Goal: Task Accomplishment & Management: Use online tool/utility

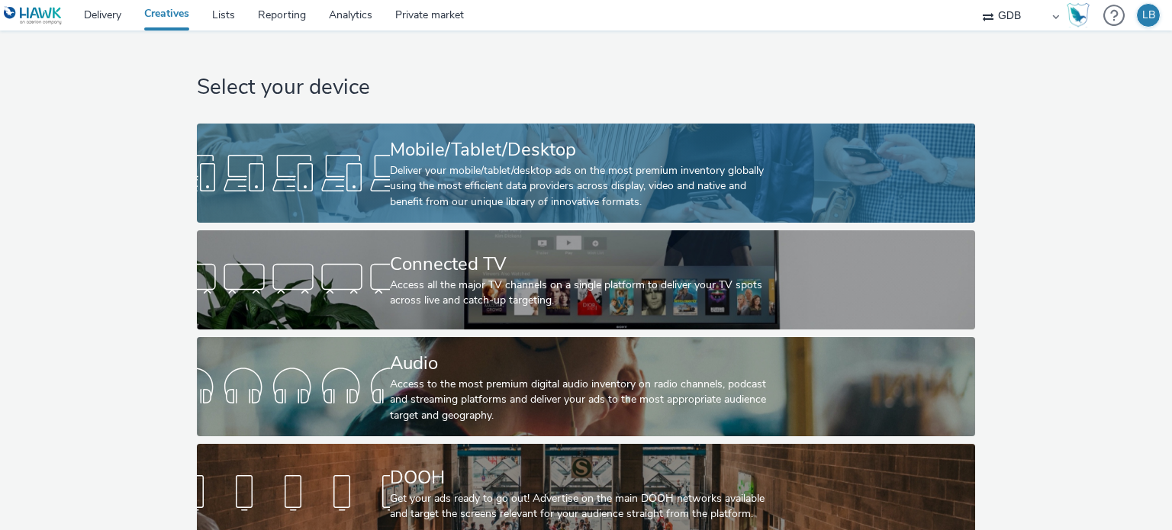
click at [496, 157] on div "Mobile/Tablet/Desktop" at bounding box center [583, 150] width 386 height 27
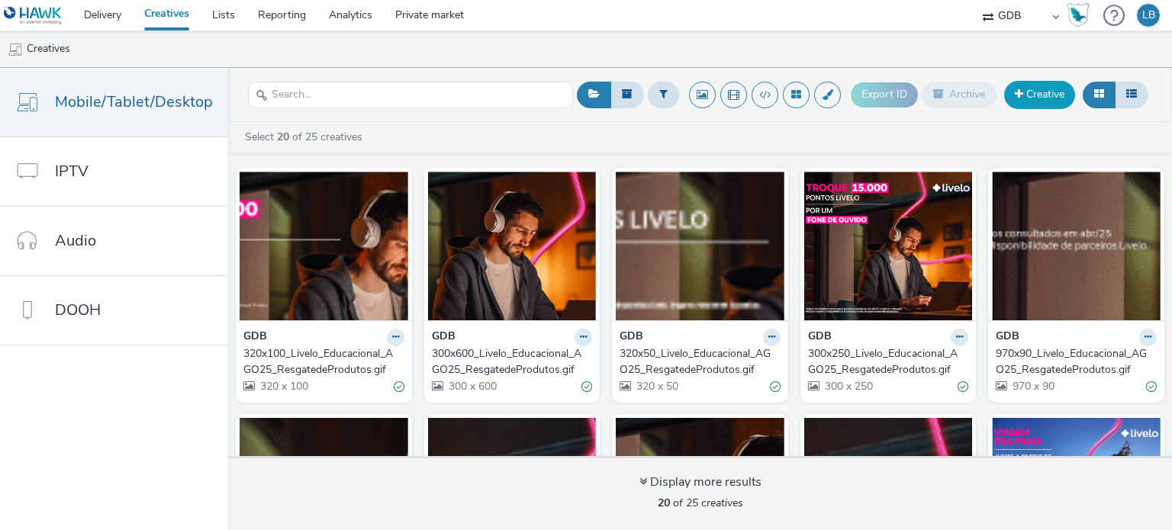
click at [1035, 97] on link "Creative" at bounding box center [1039, 94] width 71 height 27
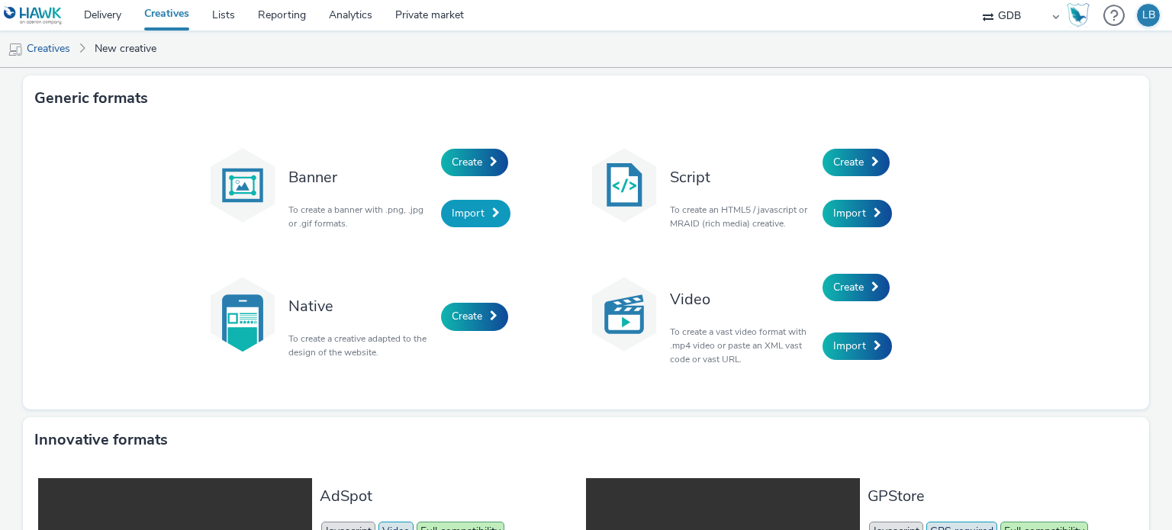
click at [470, 210] on span "Import" at bounding box center [468, 213] width 33 height 14
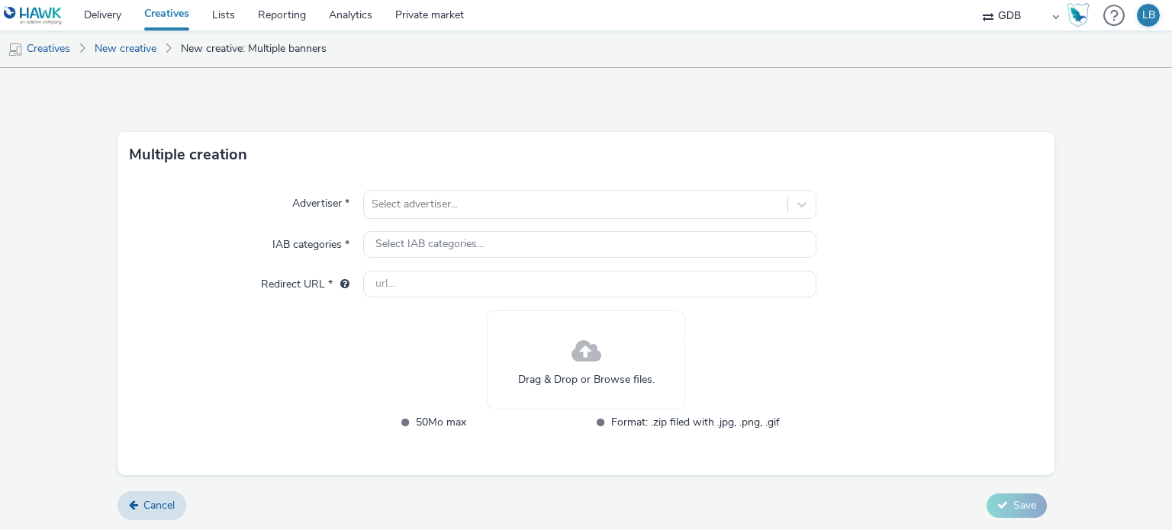
click at [470, 210] on div at bounding box center [575, 204] width 407 height 18
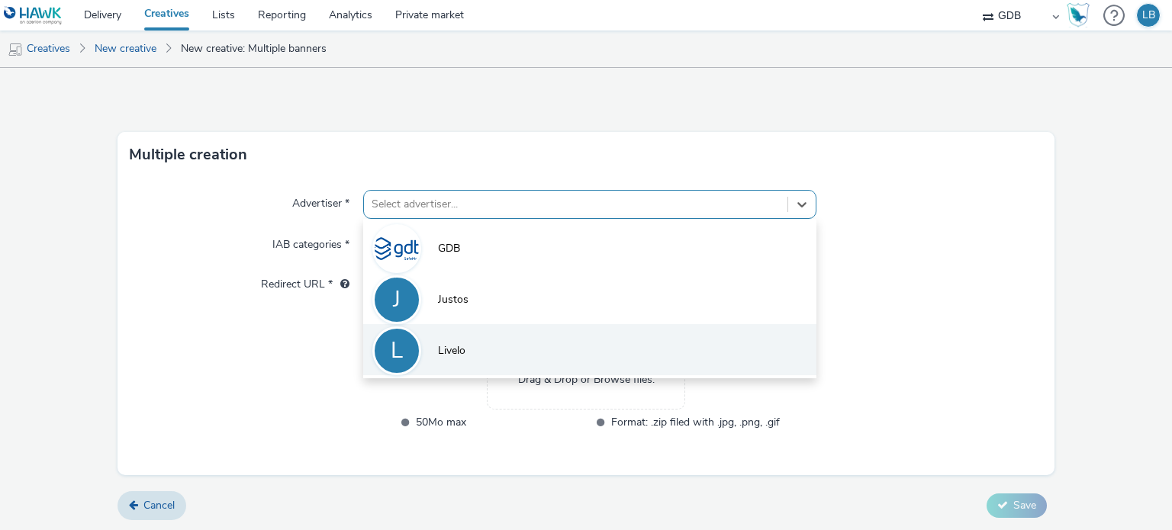
click at [459, 355] on span "Livelo" at bounding box center [451, 350] width 27 height 15
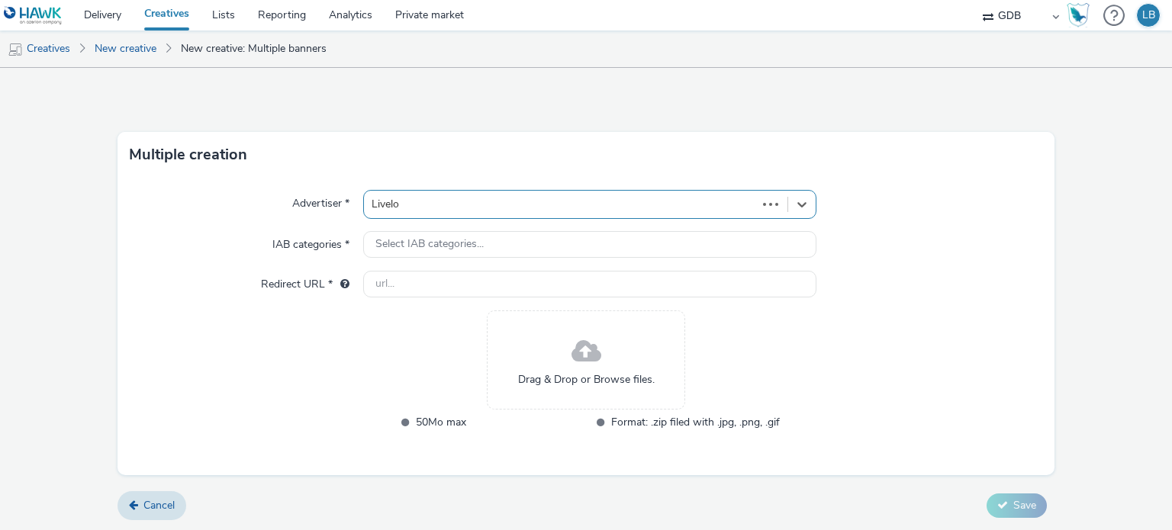
type input "http://livelo.com.br"
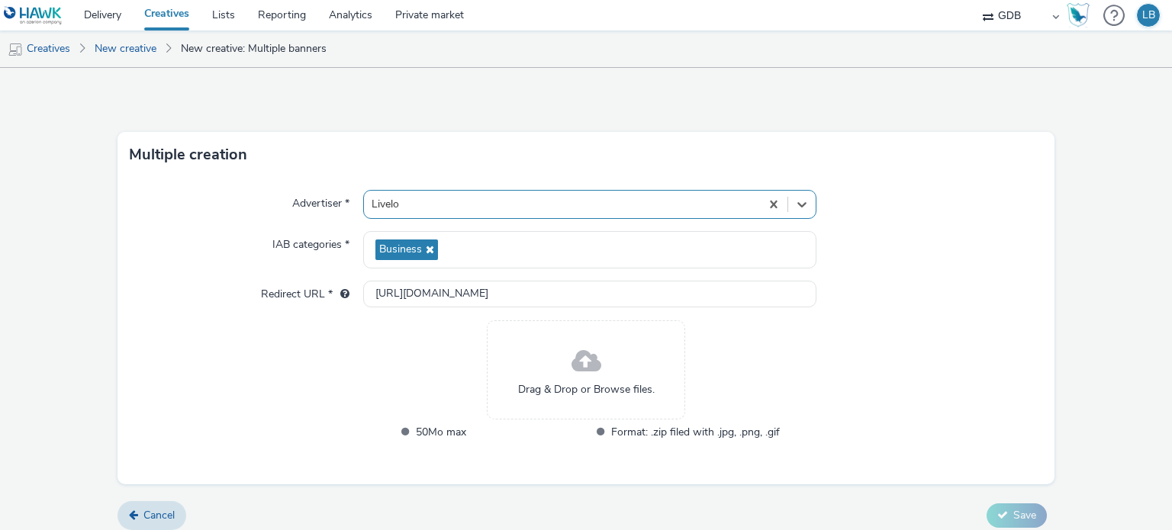
click at [571, 379] on span at bounding box center [586, 362] width 30 height 40
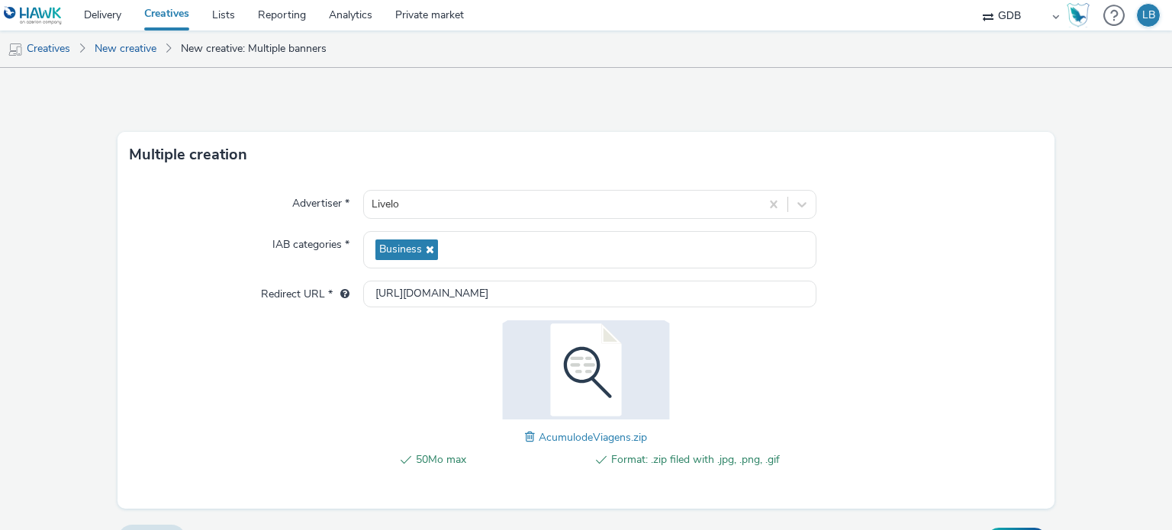
scroll to position [34, 0]
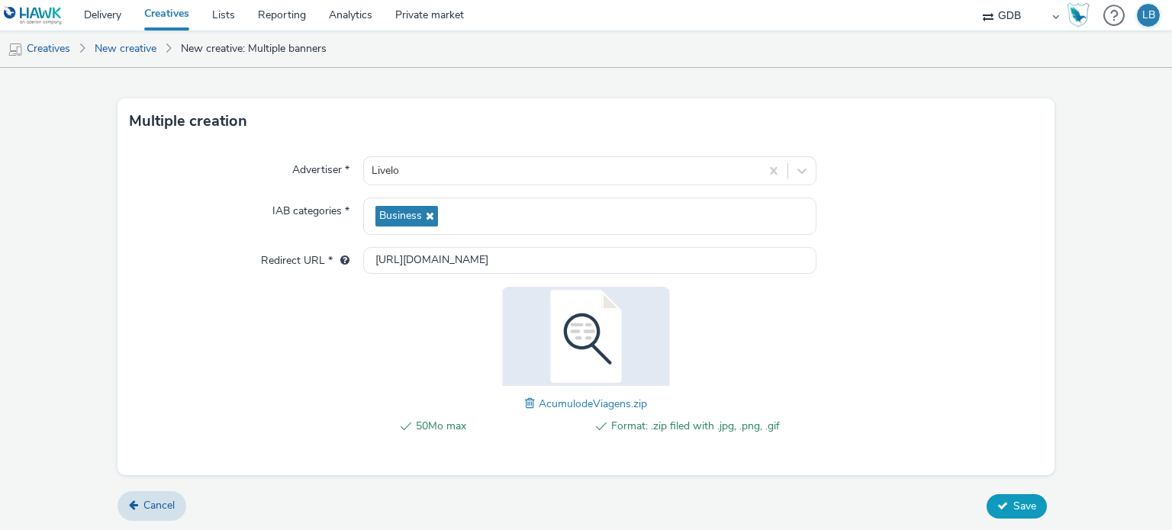
click at [1013, 506] on span "Save" at bounding box center [1024, 506] width 23 height 14
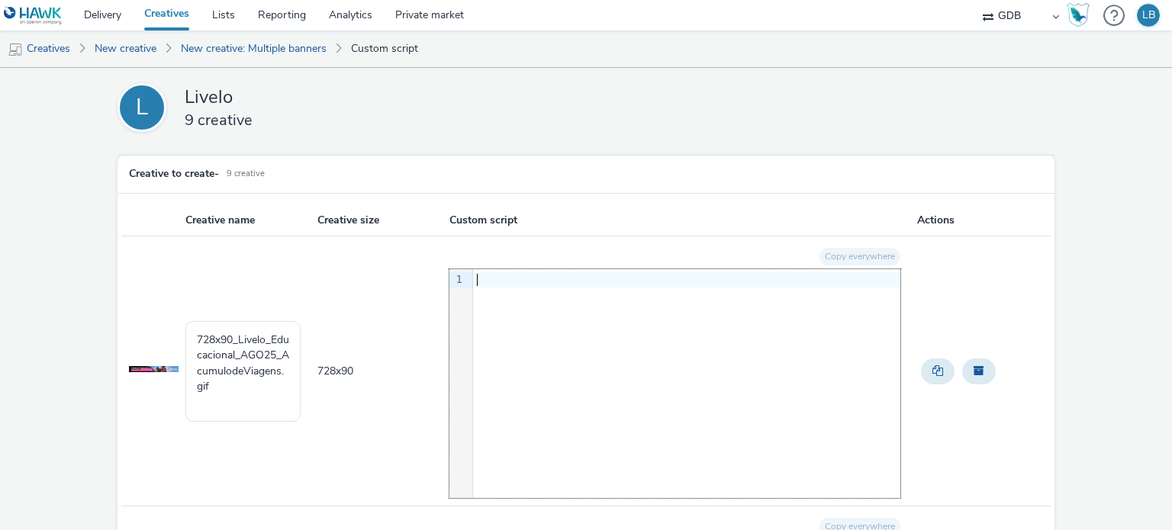
click at [511, 283] on div at bounding box center [686, 279] width 427 height 15
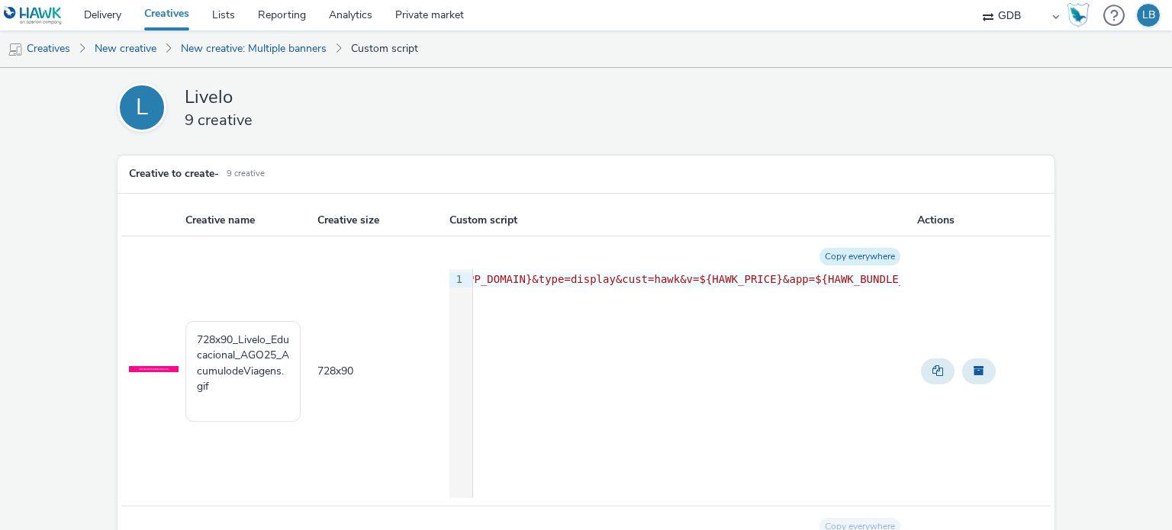
click at [842, 254] on button "Copy everywhere" at bounding box center [859, 257] width 81 height 18
click at [476, 296] on div "9 1 › <script async src= '//vw.escalated.io?i=GKWMUJBMTUSLN7&sid=${HAWK_PUBLISH…" at bounding box center [674, 383] width 451 height 229
click at [490, 302] on div "9 1 › <script async src= '//vw.escalated.io?i=GKWMUJBMTUSLN7&sid=${HAWK_PUBLISH…" at bounding box center [674, 383] width 451 height 229
click at [507, 280] on div "<script async src= '//vw.escalated.io?i=GKWMUJBMTUSLN7&sid=${HAWK_PUBLISHER_ID}…" at bounding box center [1119, 279] width 1292 height 15
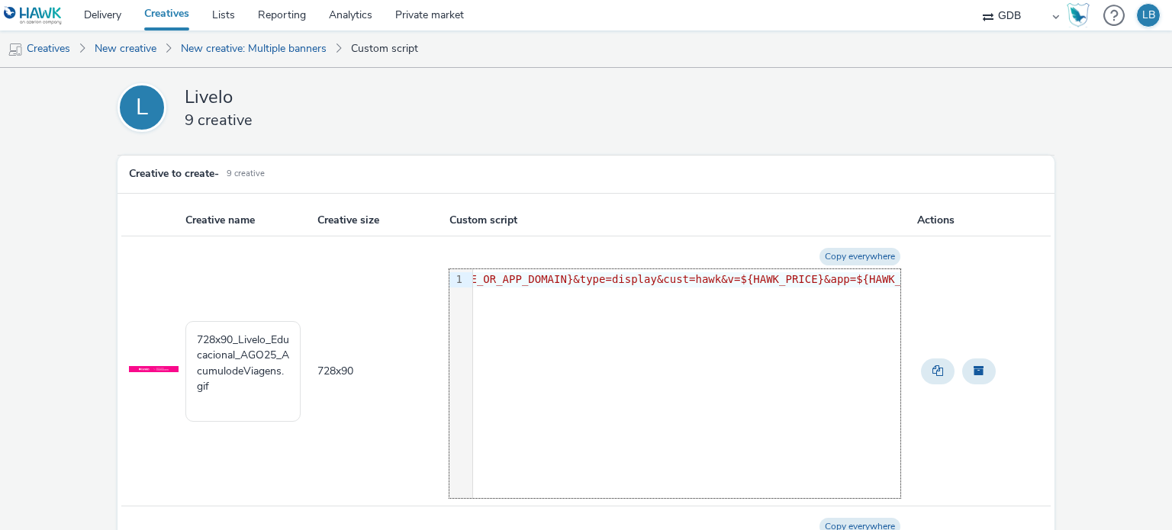
scroll to position [0, 769]
click at [944, 280] on span "/script>" at bounding box center [969, 279] width 51 height 12
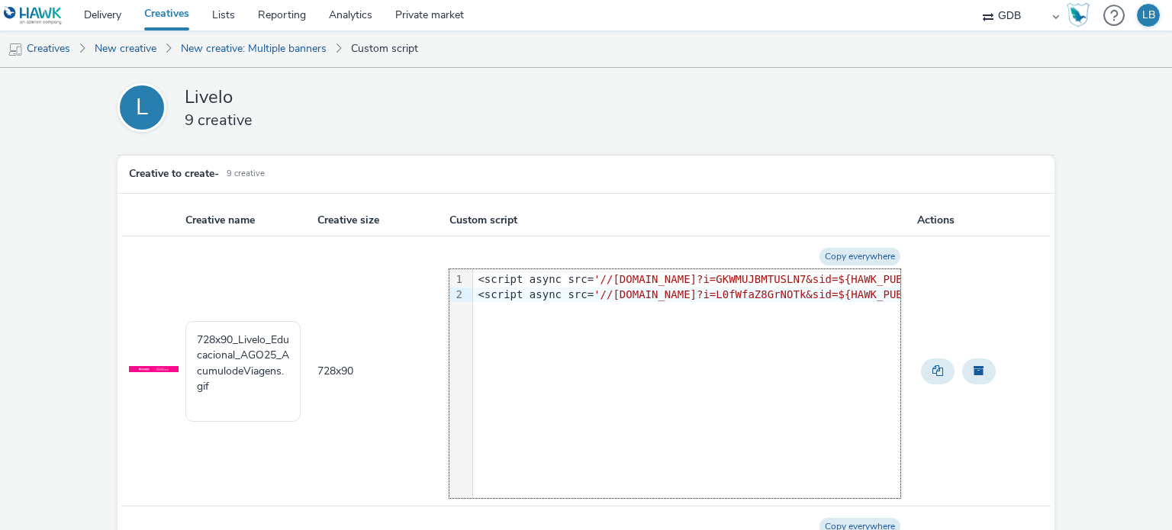
scroll to position [0, 780]
click at [853, 256] on button "Copy everywhere" at bounding box center [859, 257] width 81 height 18
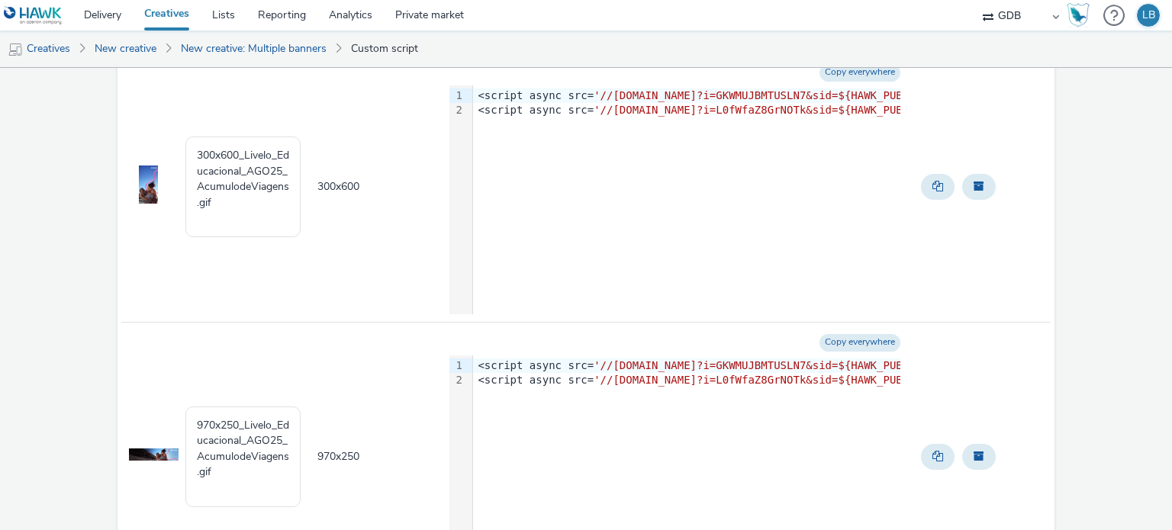
scroll to position [2203, 0]
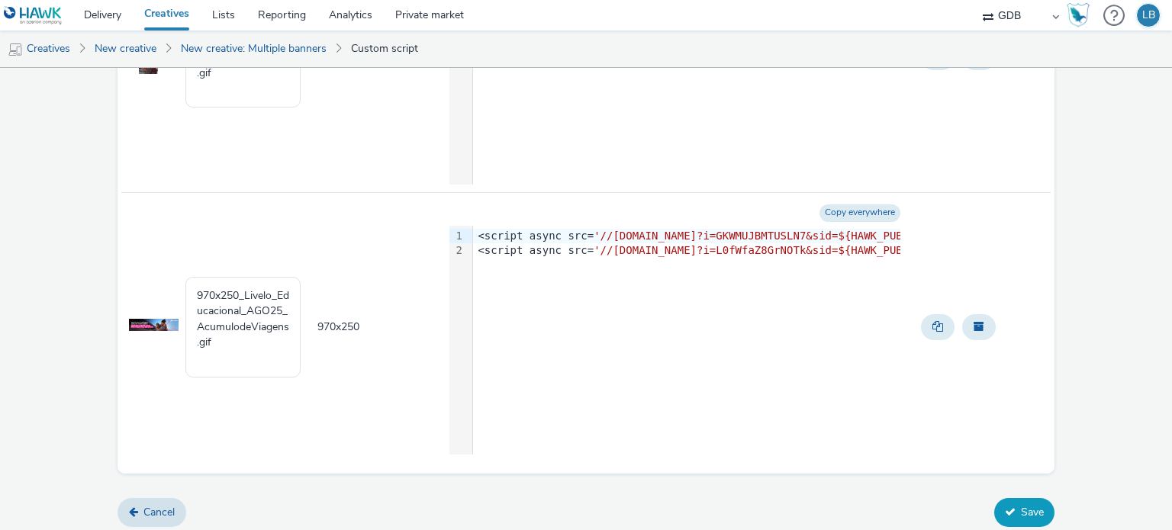
click at [1013, 515] on button "Save" at bounding box center [1024, 512] width 60 height 29
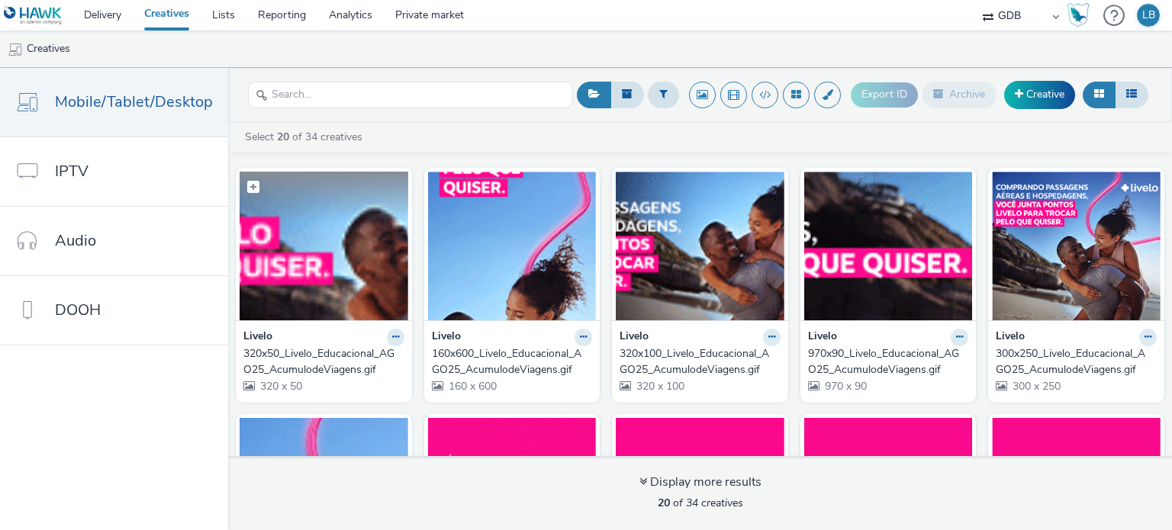
click at [278, 237] on img at bounding box center [324, 246] width 169 height 149
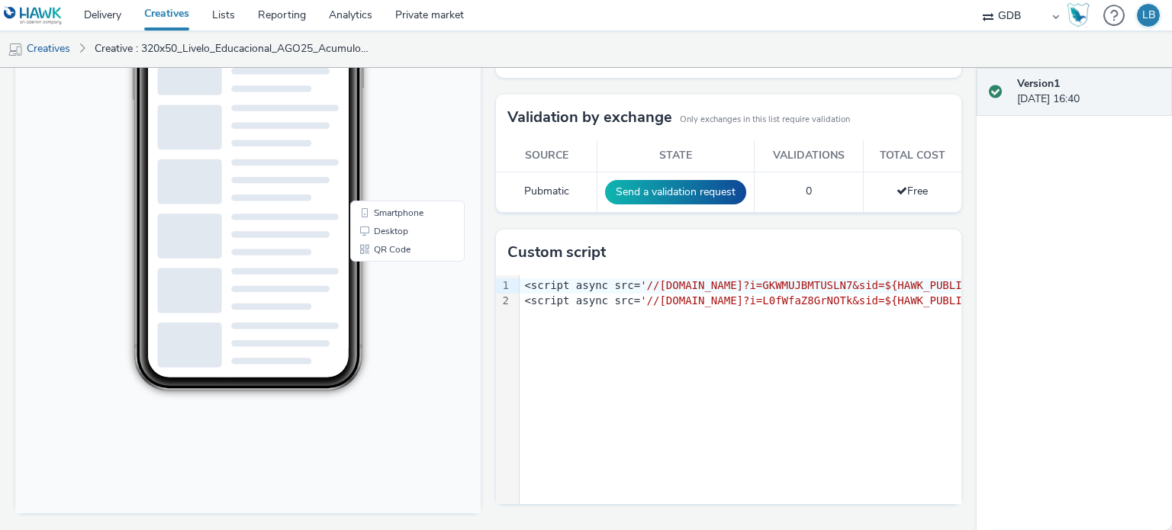
click at [164, 10] on link "Creatives" at bounding box center [167, 15] width 68 height 31
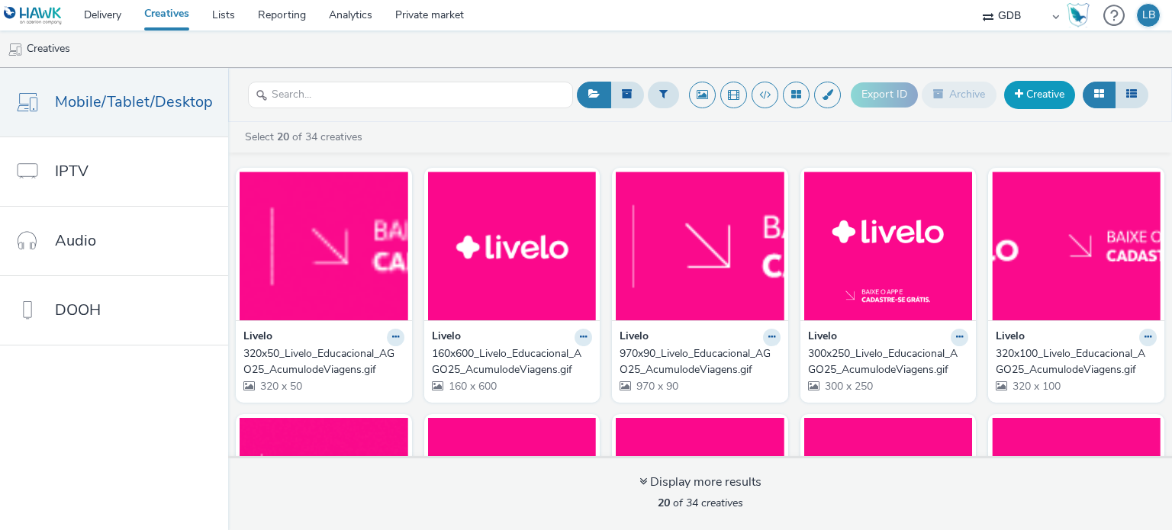
click at [1050, 95] on link "Creative" at bounding box center [1039, 94] width 71 height 27
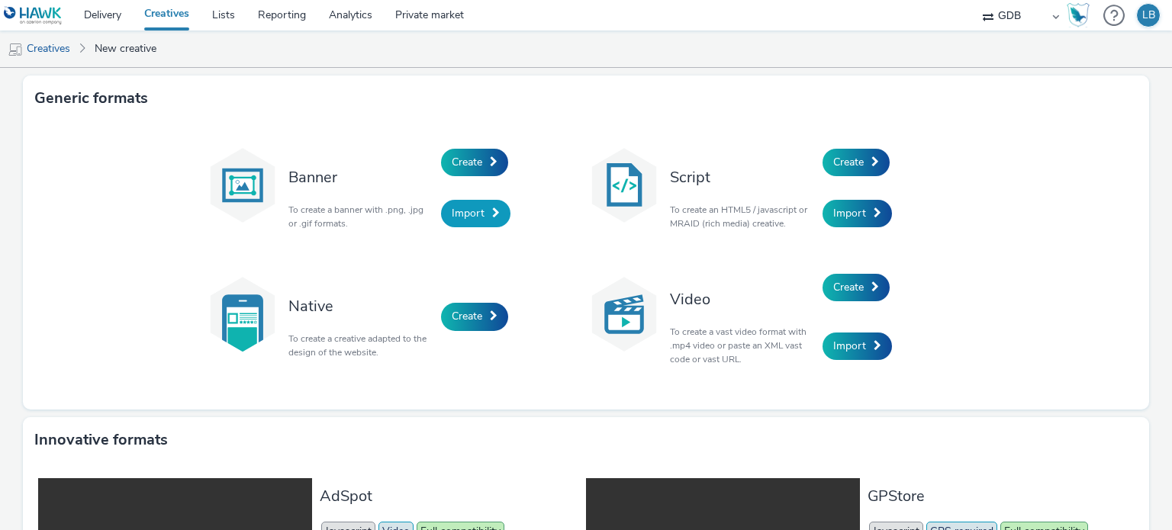
click at [478, 217] on link "Import" at bounding box center [475, 213] width 69 height 27
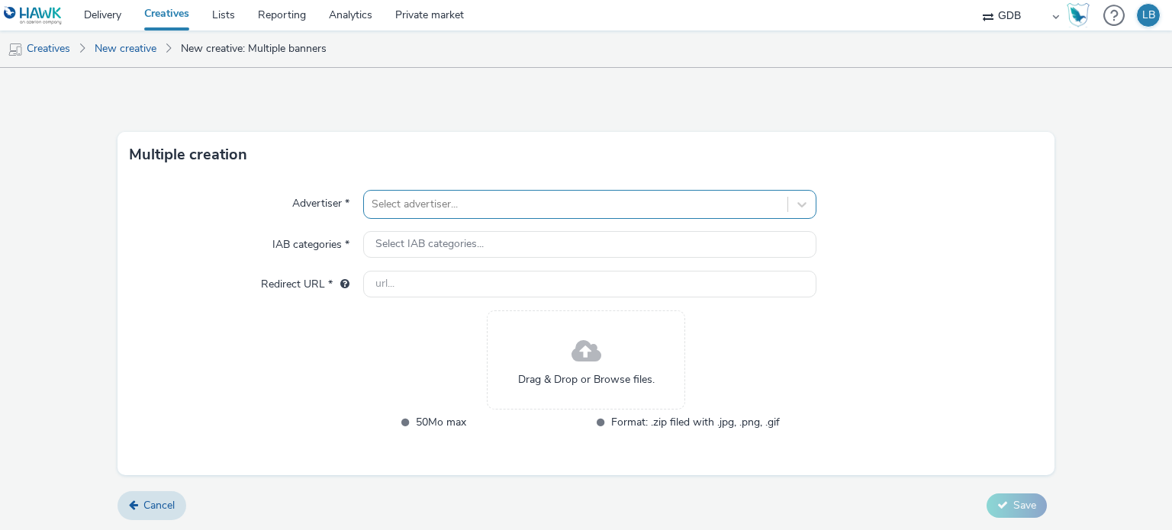
click at [454, 210] on div at bounding box center [575, 204] width 407 height 18
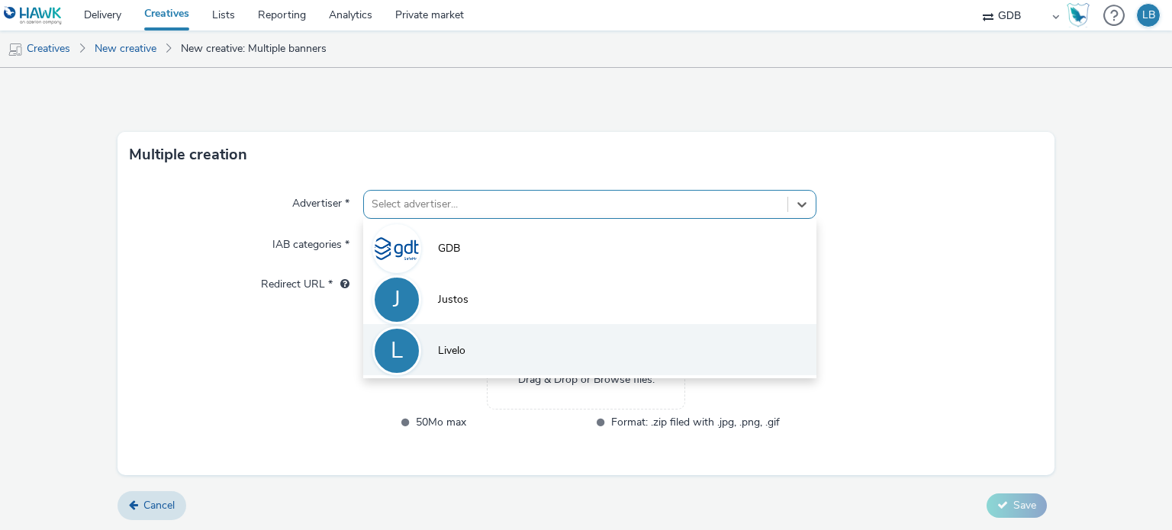
click at [458, 354] on span "Livelo" at bounding box center [451, 350] width 27 height 15
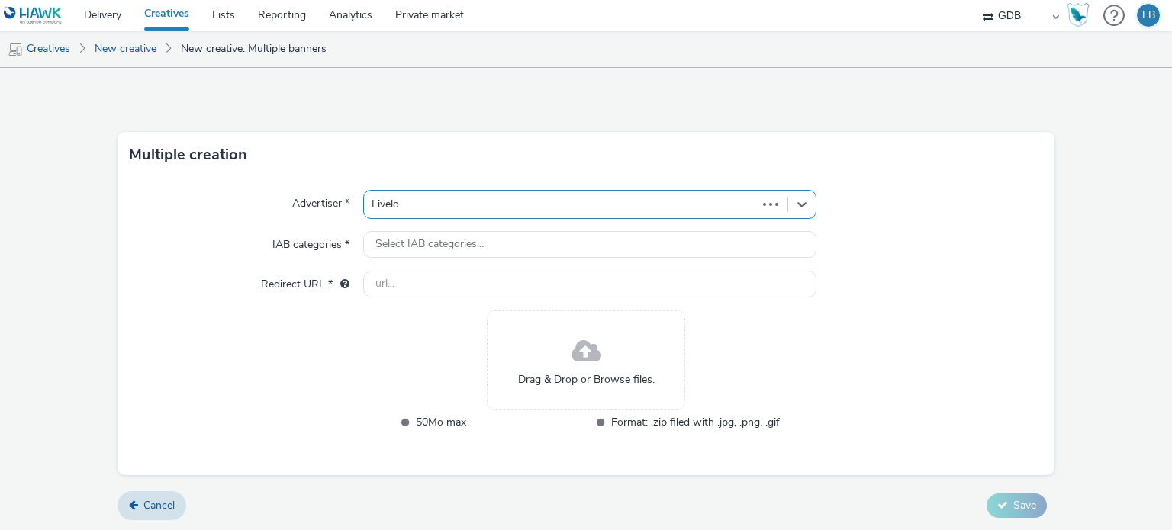
type input "http://livelo.com.br"
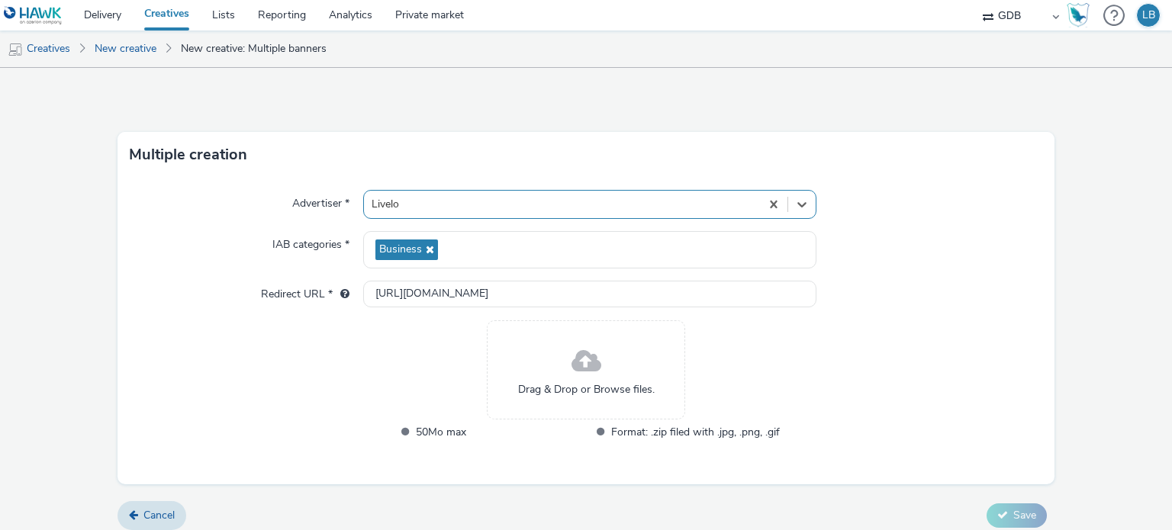
scroll to position [10, 0]
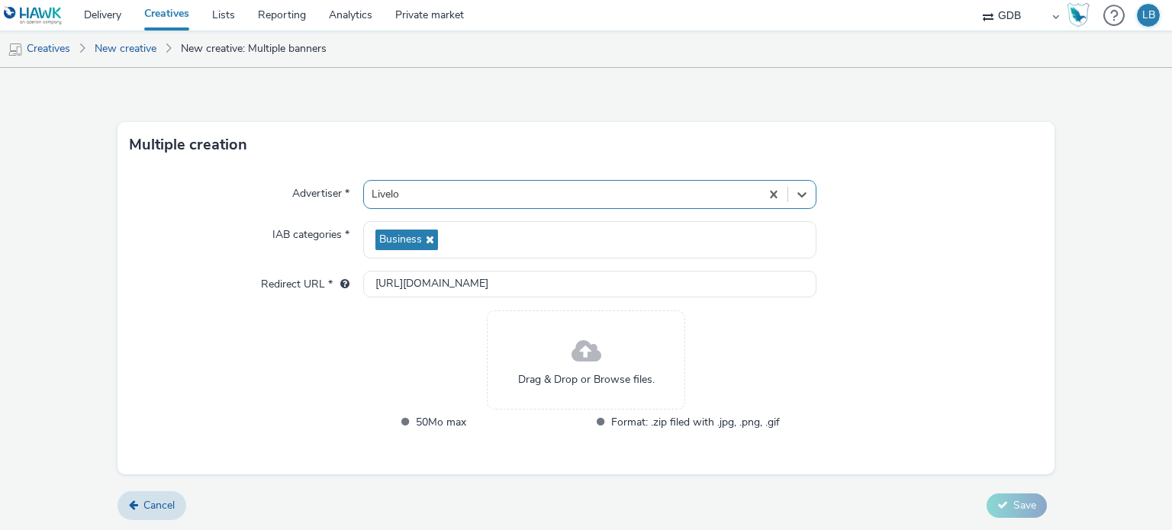
click at [590, 366] on span at bounding box center [586, 352] width 30 height 40
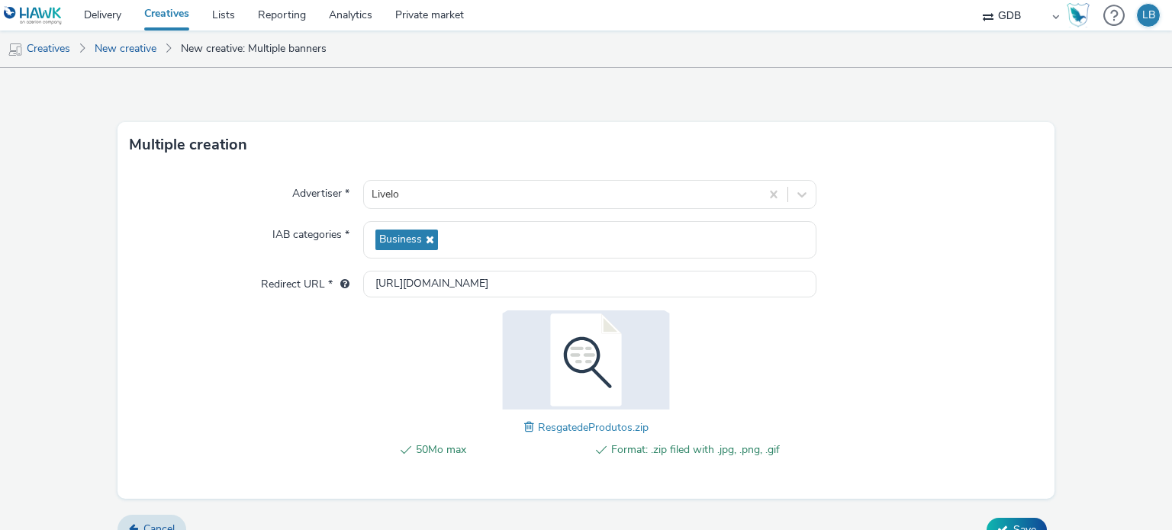
scroll to position [34, 0]
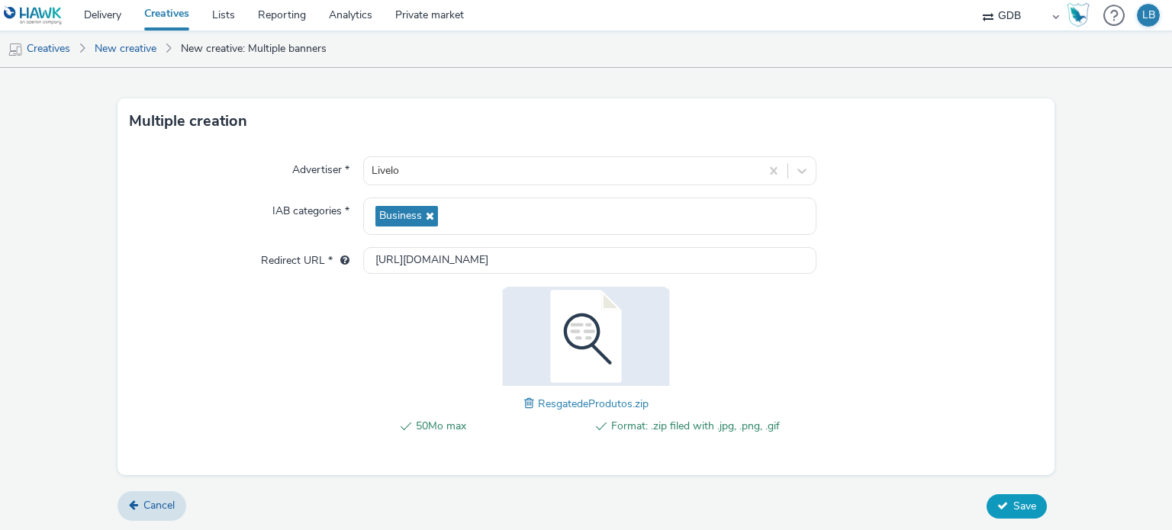
click at [999, 509] on button "Save" at bounding box center [1016, 506] width 60 height 24
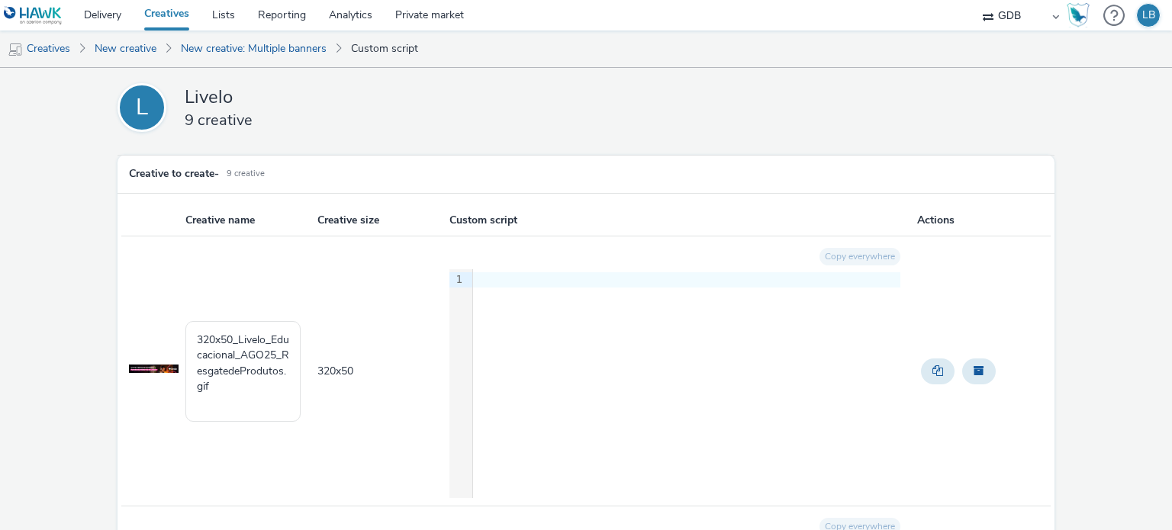
click at [483, 283] on div at bounding box center [686, 279] width 427 height 15
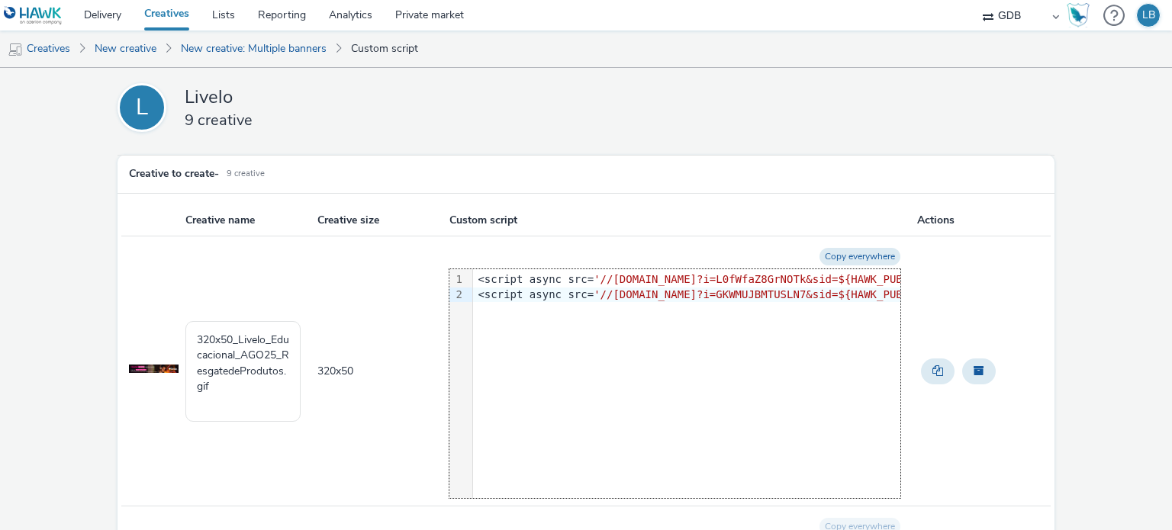
scroll to position [0, 771]
click at [924, 426] on td at bounding box center [982, 371] width 135 height 270
click at [854, 256] on button "Copy everywhere" at bounding box center [859, 257] width 81 height 18
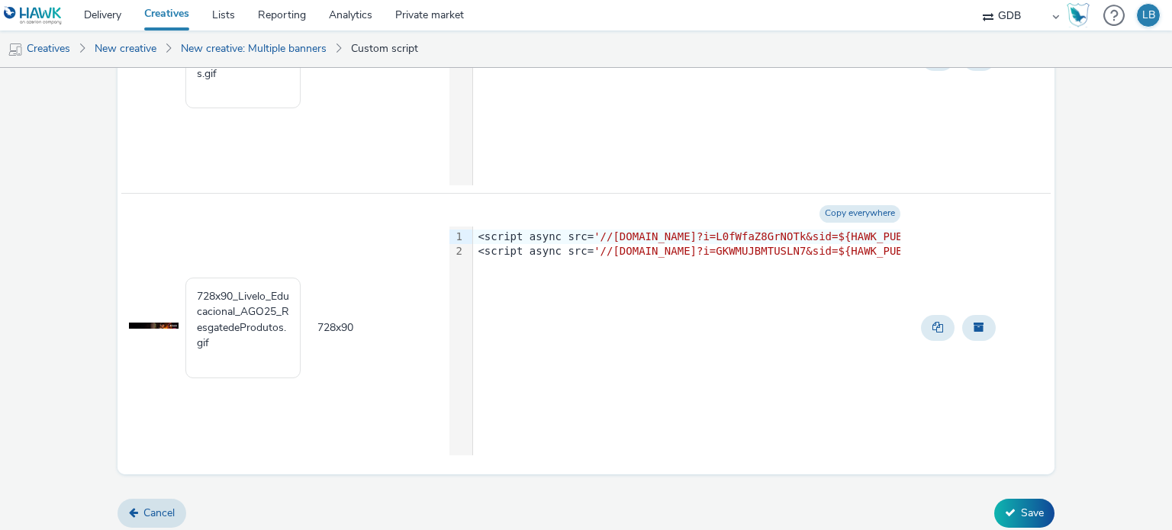
scroll to position [2203, 0]
click at [1021, 507] on button "Save" at bounding box center [1024, 512] width 60 height 29
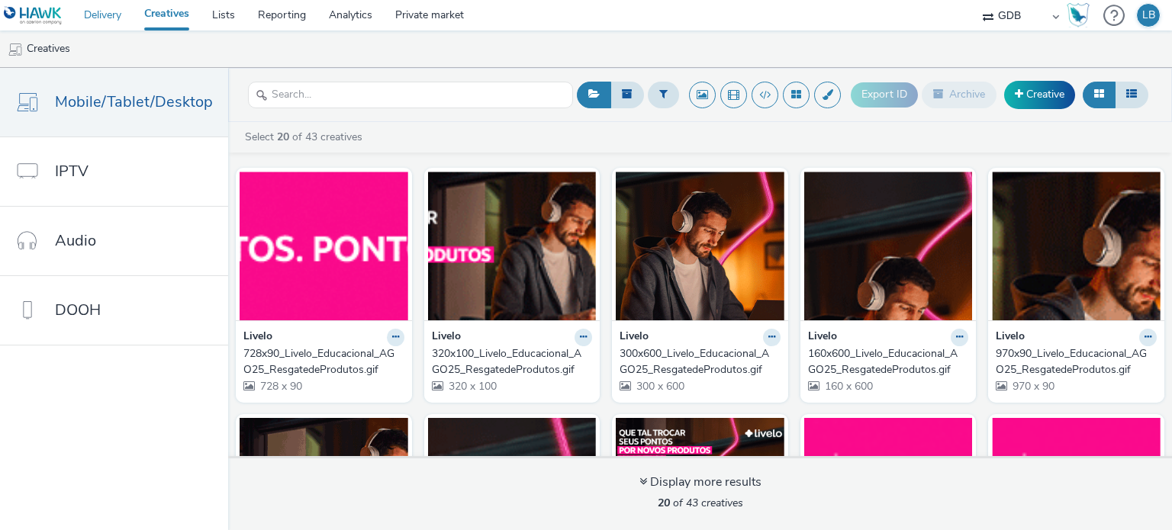
click at [113, 13] on link "Delivery" at bounding box center [102, 15] width 60 height 31
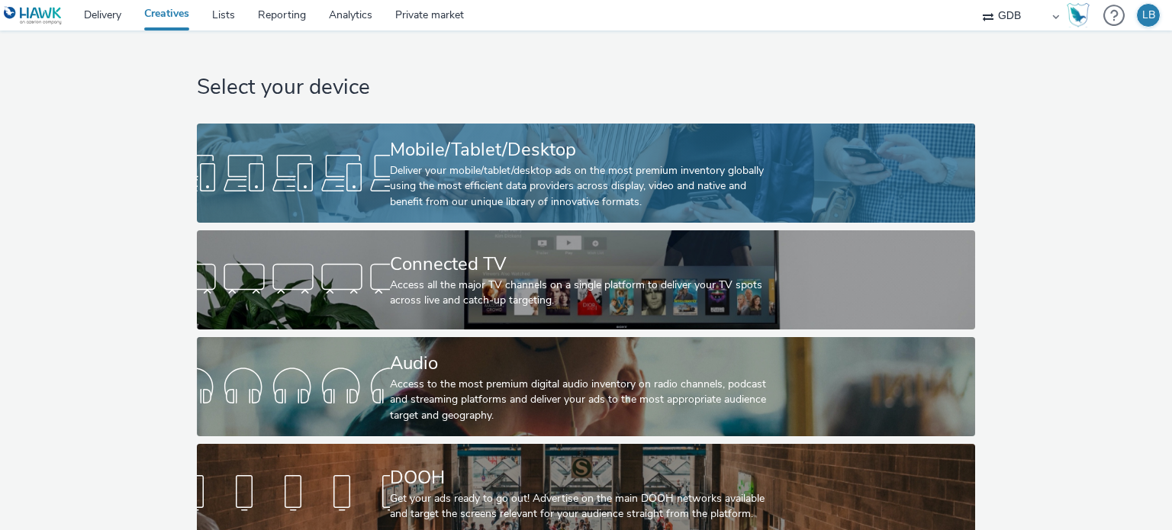
click at [469, 180] on div "Deliver your mobile/tablet/desktop ads on the most premium inventory globally u…" at bounding box center [583, 186] width 386 height 47
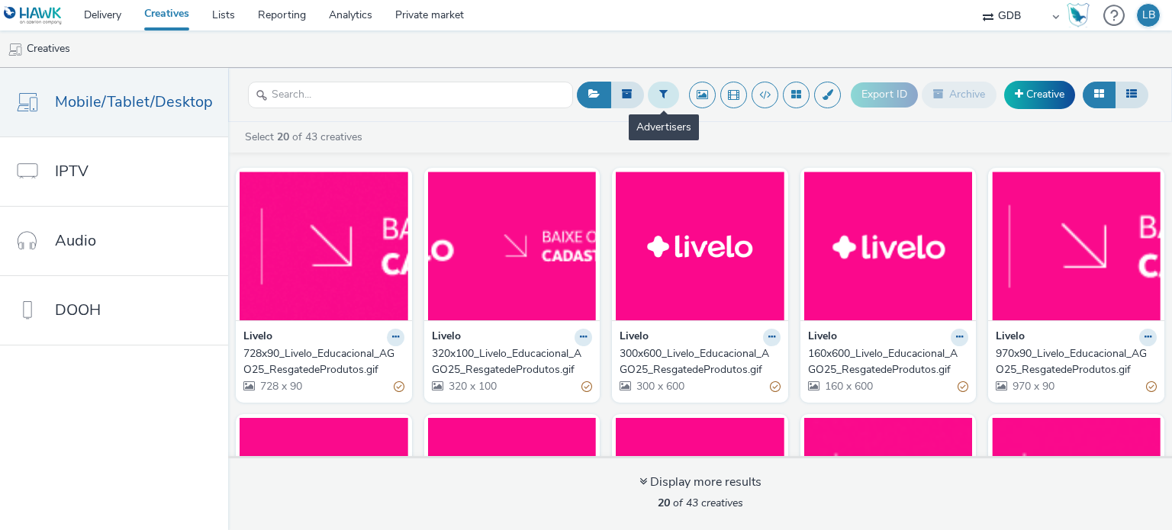
click at [660, 98] on icon at bounding box center [663, 93] width 8 height 11
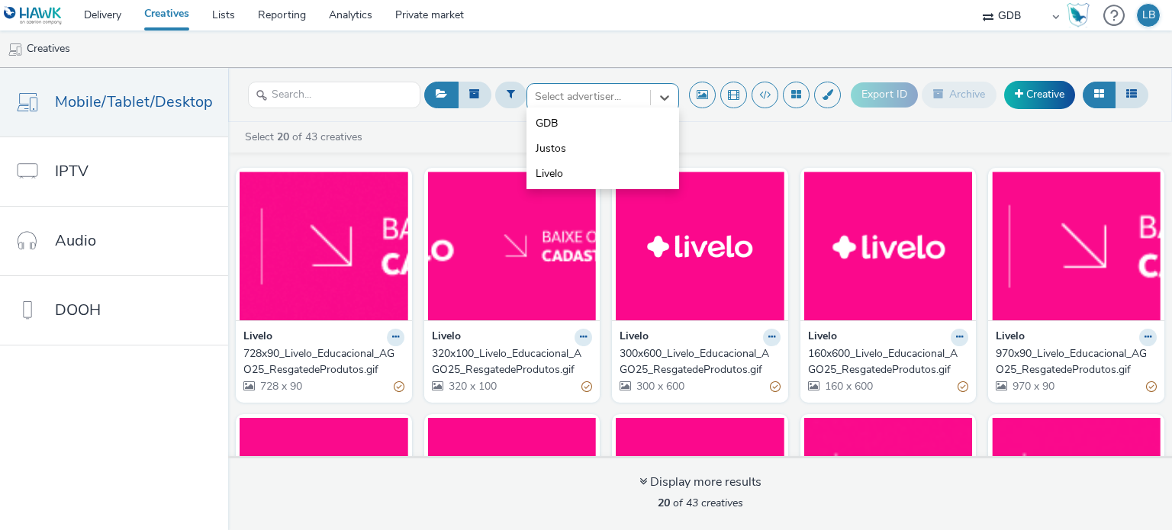
click at [548, 91] on div at bounding box center [589, 97] width 108 height 18
click at [561, 150] on span "Justos" at bounding box center [551, 148] width 31 height 15
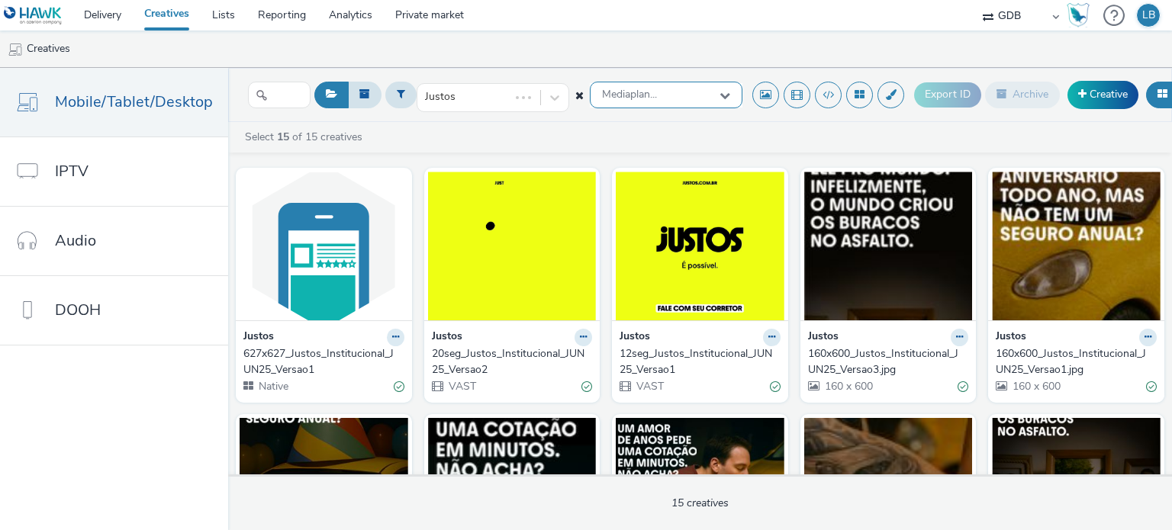
click at [719, 100] on icon at bounding box center [724, 95] width 11 height 11
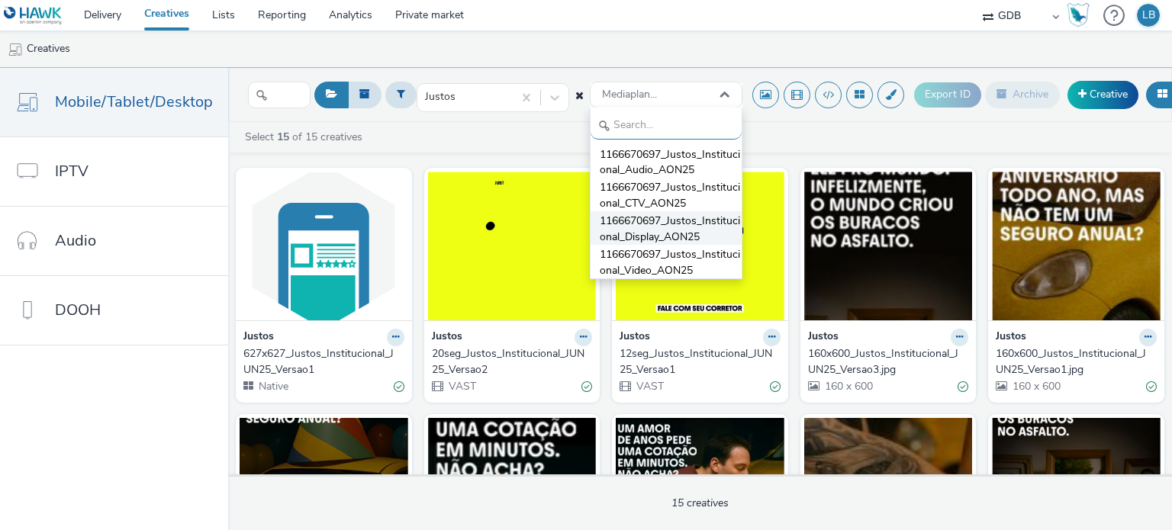
click at [674, 220] on span "1166670697_Justos_Institucional_Display_AON25" at bounding box center [671, 229] width 142 height 31
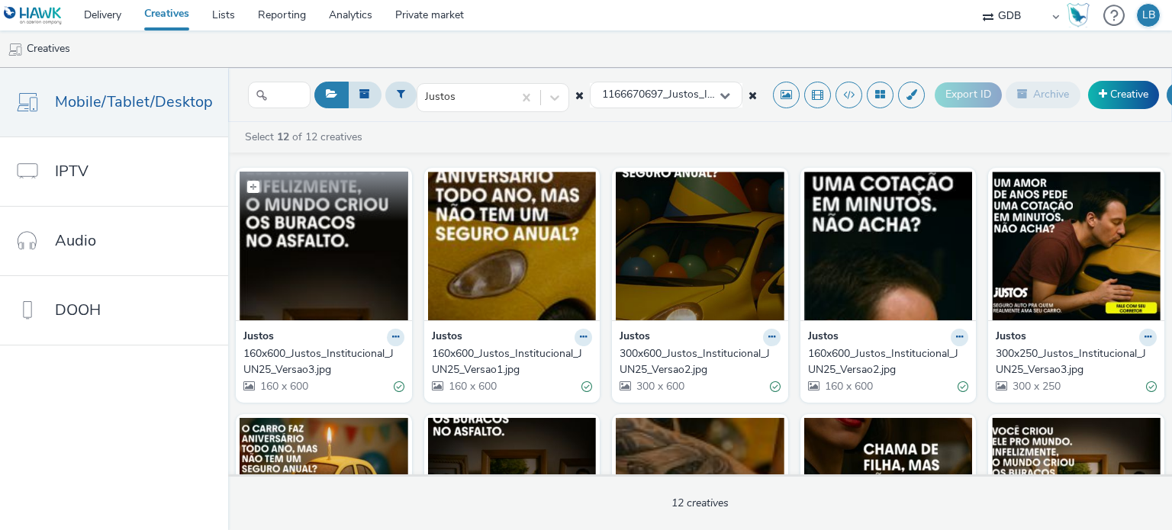
click at [249, 182] on span at bounding box center [253, 187] width 12 height 12
click at [250, 188] on span at bounding box center [254, 188] width 14 height 14
click at [250, 188] on span at bounding box center [253, 187] width 12 height 12
checkbox input "true"
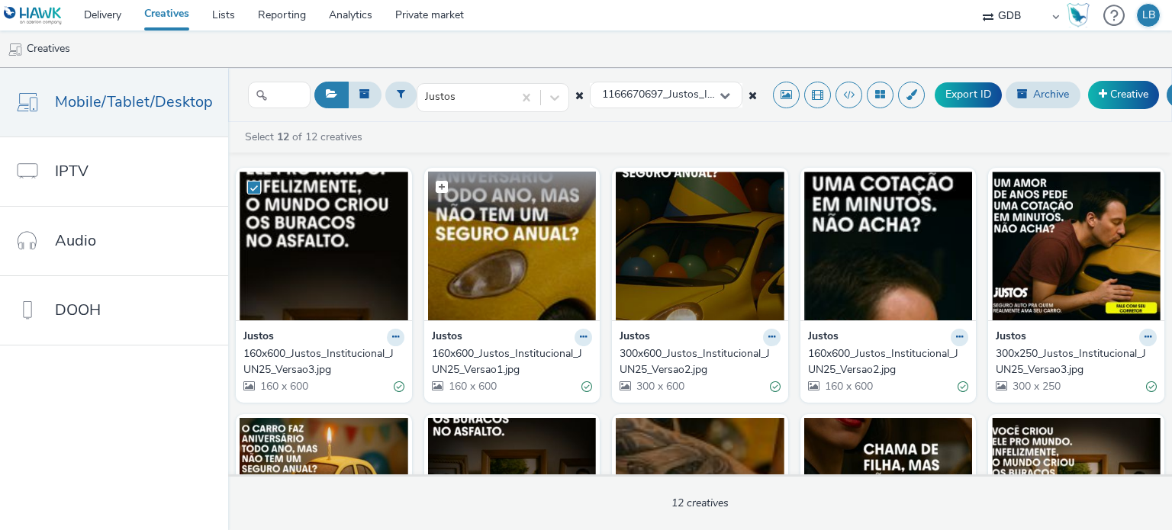
click at [436, 188] on span at bounding box center [442, 187] width 12 height 12
checkbox input "true"
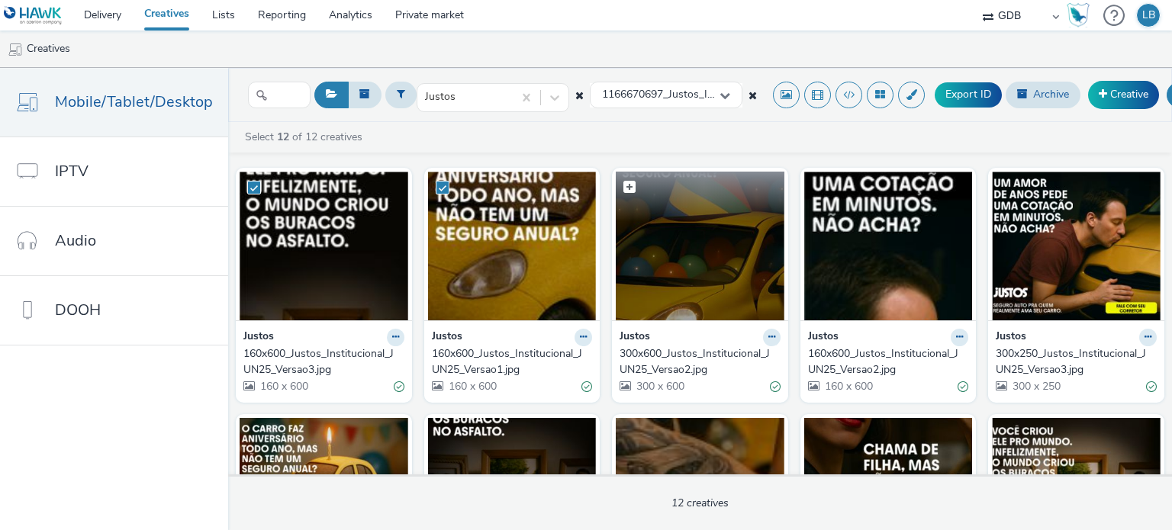
click at [623, 185] on span at bounding box center [629, 187] width 12 height 12
checkbox input "true"
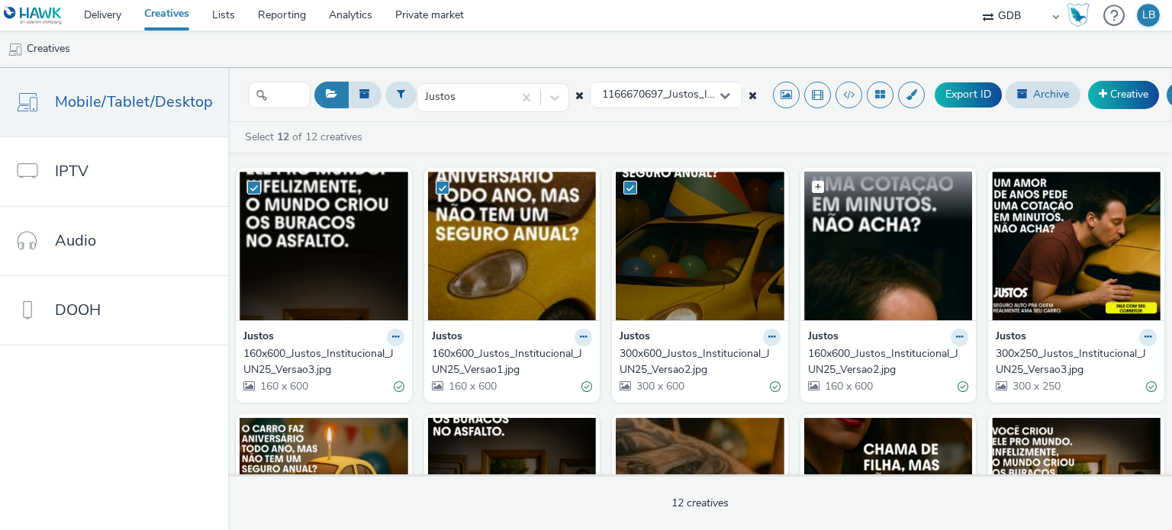
click at [812, 181] on span at bounding box center [818, 187] width 12 height 12
checkbox input "true"
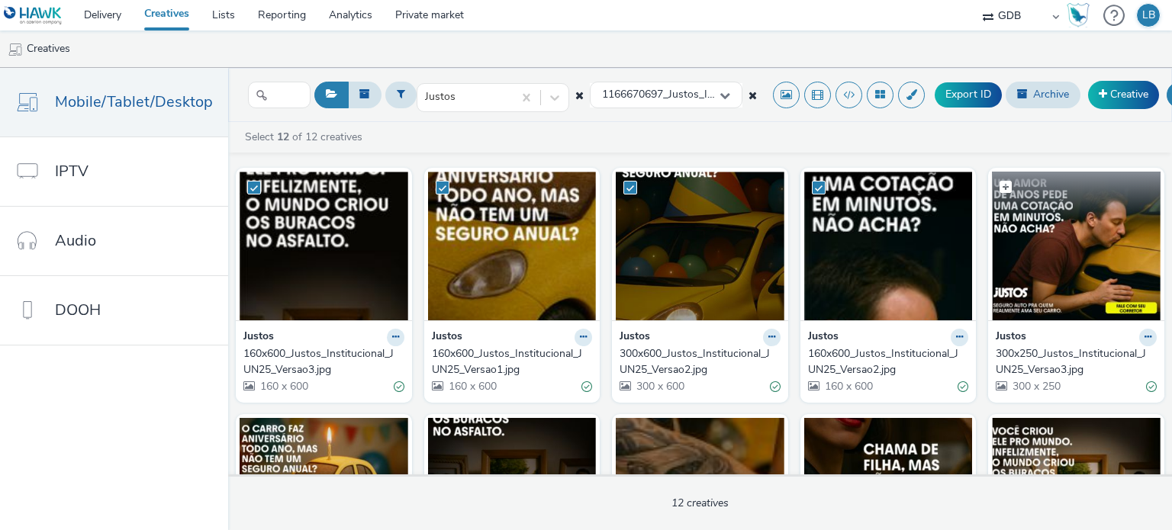
click at [999, 183] on span at bounding box center [1005, 187] width 12 height 12
checkbox input "true"
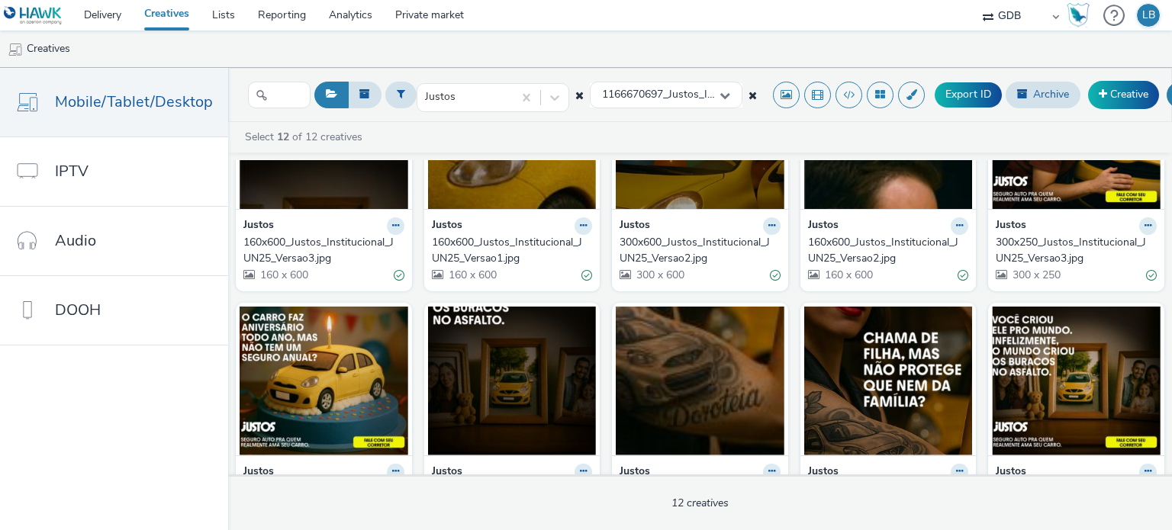
scroll to position [153, 0]
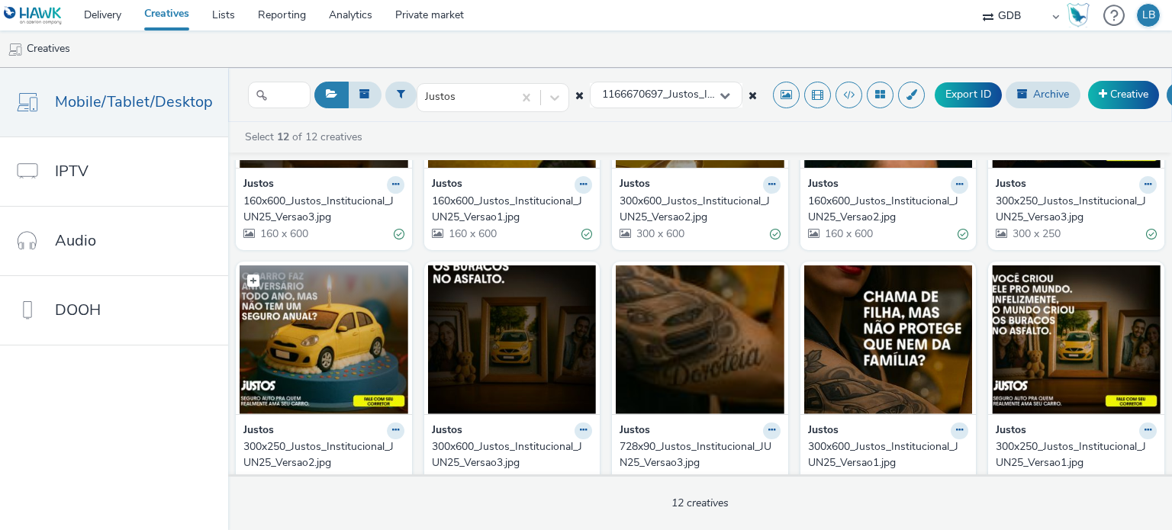
click at [247, 278] on span at bounding box center [253, 281] width 12 height 12
checkbox input "true"
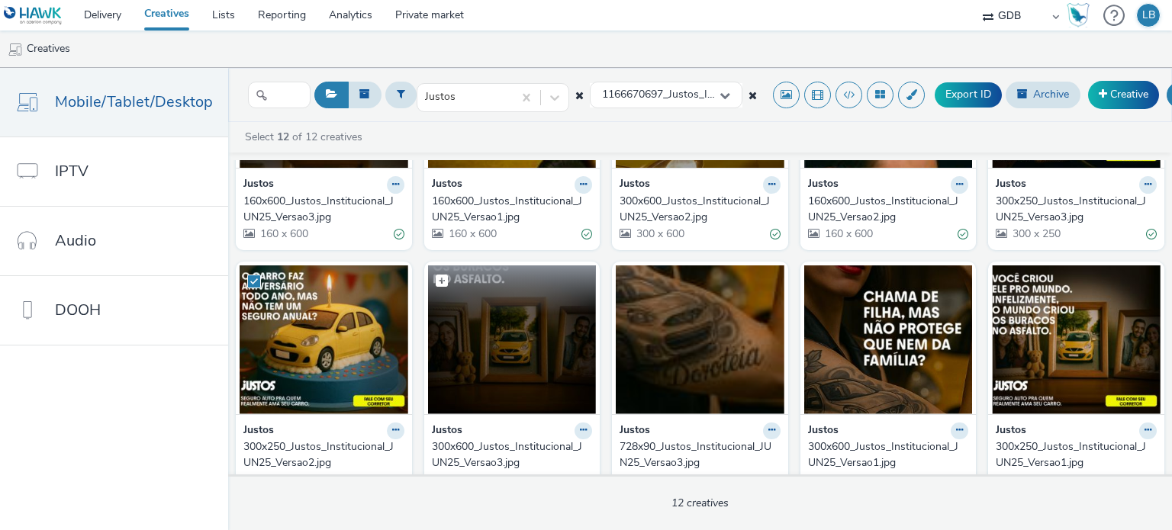
click at [438, 275] on span at bounding box center [442, 281] width 12 height 12
checkbox input "true"
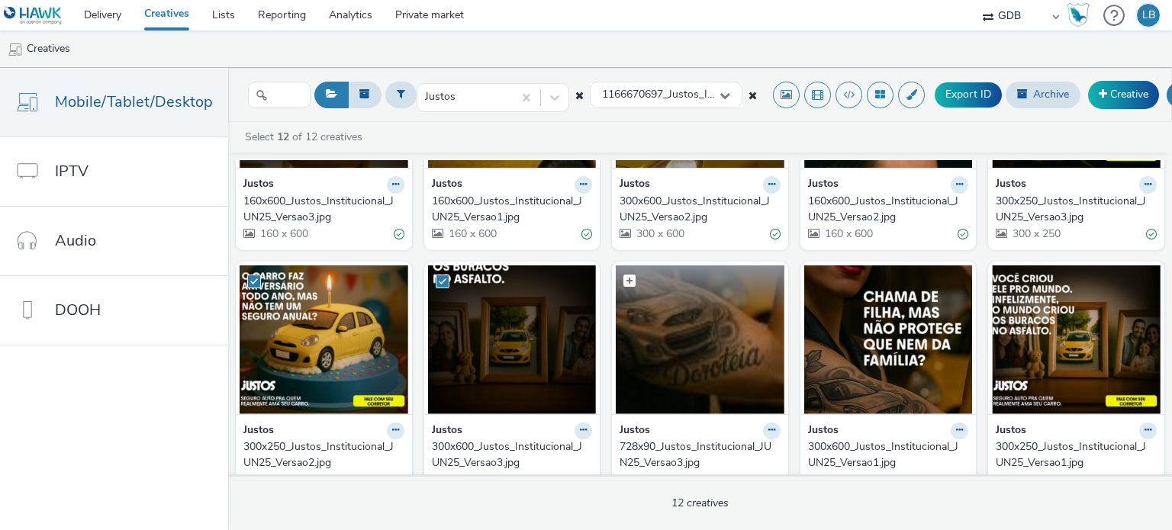
click at [623, 275] on span at bounding box center [629, 281] width 12 height 12
checkbox input "true"
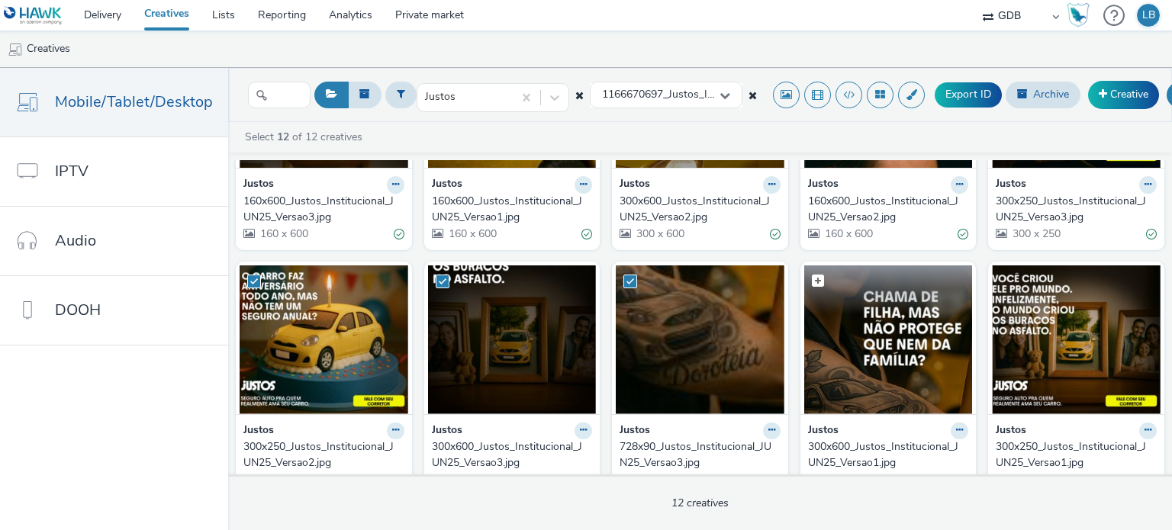
click at [812, 275] on span at bounding box center [818, 281] width 12 height 12
checkbox input "true"
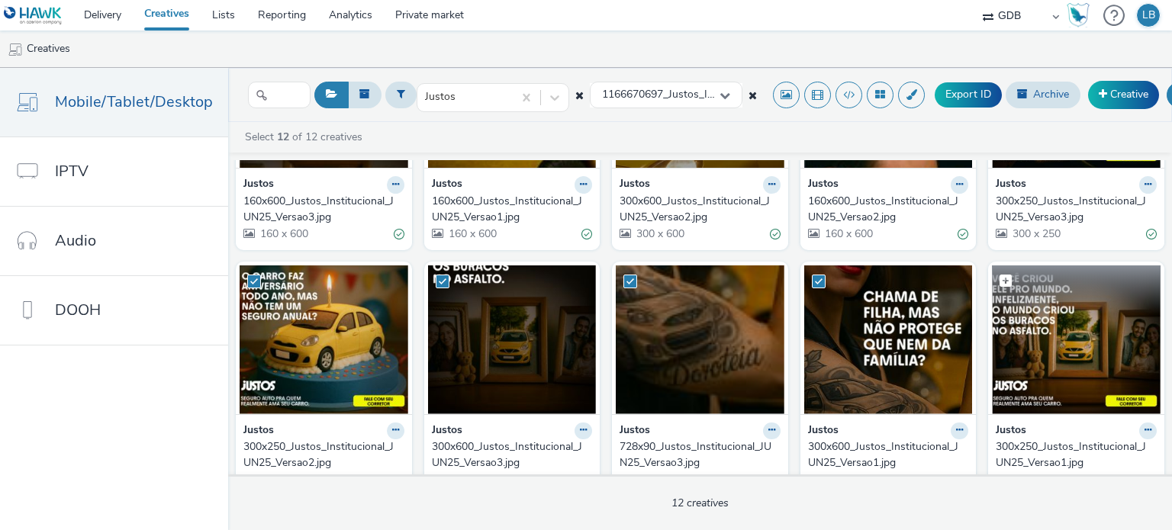
click at [999, 277] on span at bounding box center [1005, 281] width 12 height 12
checkbox input "true"
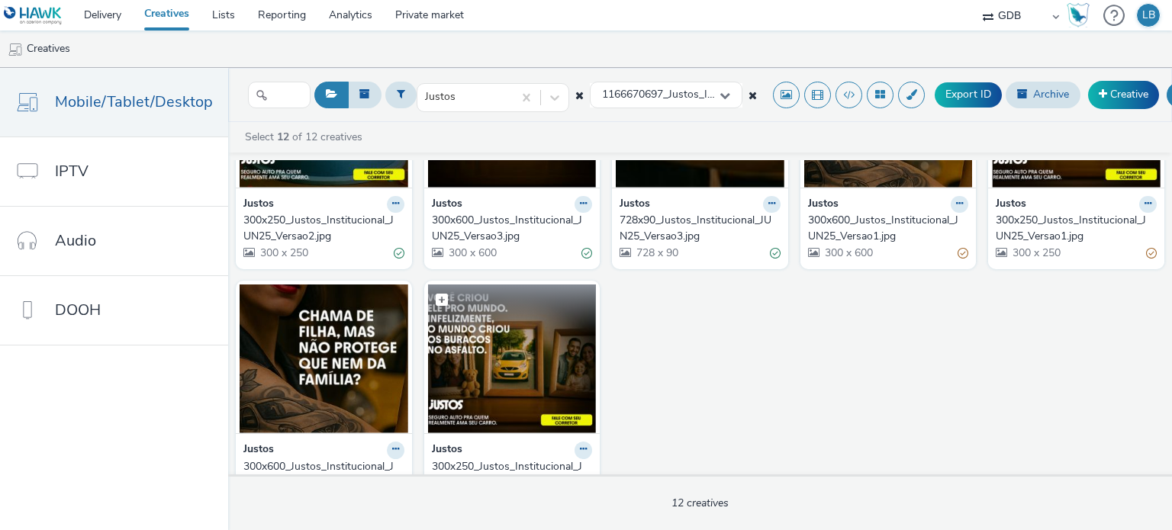
scroll to position [381, 0]
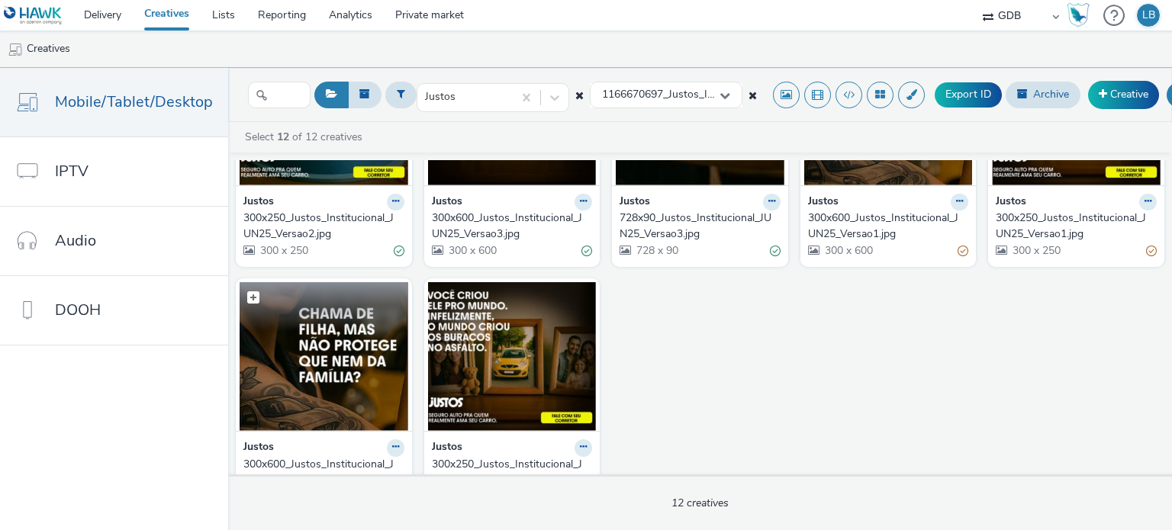
click at [247, 292] on span at bounding box center [253, 297] width 12 height 12
checkbox input "true"
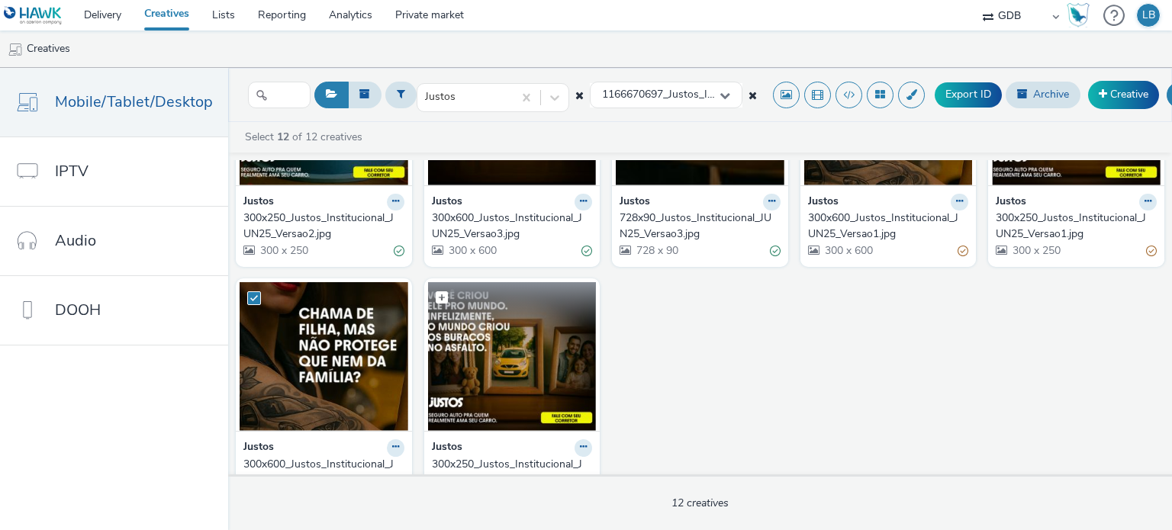
click at [436, 292] on span at bounding box center [442, 297] width 12 height 12
checkbox input "true"
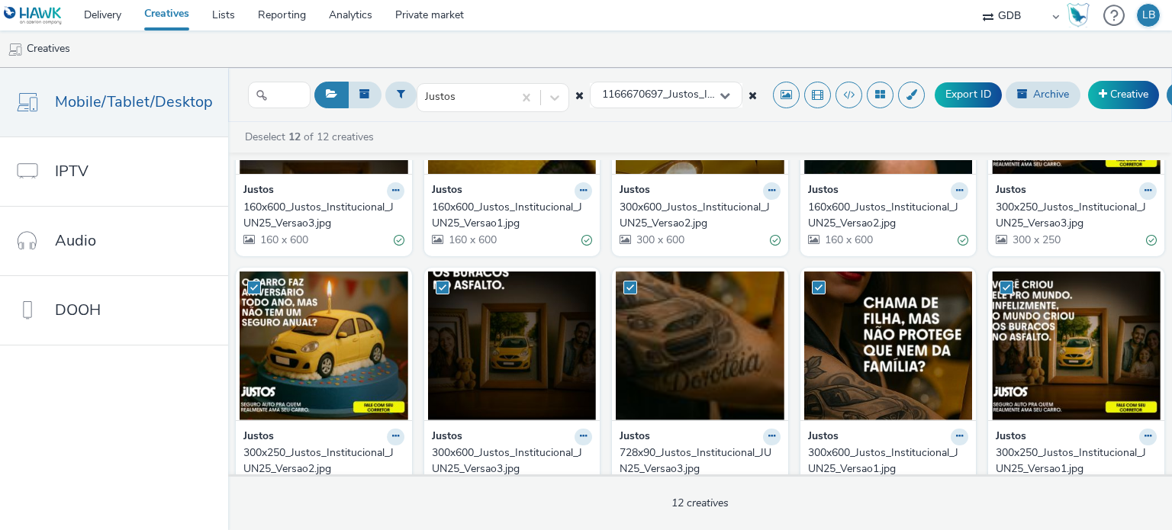
scroll to position [0, 0]
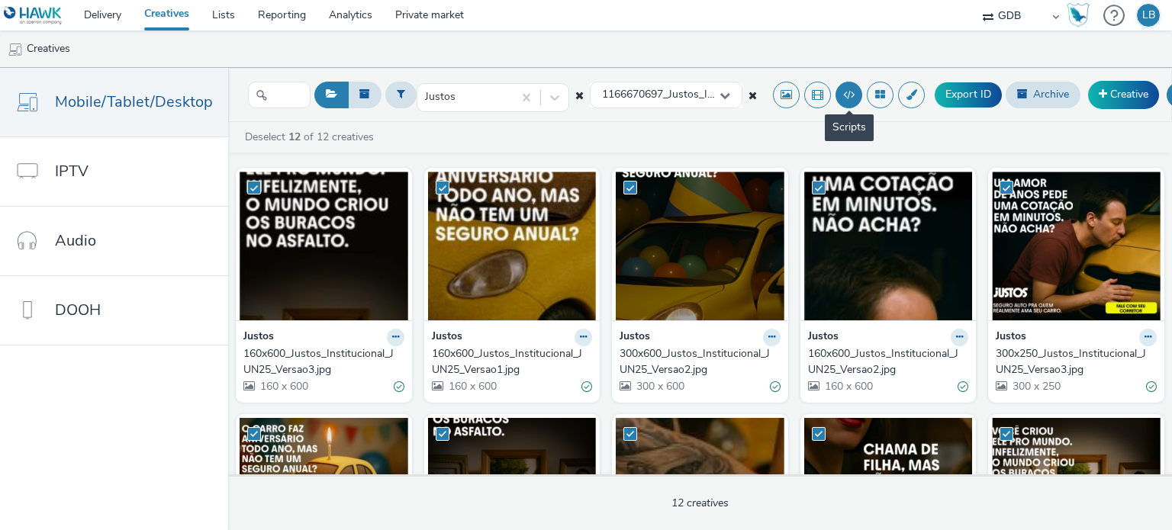
click at [845, 98] on button at bounding box center [848, 95] width 27 height 27
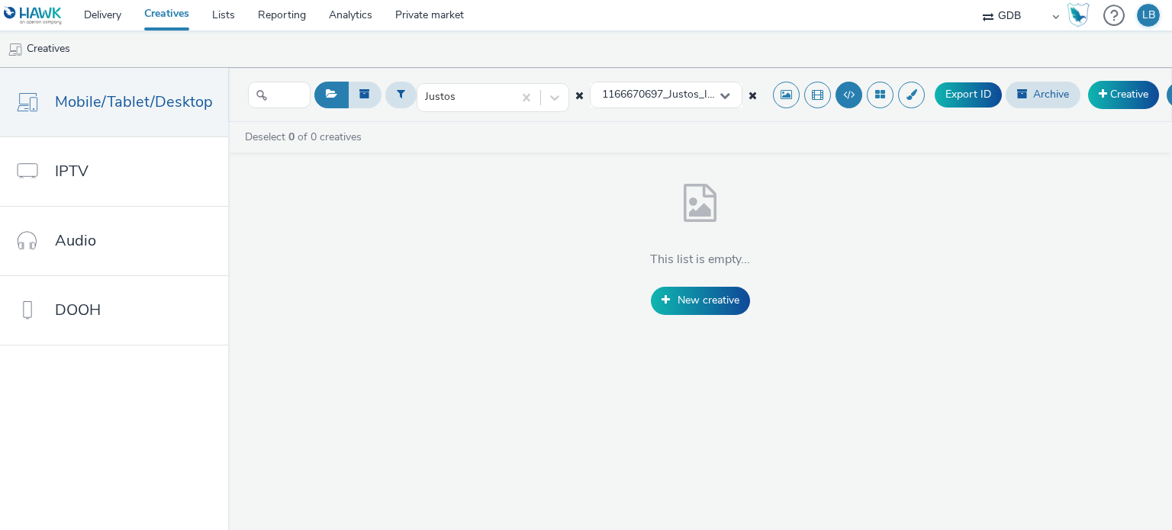
click at [159, 14] on link "Creatives" at bounding box center [167, 15] width 68 height 31
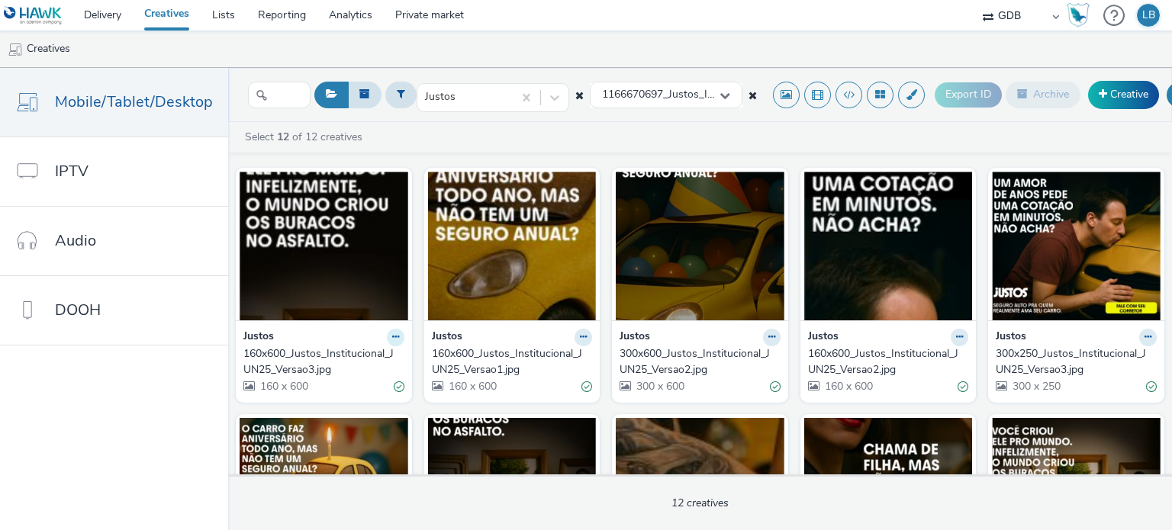
click at [392, 338] on icon at bounding box center [395, 337] width 7 height 9
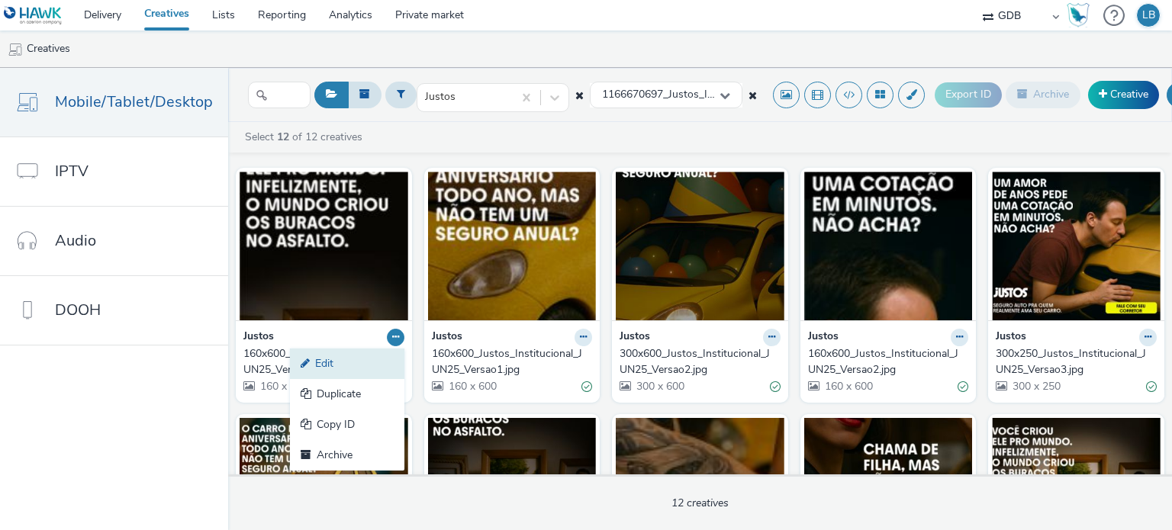
click at [367, 357] on link "Edit" at bounding box center [347, 364] width 114 height 31
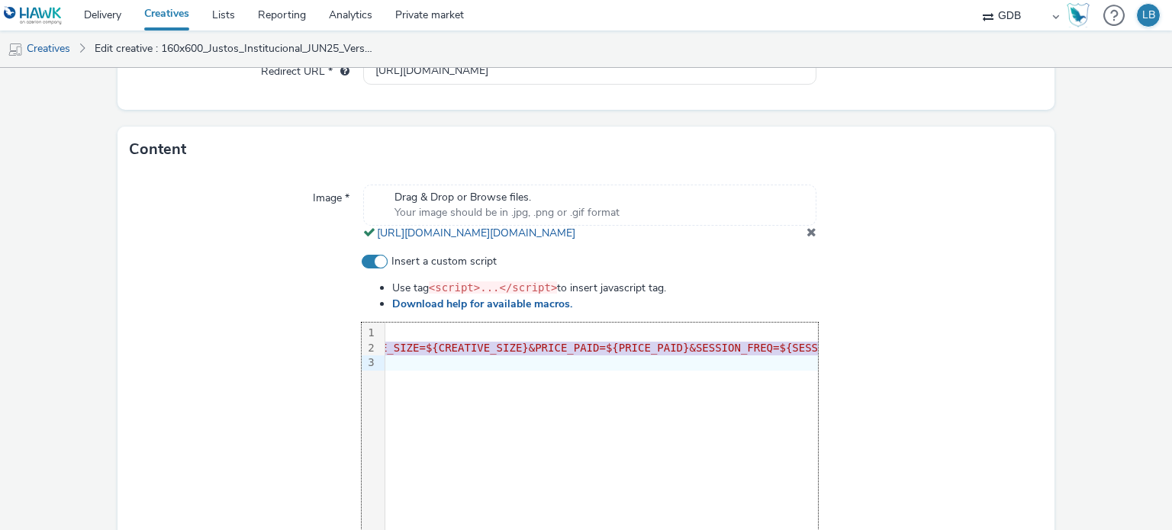
scroll to position [0, 3165]
drag, startPoint x: 388, startPoint y: 363, endPoint x: 833, endPoint y: 370, distance: 445.6
click at [833, 370] on div "Insert a custom script Use tag <script>...</script> to insert javascript tag. D…" at bounding box center [586, 414] width 913 height 320
copy div "<script src= "https://[DOMAIN_NAME]/api/init-3006a98vllaqskrroj4w.js?FORMAT=dis…"
click at [921, 401] on div at bounding box center [930, 414] width 224 height 320
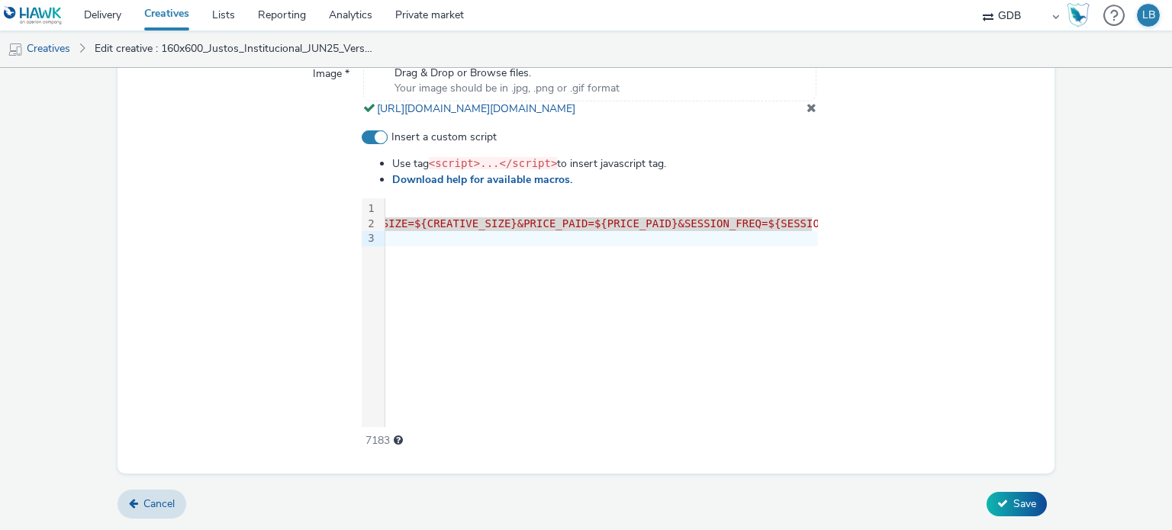
scroll to position [596, 0]
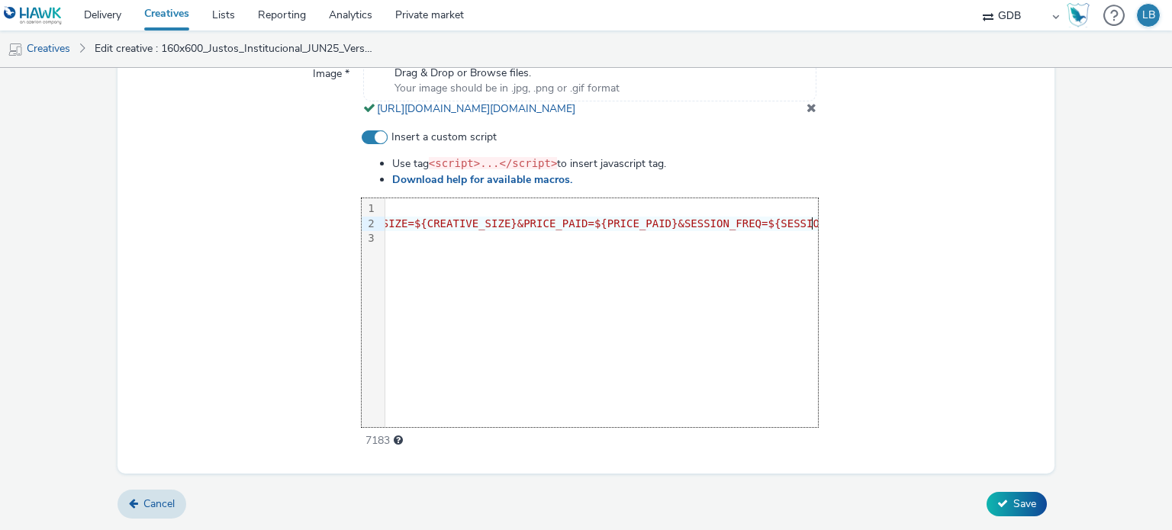
click at [1025, 224] on span "/script>" at bounding box center [1050, 223] width 51 height 12
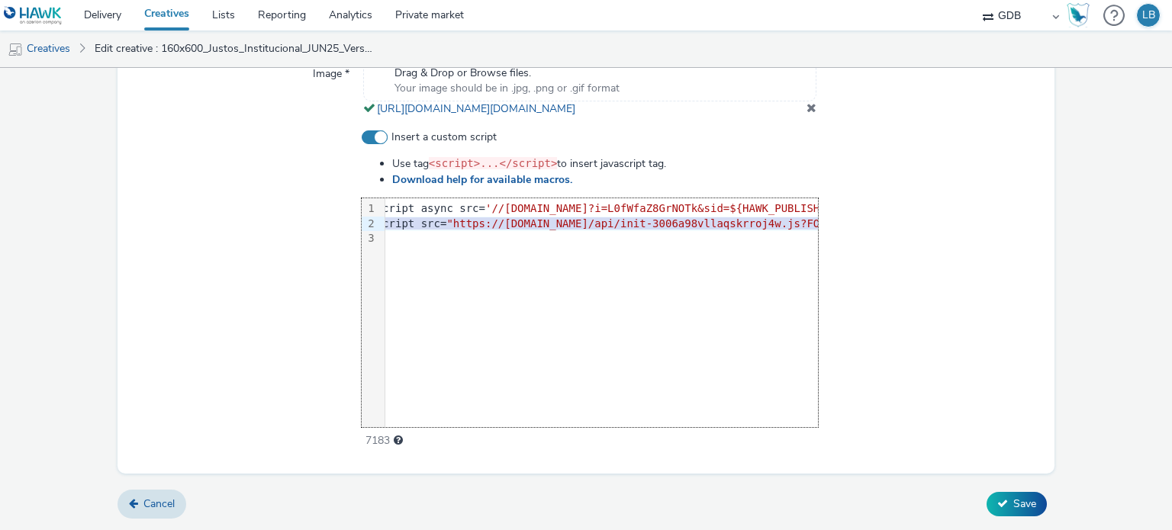
scroll to position [0, 0]
drag, startPoint x: 806, startPoint y: 224, endPoint x: 330, endPoint y: 224, distance: 476.0
click at [330, 224] on div "Insert a custom script Use tag <script>...</script> to insert javascript tag. D…" at bounding box center [586, 290] width 913 height 320
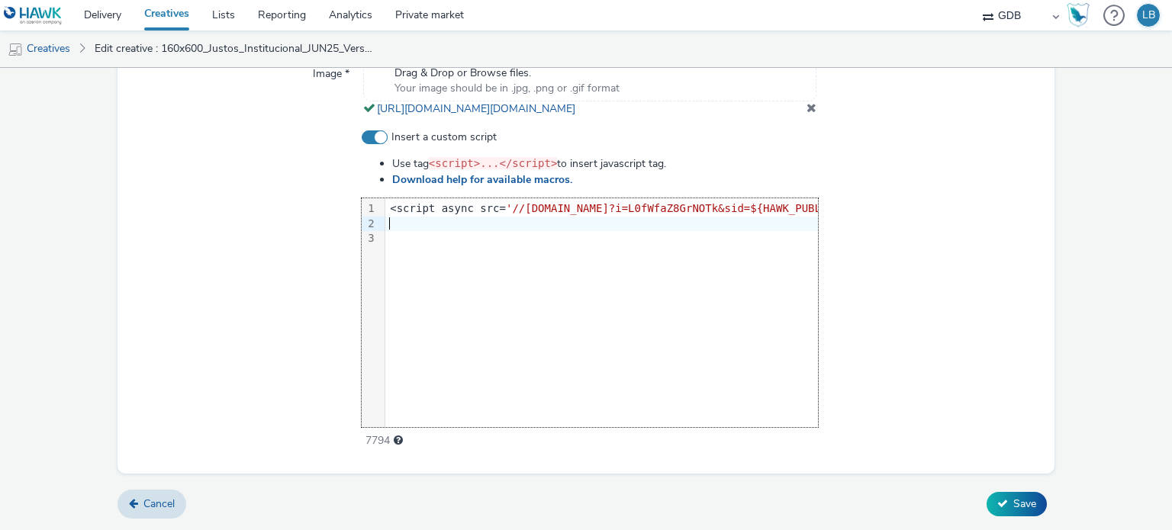
scroll to position [0, 766]
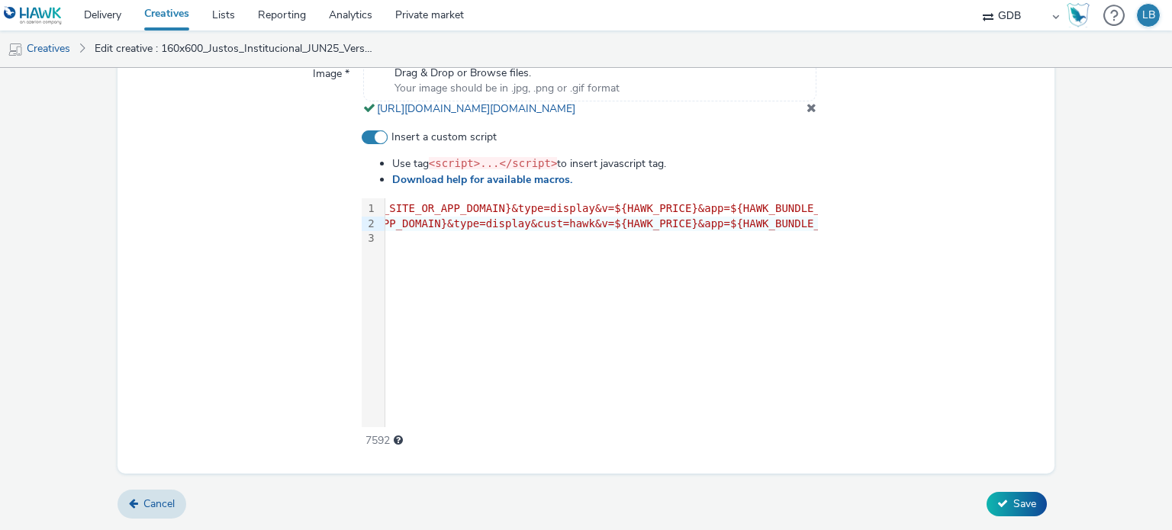
click at [903, 279] on div at bounding box center [930, 290] width 224 height 320
click at [1013, 505] on span "Save" at bounding box center [1024, 504] width 23 height 14
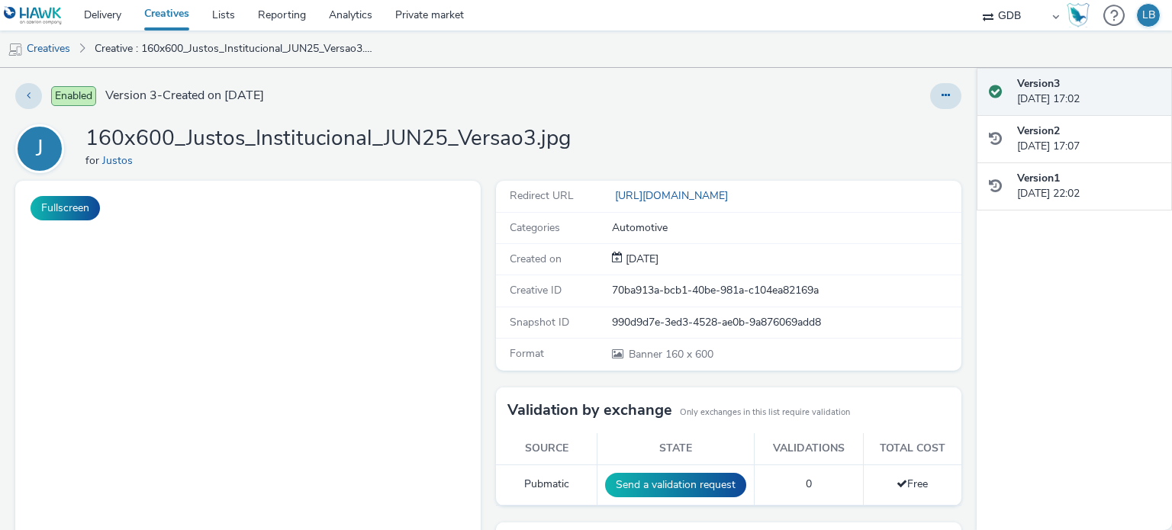
click at [181, 16] on link "Creatives" at bounding box center [167, 15] width 68 height 31
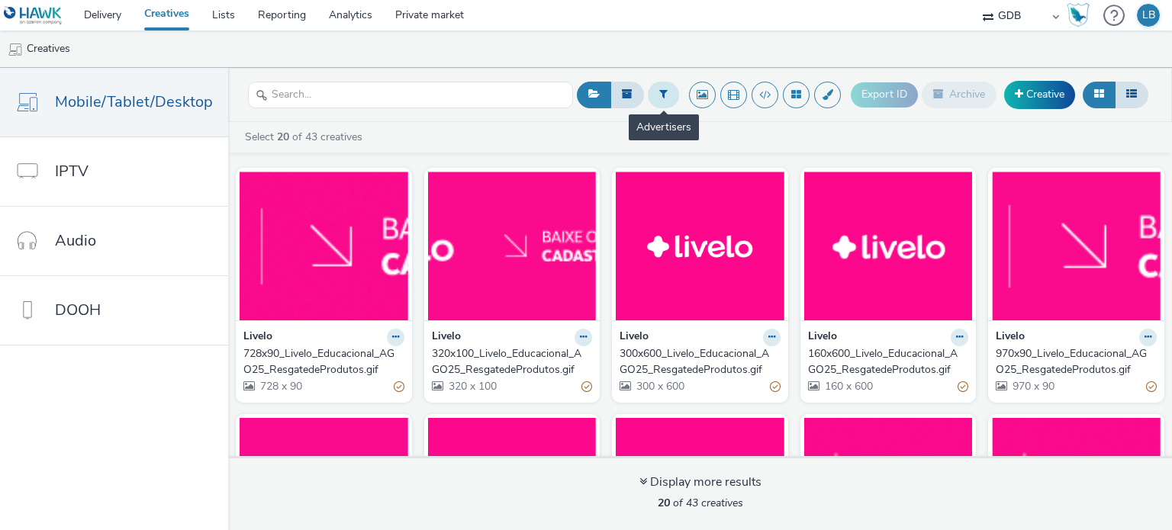
click at [665, 93] on icon at bounding box center [663, 93] width 8 height 11
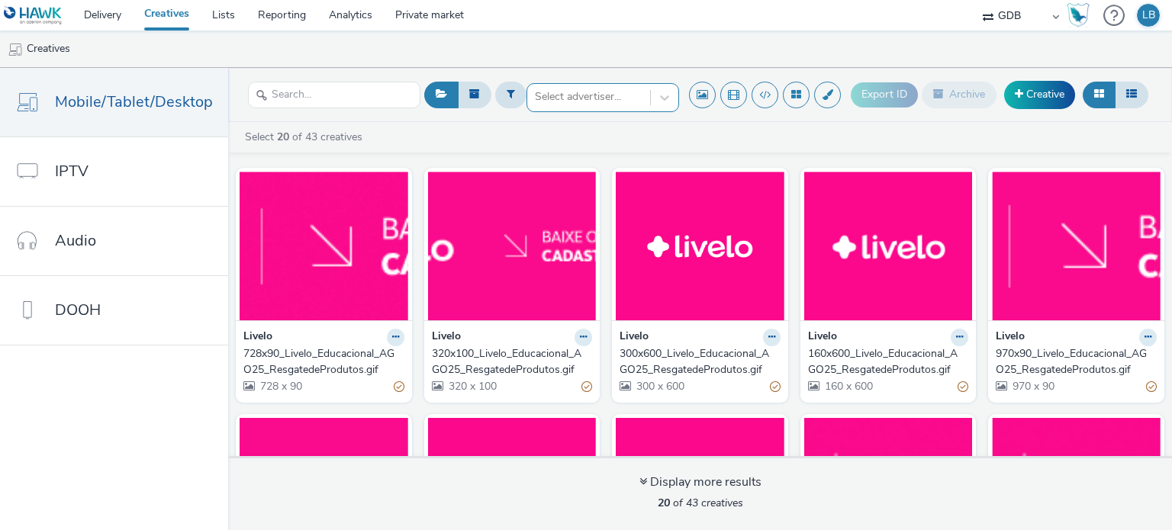
click at [623, 91] on div at bounding box center [589, 97] width 108 height 18
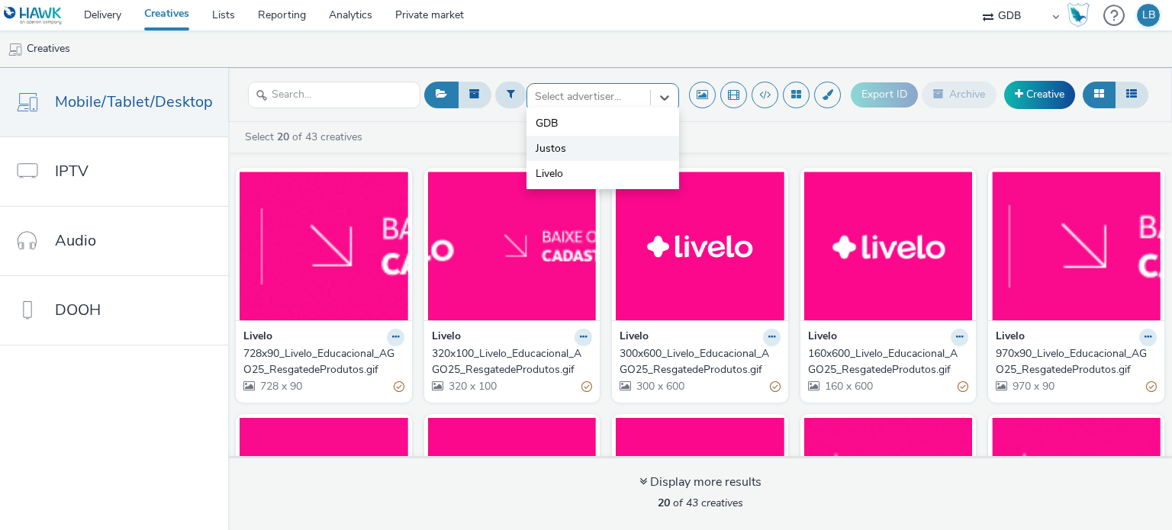
click at [594, 143] on li "Justos" at bounding box center [602, 148] width 153 height 25
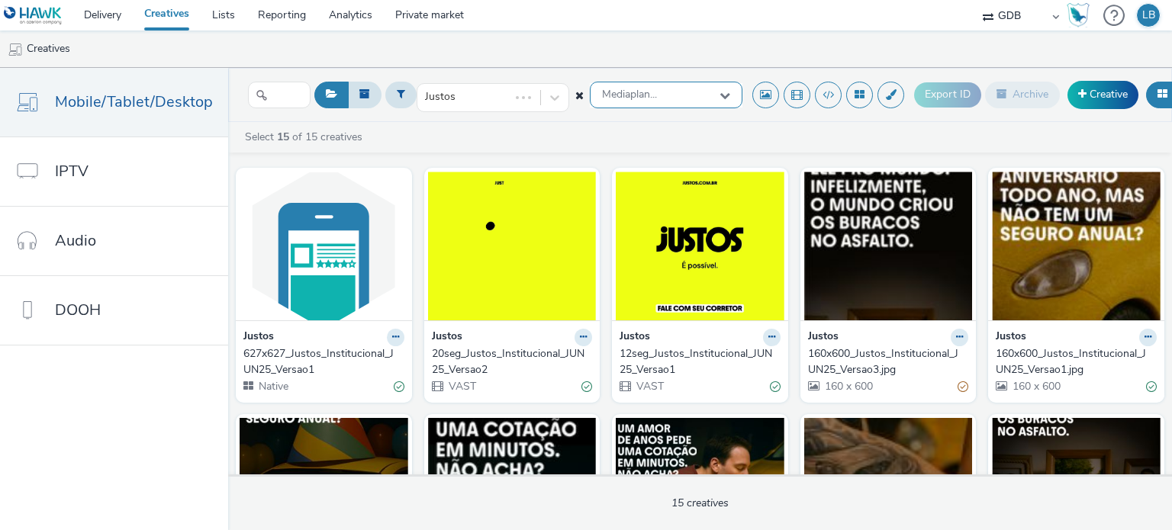
click at [629, 101] on div "Mediaplan..." at bounding box center [666, 95] width 153 height 27
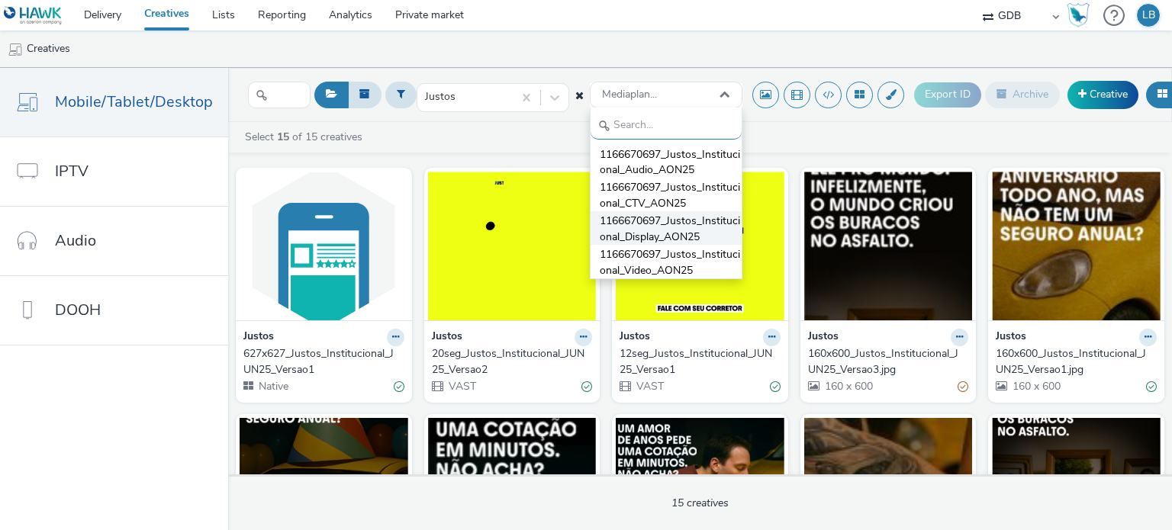
click at [668, 230] on span "1166670697_Justos_Institucional_Display_AON25" at bounding box center [671, 229] width 142 height 31
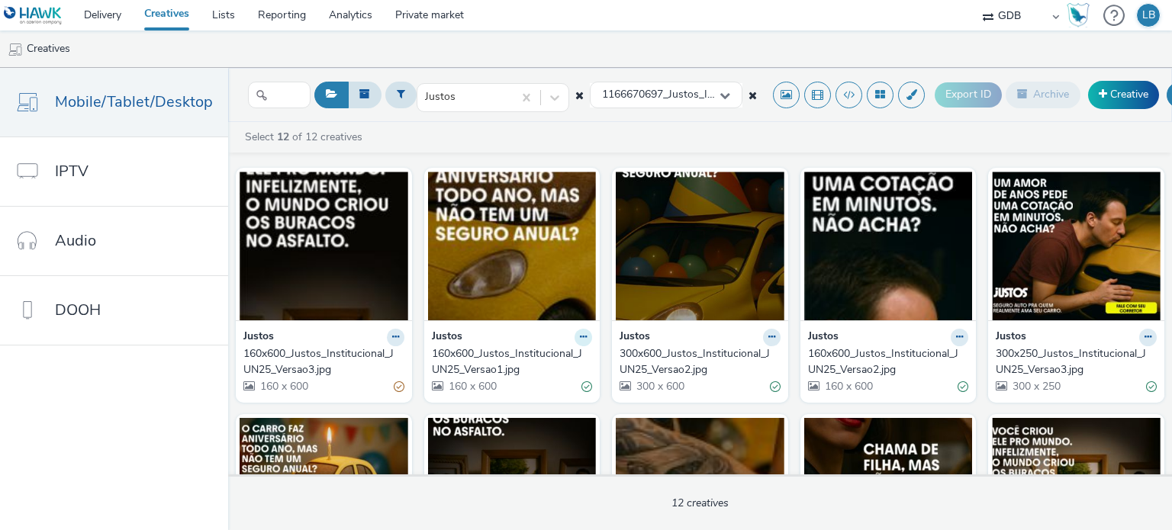
click at [580, 338] on icon at bounding box center [583, 337] width 7 height 9
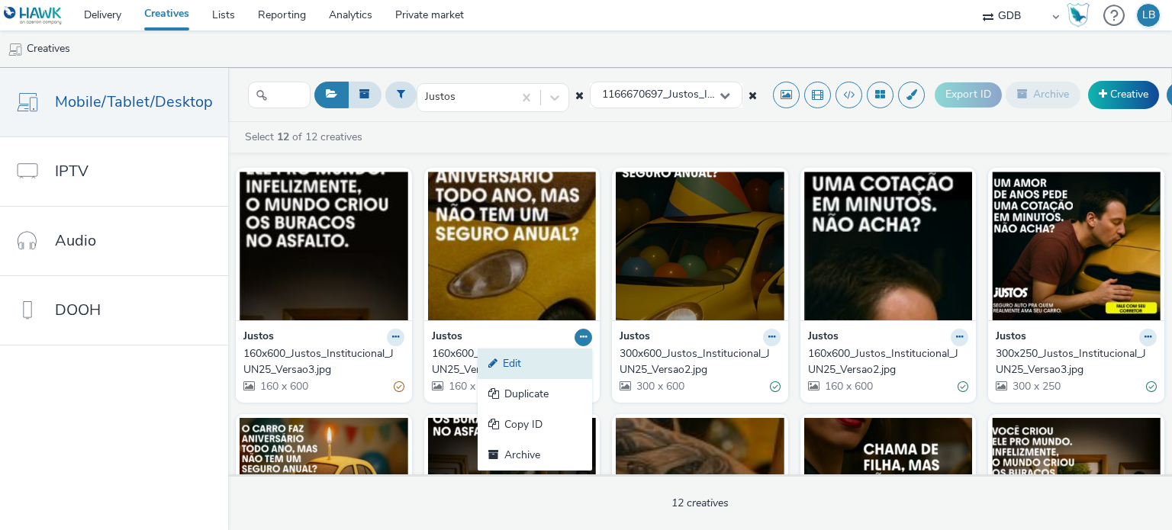
click at [545, 358] on link "Edit" at bounding box center [535, 364] width 114 height 31
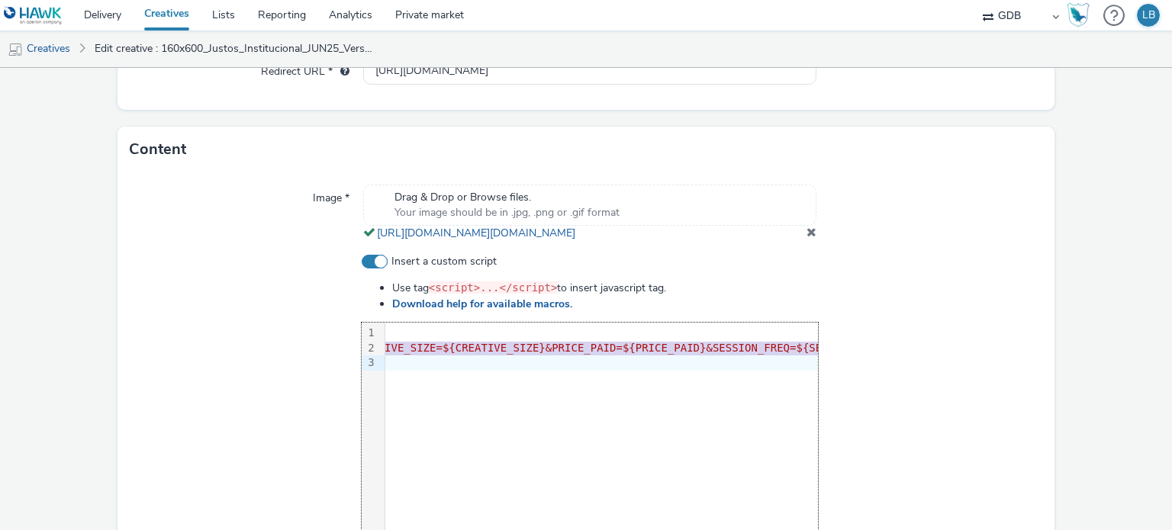
scroll to position [0, 3165]
drag, startPoint x: 387, startPoint y: 365, endPoint x: 835, endPoint y: 360, distance: 447.8
click at [835, 360] on div "Insert a custom script Use tag <script>...</script> to insert javascript tag. D…" at bounding box center [586, 414] width 913 height 320
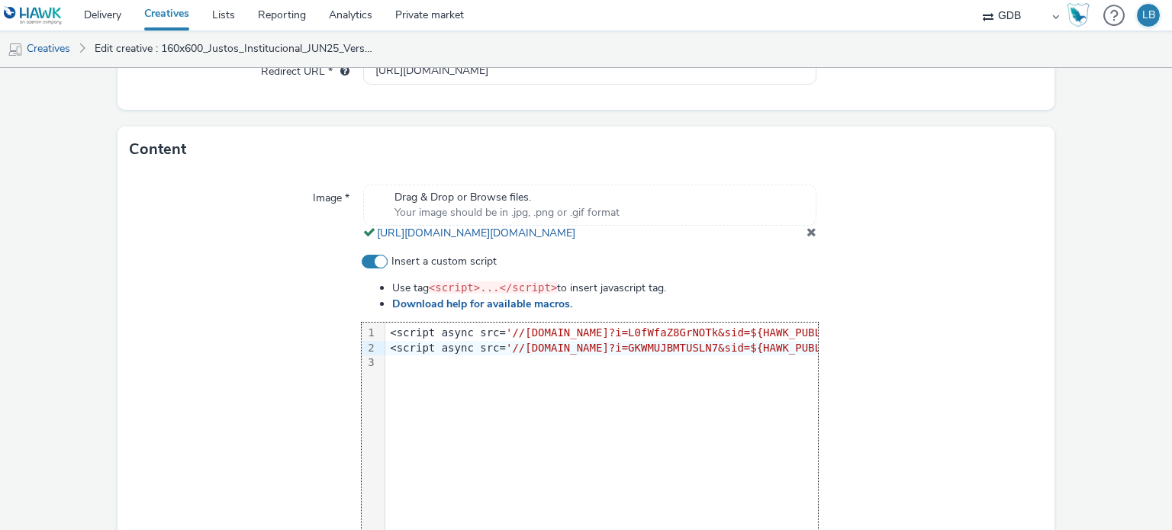
scroll to position [0, 766]
click at [932, 334] on div at bounding box center [930, 414] width 224 height 320
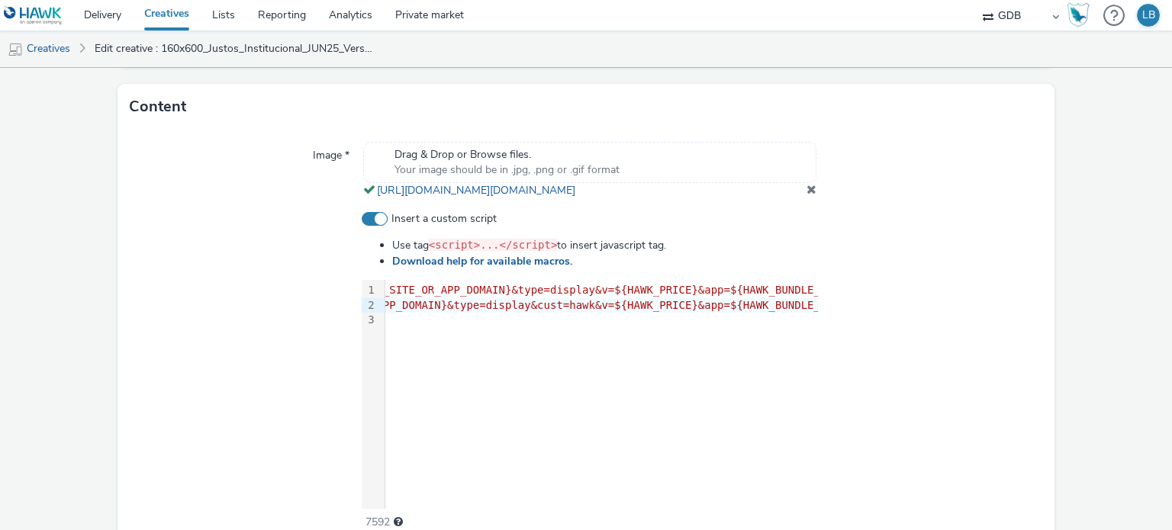
scroll to position [596, 0]
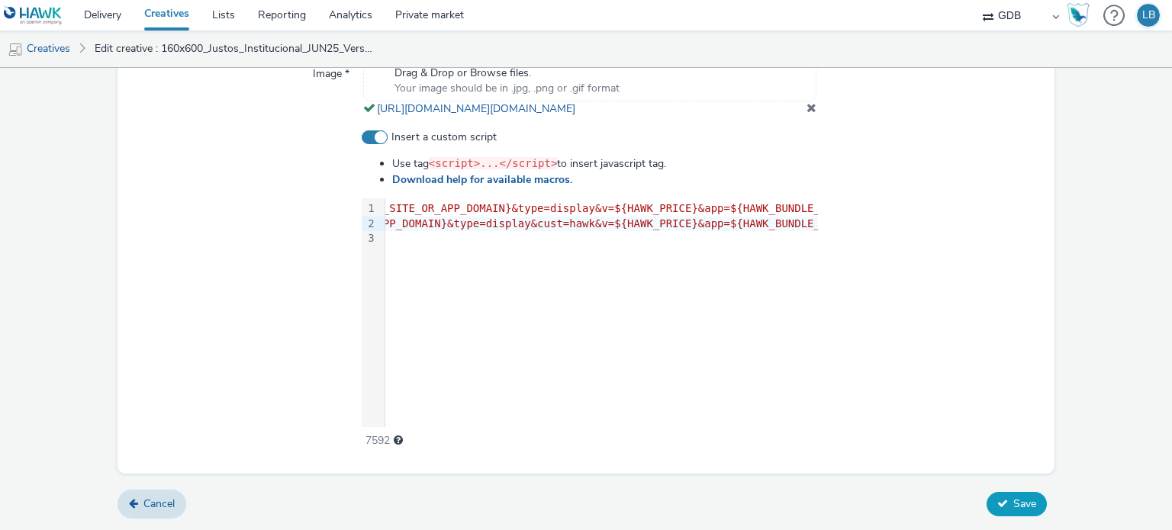
click at [993, 511] on button "Save" at bounding box center [1016, 504] width 60 height 24
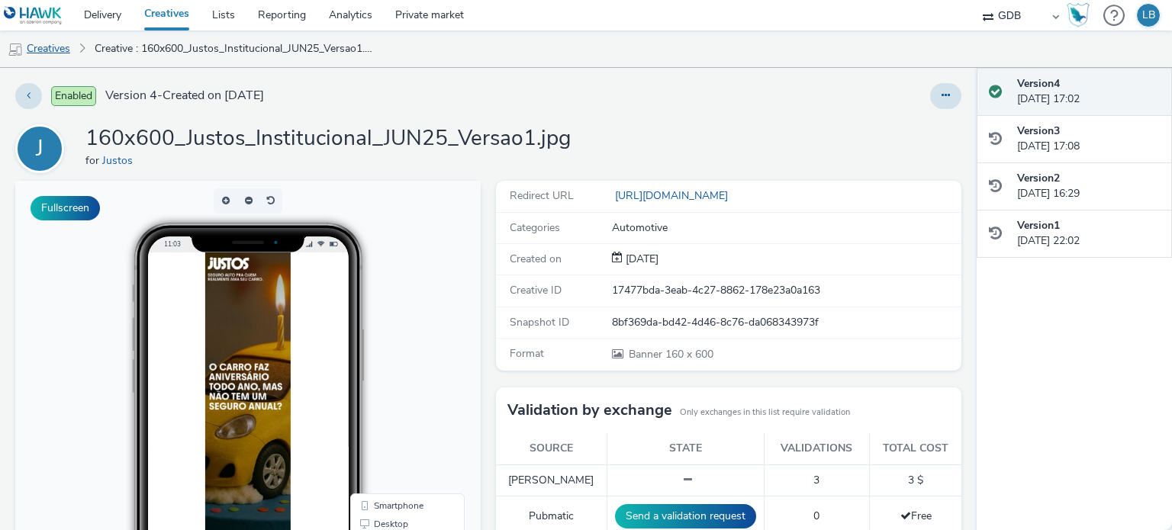
click at [61, 48] on link "Creatives" at bounding box center [39, 49] width 78 height 37
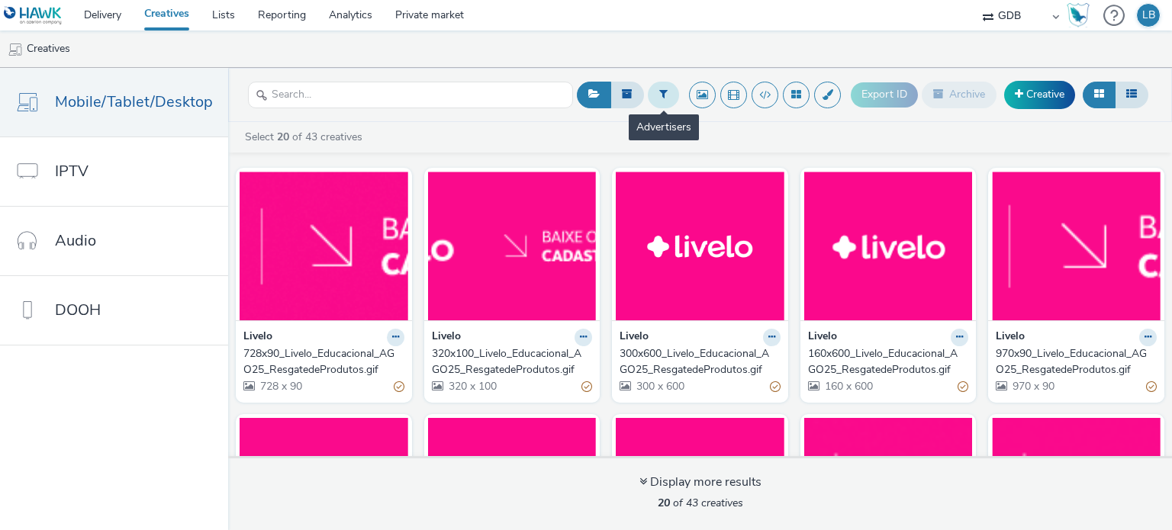
click at [662, 98] on icon at bounding box center [663, 93] width 8 height 11
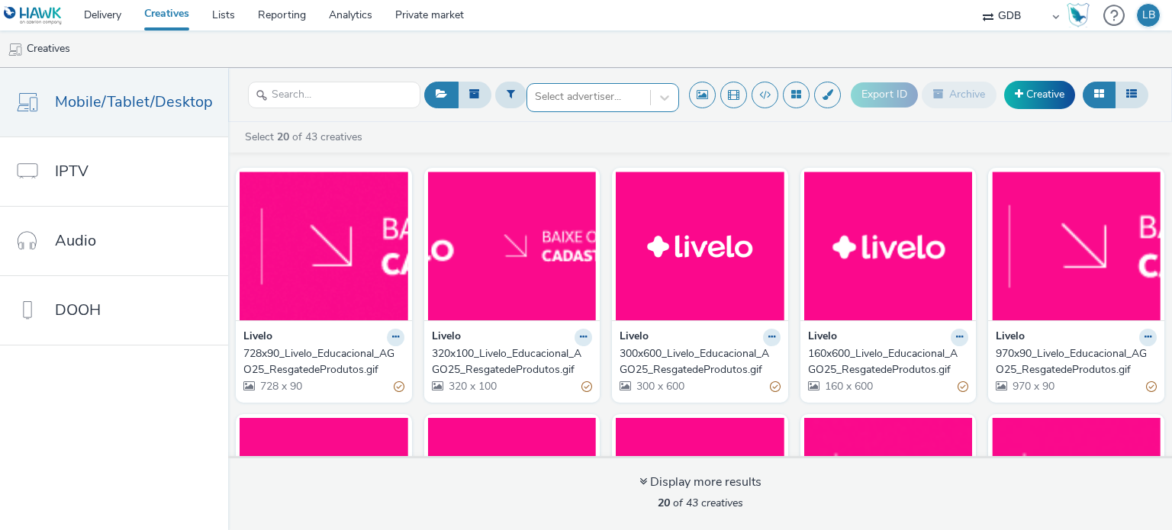
click at [591, 99] on div at bounding box center [589, 97] width 108 height 18
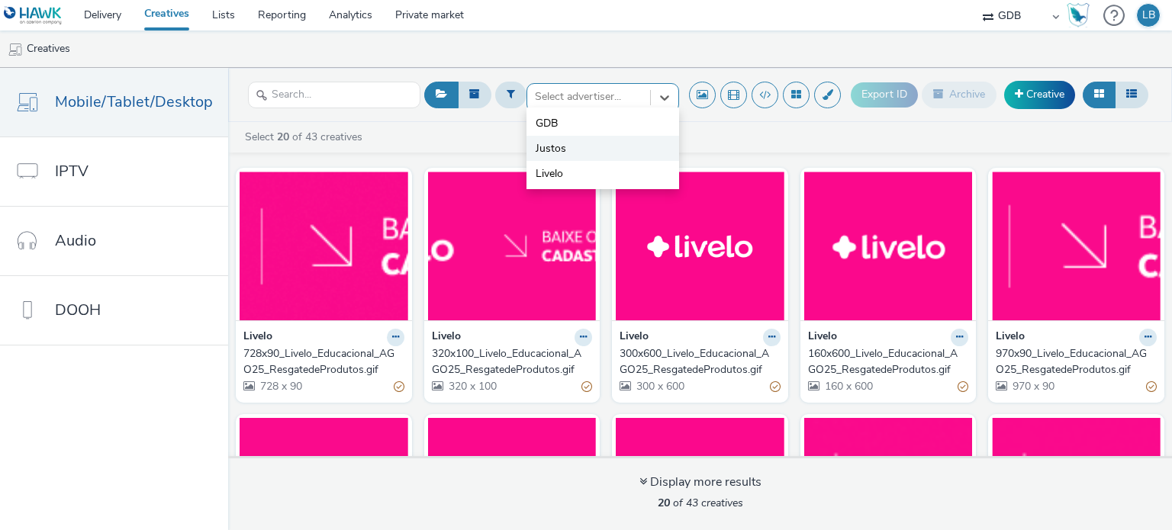
click at [581, 149] on li "Justos" at bounding box center [602, 148] width 153 height 25
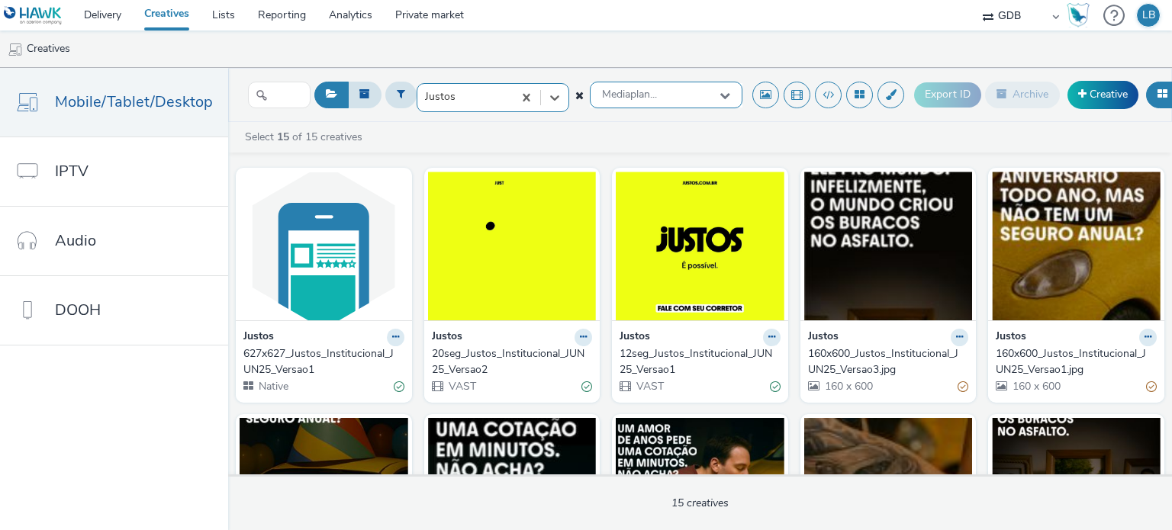
click at [650, 94] on span "Mediaplan..." at bounding box center [629, 94] width 55 height 13
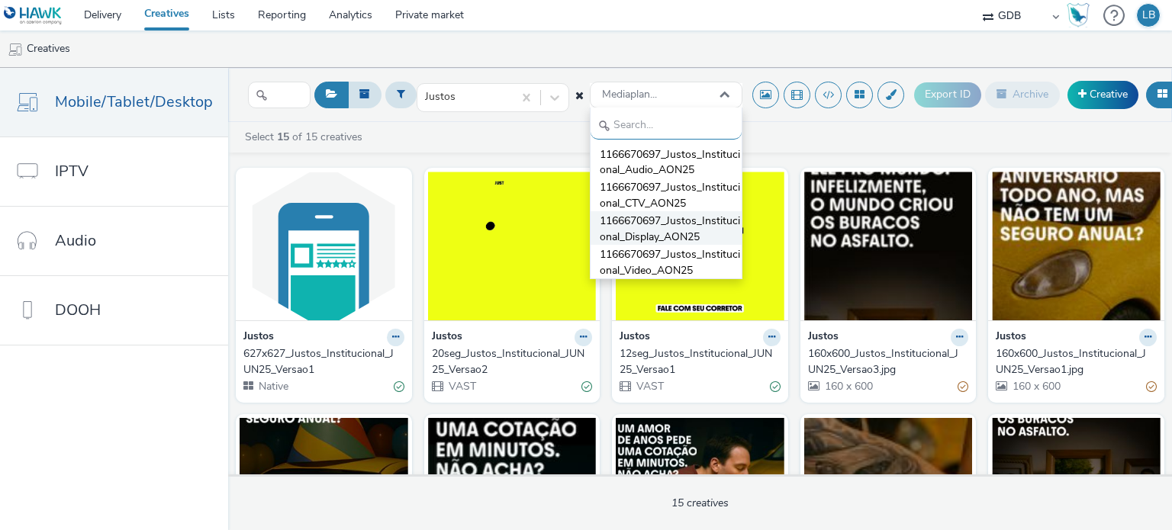
click at [674, 221] on span "1166670697_Justos_Institucional_Display_AON25" at bounding box center [671, 229] width 142 height 31
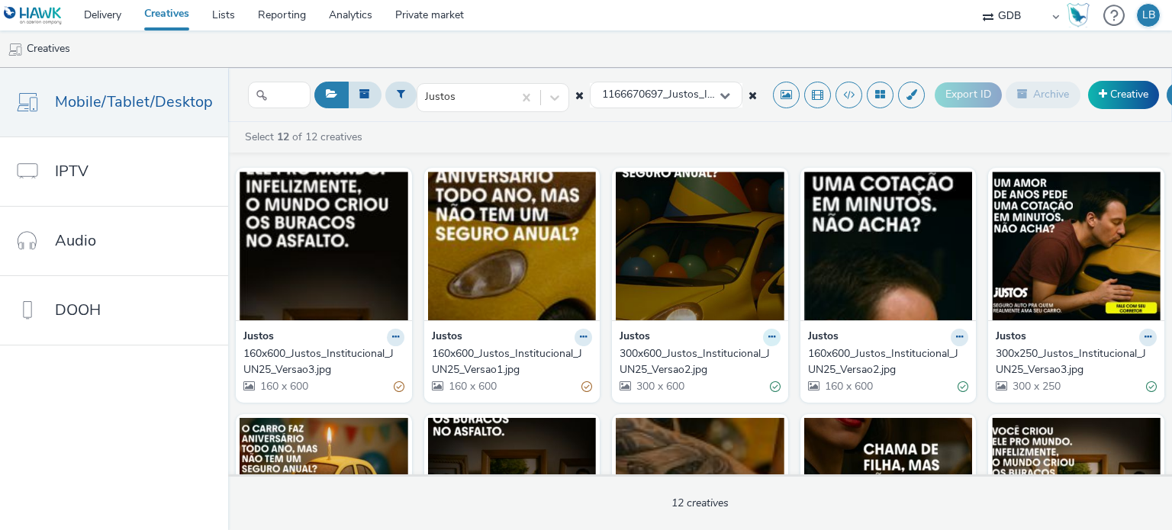
click at [768, 338] on icon at bounding box center [771, 337] width 7 height 9
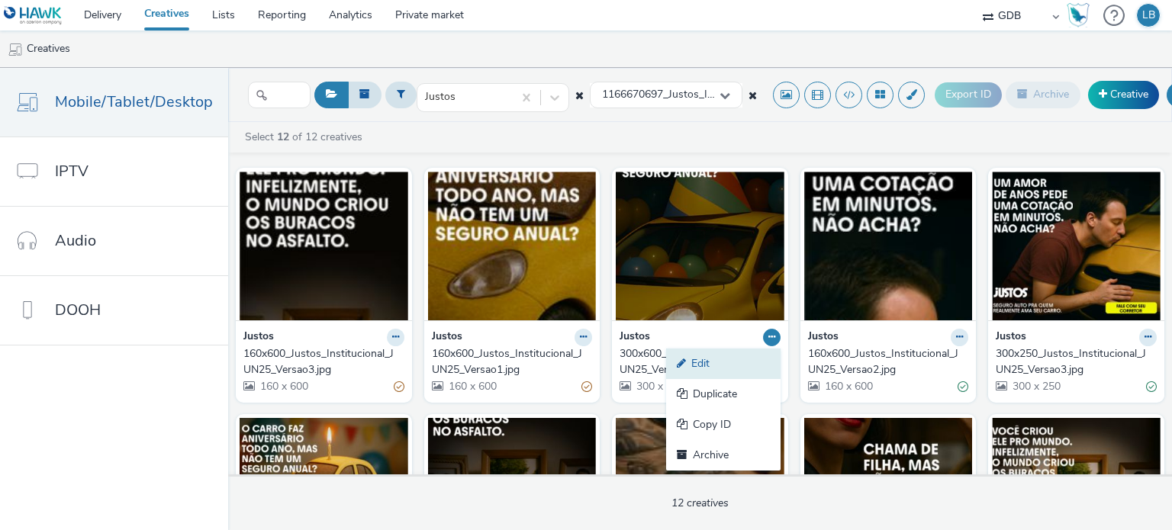
click at [731, 353] on link "Edit" at bounding box center [723, 364] width 114 height 31
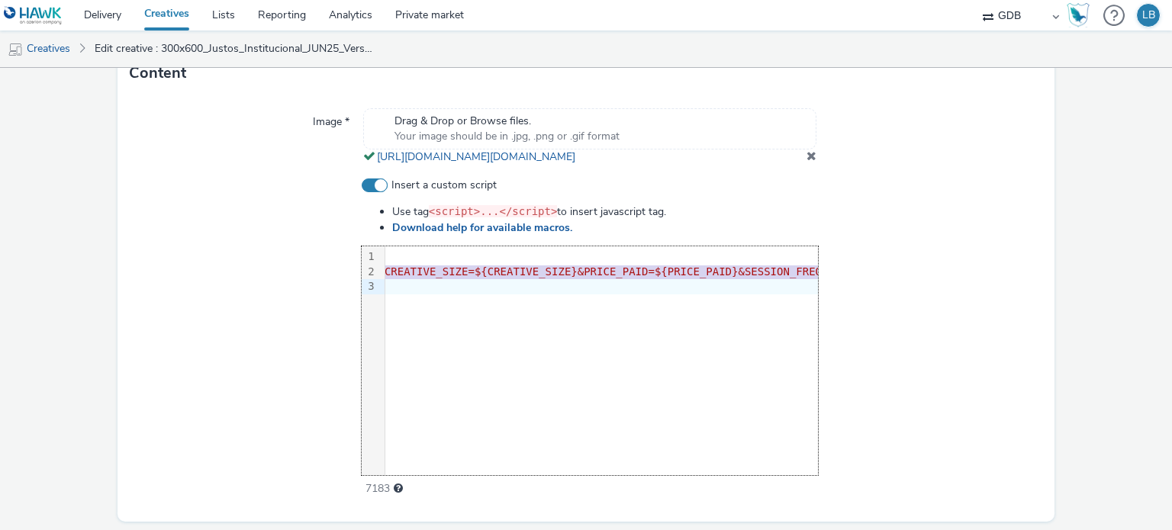
scroll to position [0, 3165]
drag, startPoint x: 384, startPoint y: 288, endPoint x: 844, endPoint y: 296, distance: 459.3
click at [844, 296] on div "Insert a custom script Use tag <script>...</script> to insert javascript tag. D…" at bounding box center [586, 338] width 913 height 320
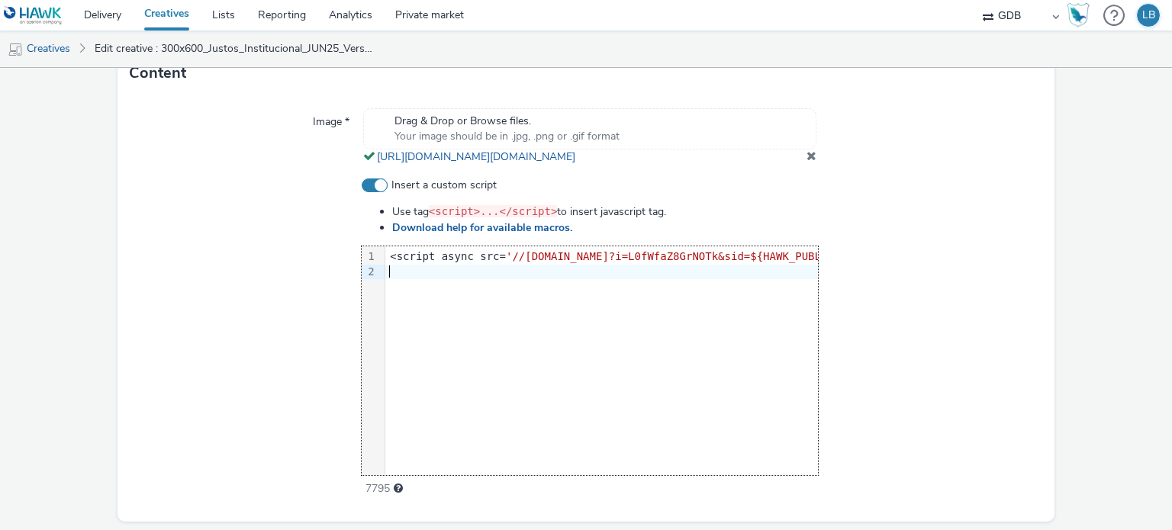
scroll to position [0, 766]
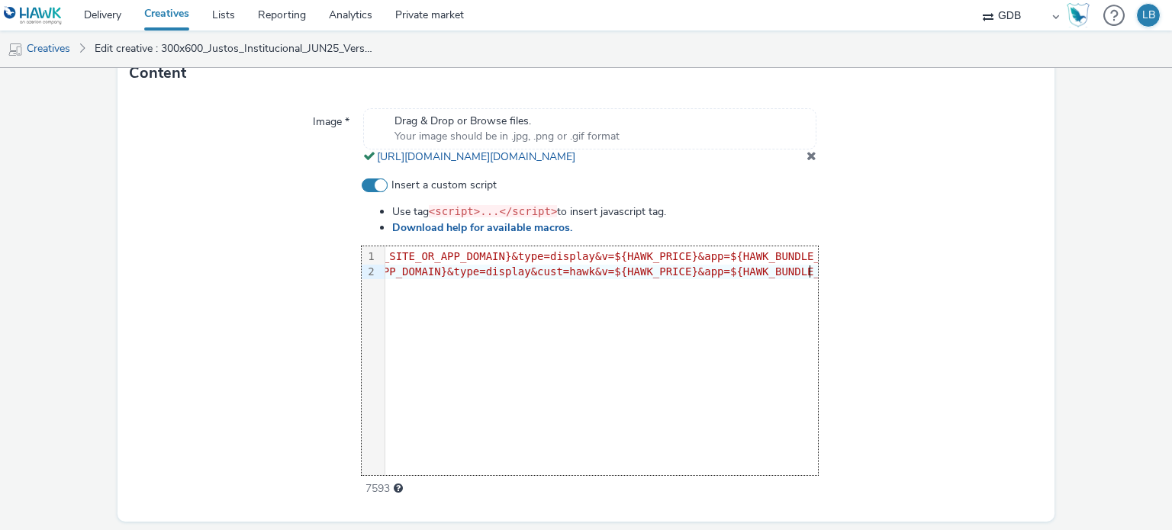
click at [900, 256] on div at bounding box center [930, 338] width 224 height 320
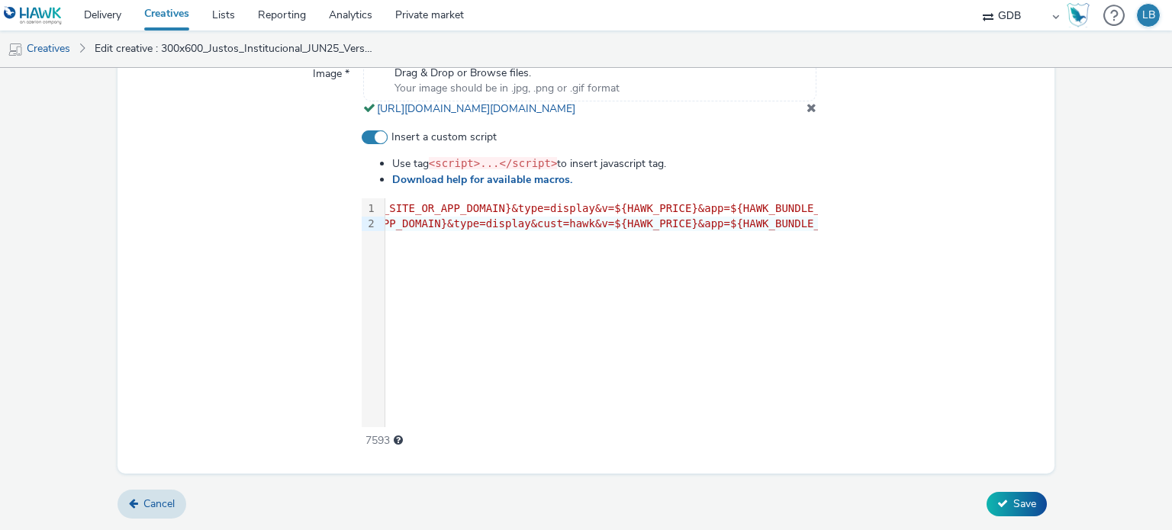
scroll to position [596, 0]
click at [997, 503] on icon at bounding box center [1002, 503] width 11 height 11
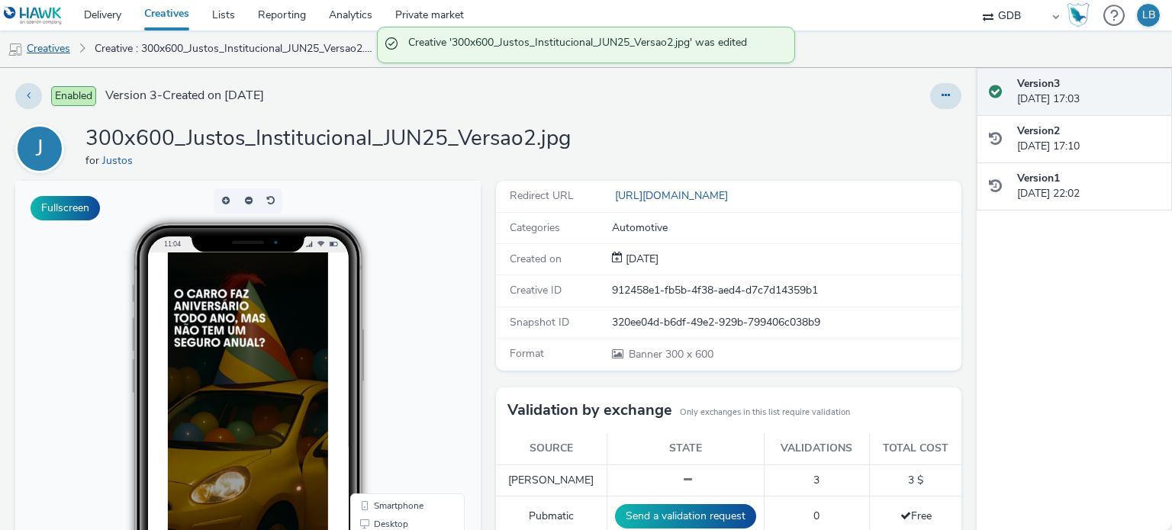
click at [55, 47] on link "Creatives" at bounding box center [39, 49] width 78 height 37
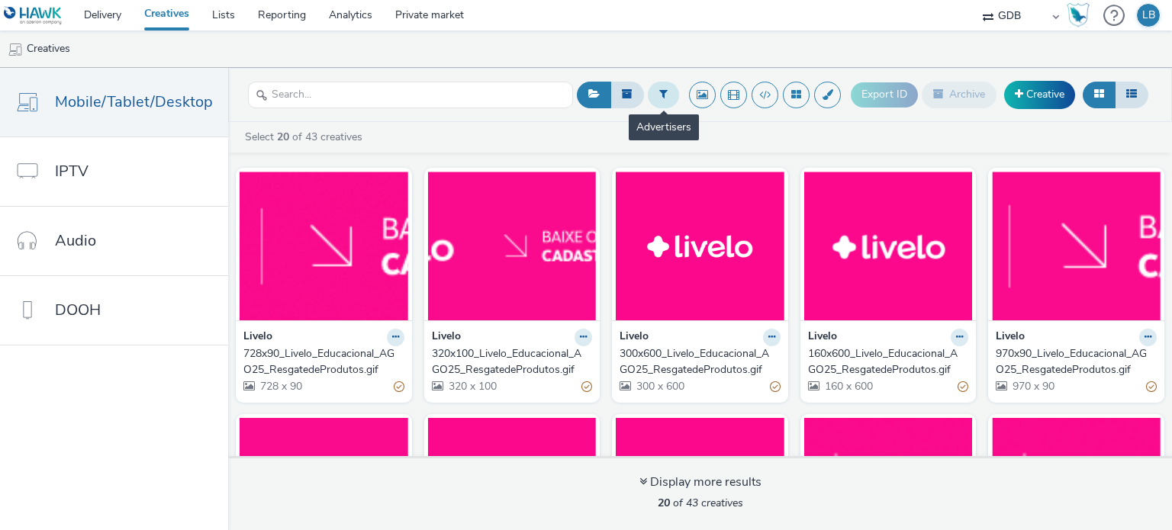
click at [666, 97] on icon at bounding box center [663, 93] width 8 height 11
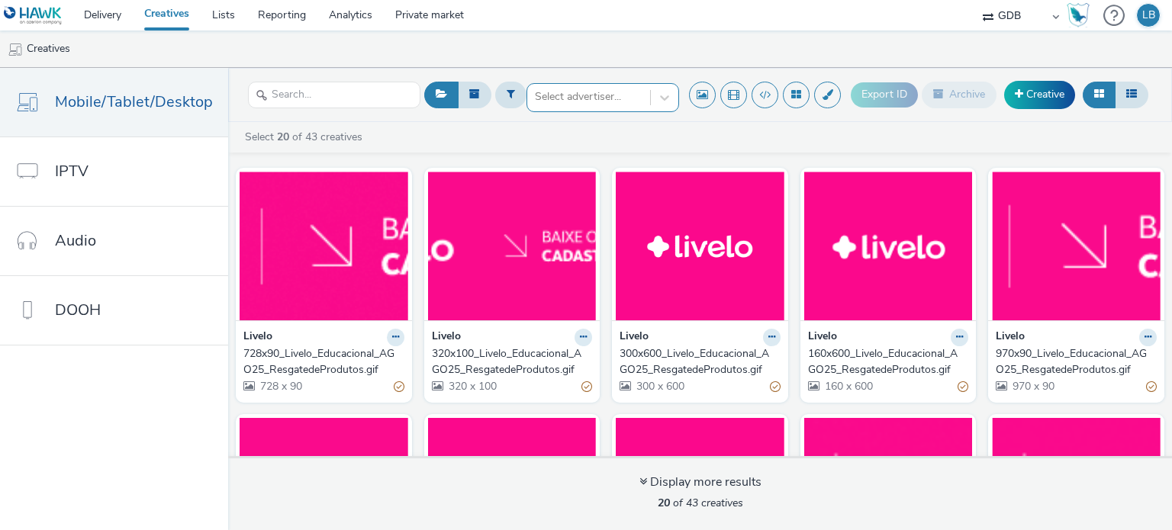
click at [617, 97] on div at bounding box center [589, 97] width 108 height 18
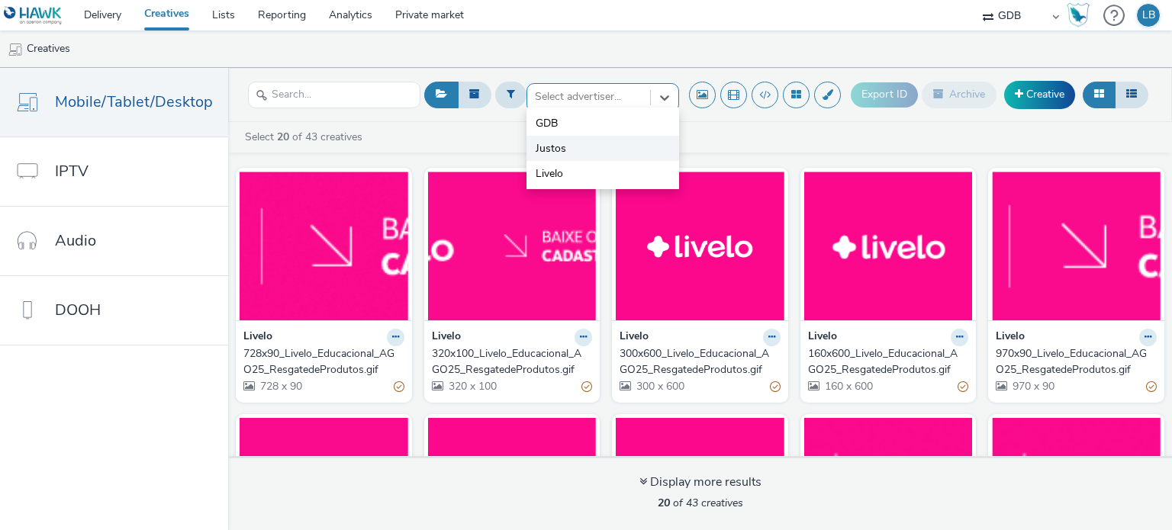
click at [588, 144] on li "Justos" at bounding box center [602, 148] width 153 height 25
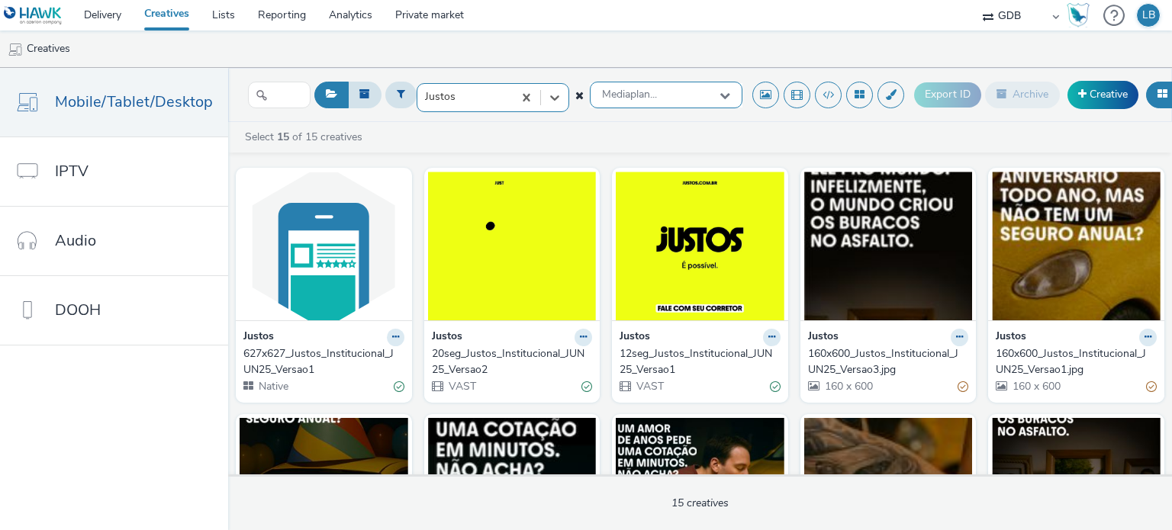
click at [719, 97] on icon at bounding box center [724, 95] width 11 height 11
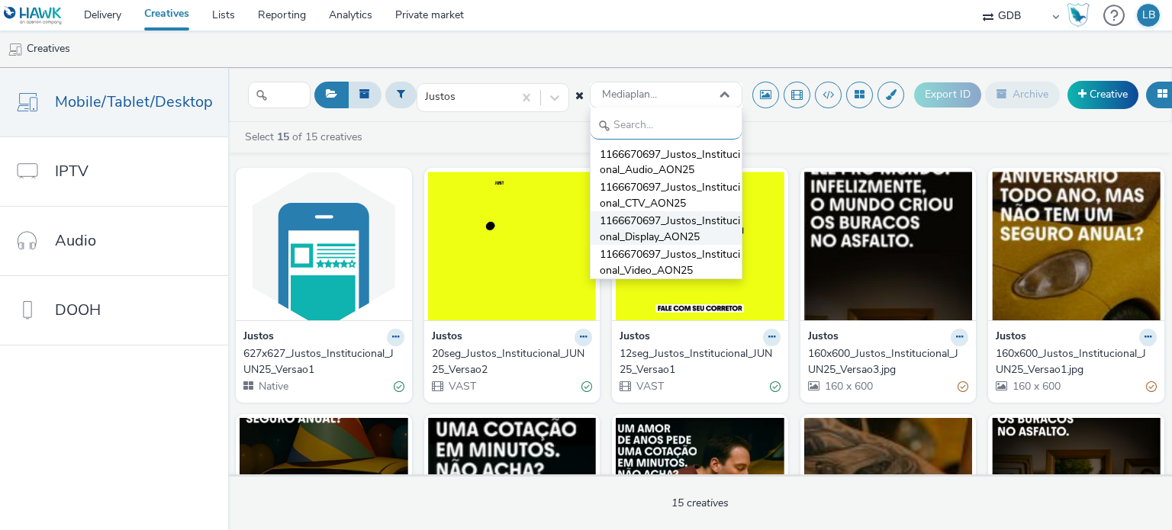
click at [670, 230] on span "1166670697_Justos_Institucional_Display_AON25" at bounding box center [671, 229] width 142 height 31
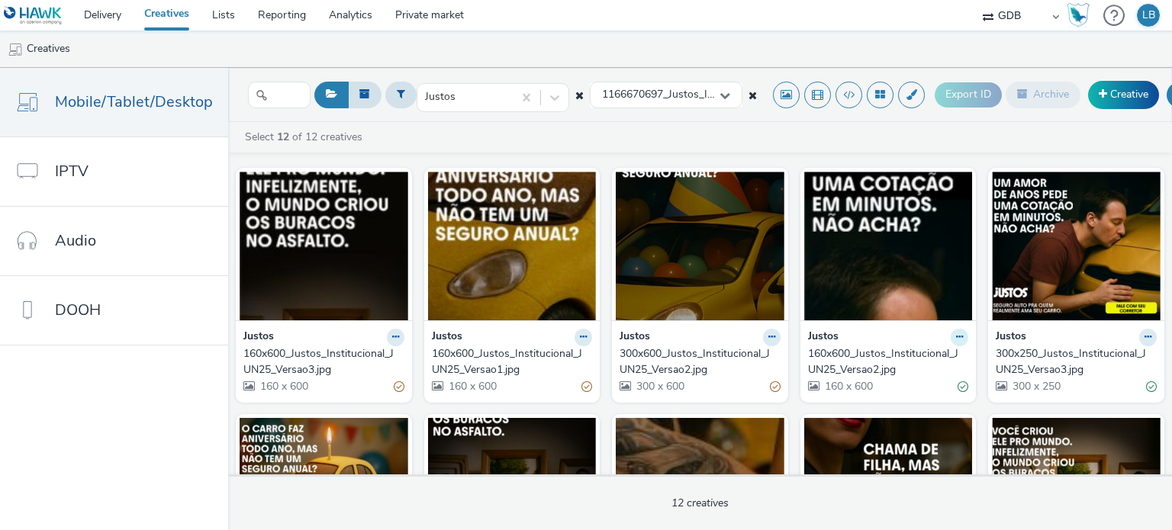
click at [956, 337] on icon at bounding box center [959, 337] width 7 height 9
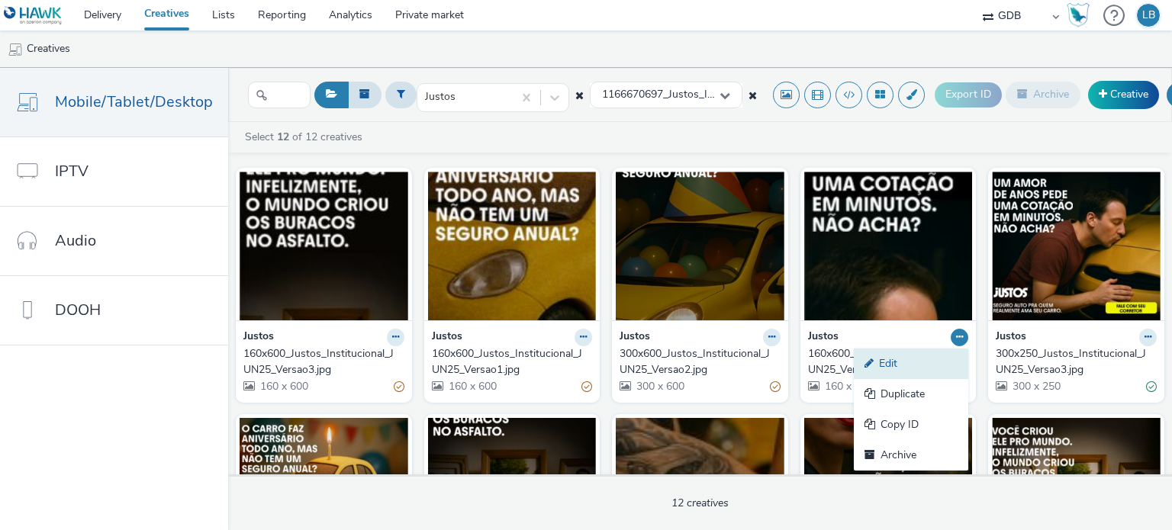
click at [909, 361] on link "Edit" at bounding box center [911, 364] width 114 height 31
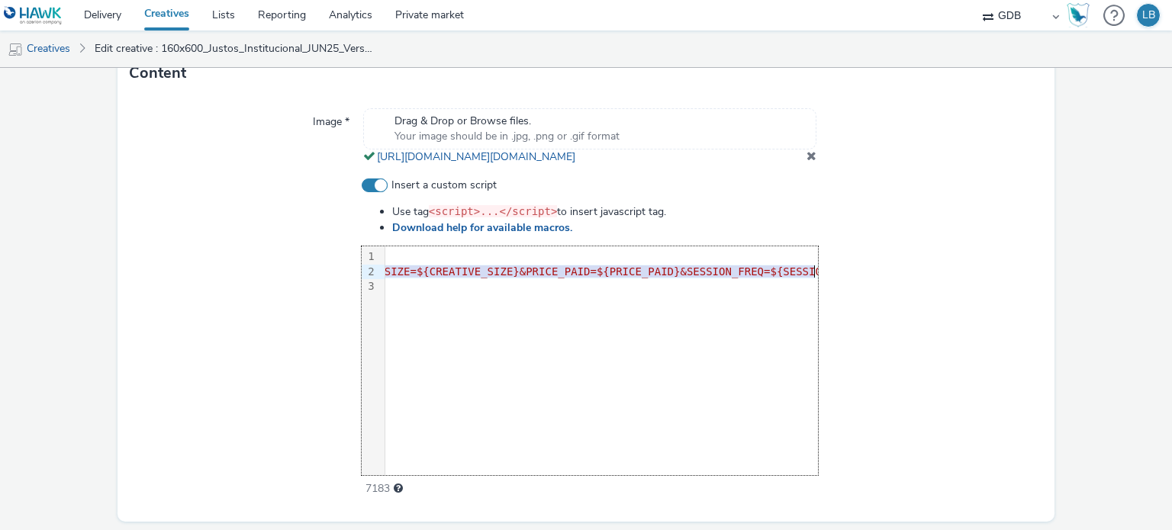
scroll to position [0, 3165]
drag, startPoint x: 386, startPoint y: 288, endPoint x: 861, endPoint y: 291, distance: 474.5
click at [861, 291] on div "Insert a custom script Use tag <script>...</script> to insert javascript tag. D…" at bounding box center [586, 338] width 913 height 320
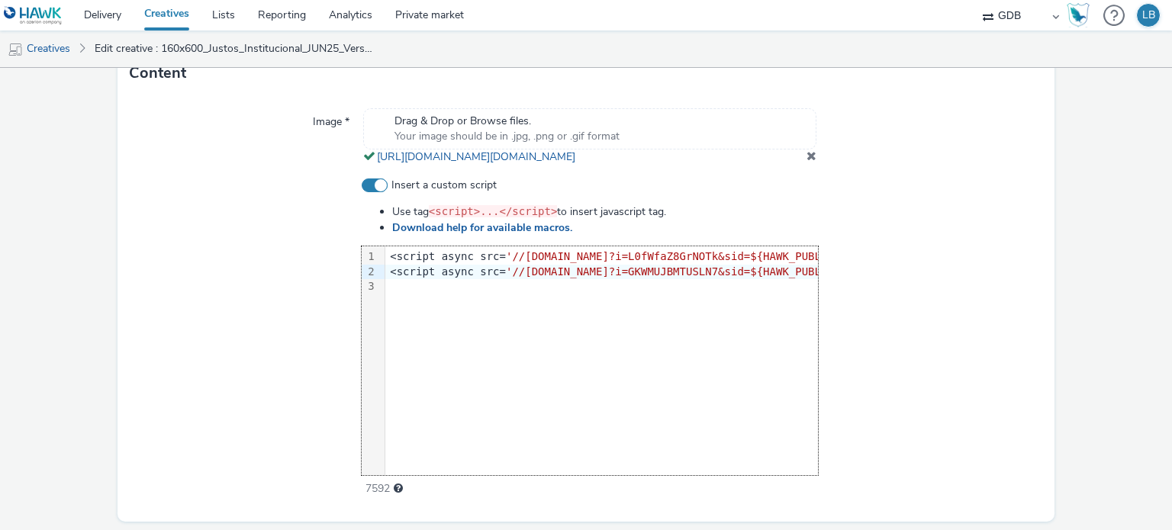
scroll to position [0, 766]
click at [861, 292] on div at bounding box center [930, 338] width 224 height 320
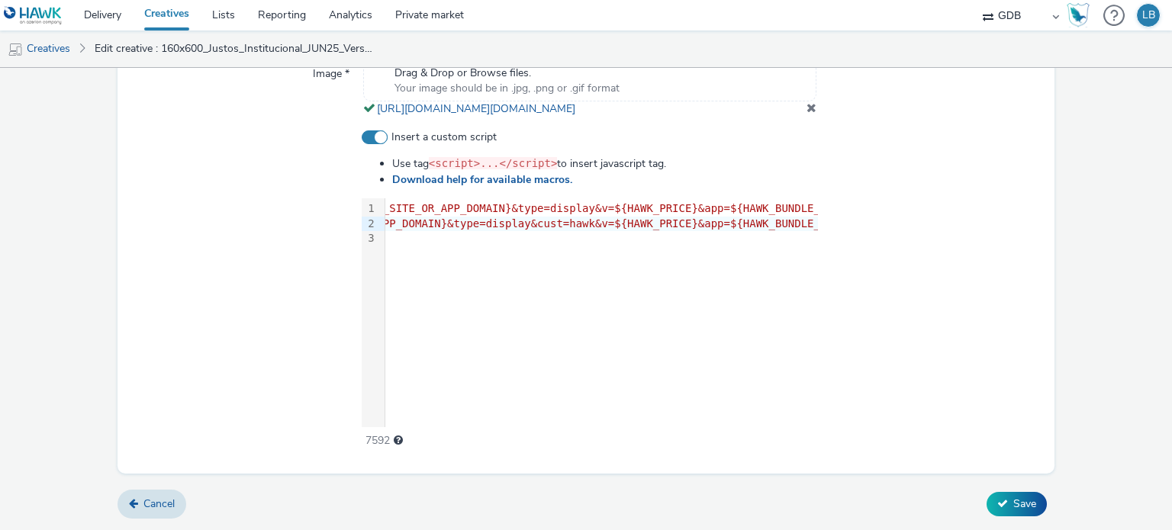
scroll to position [596, 0]
click at [997, 503] on icon at bounding box center [1002, 503] width 11 height 11
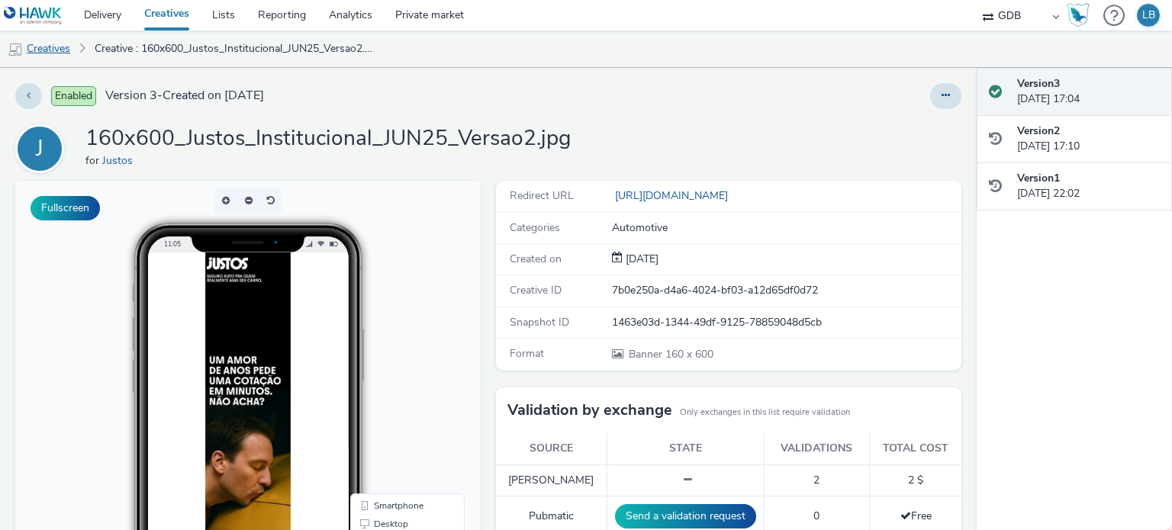
click at [55, 51] on link "Creatives" at bounding box center [39, 49] width 78 height 37
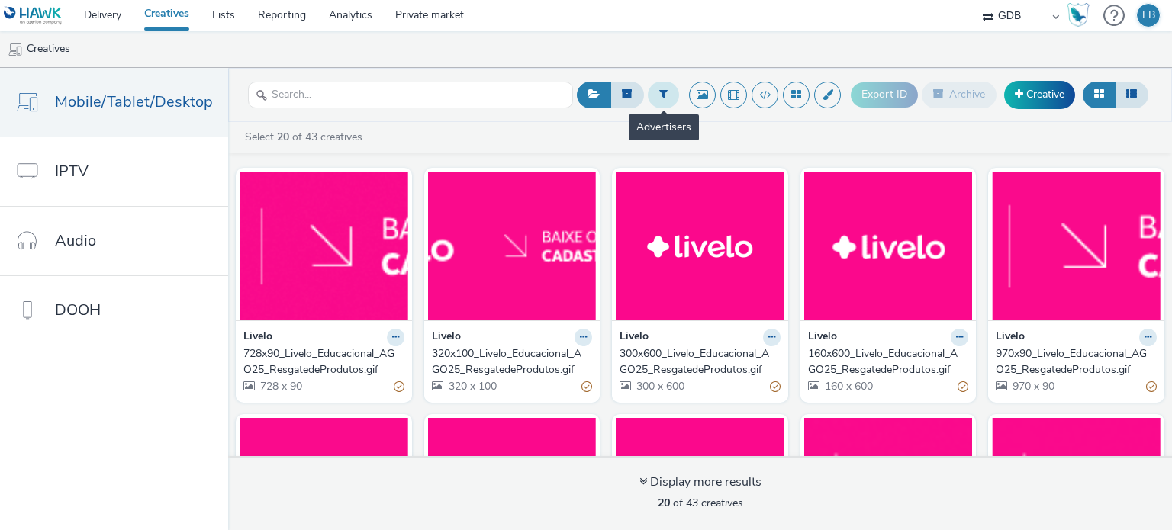
click at [664, 90] on icon at bounding box center [663, 93] width 8 height 11
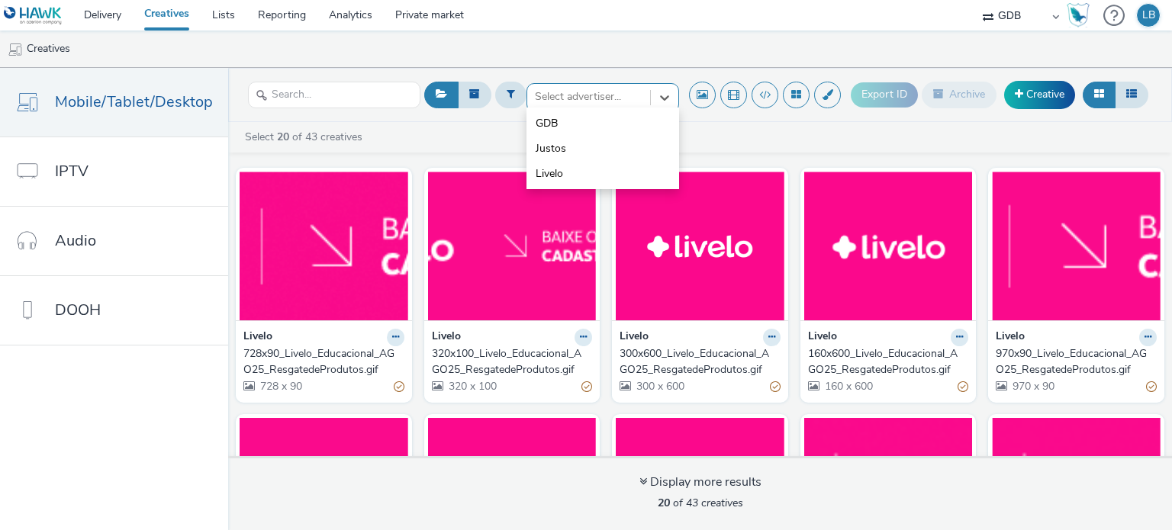
click at [590, 92] on div at bounding box center [589, 97] width 108 height 18
click at [586, 147] on li "Justos" at bounding box center [602, 148] width 153 height 25
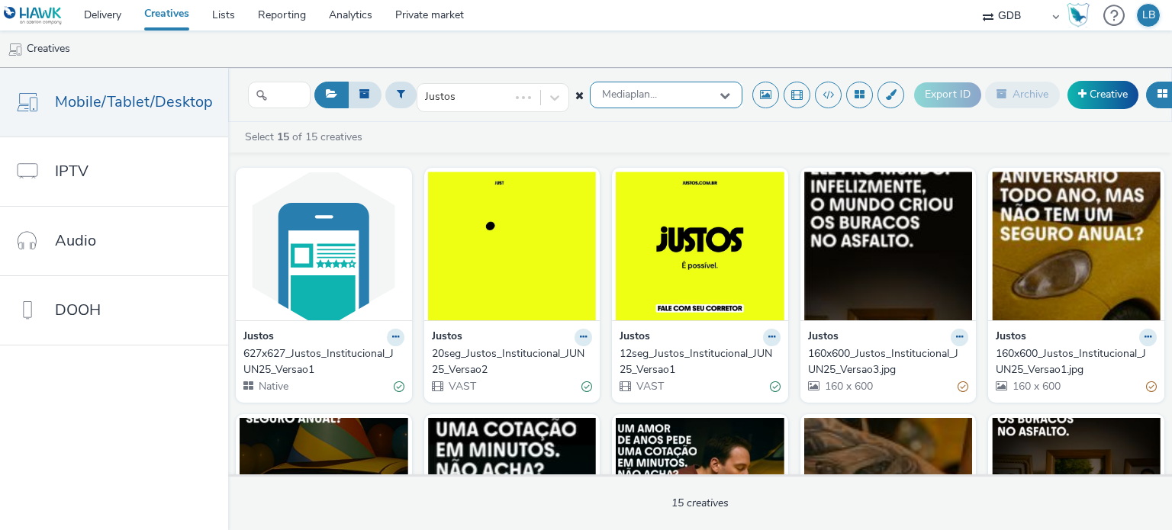
click at [660, 99] on div "Mediaplan..." at bounding box center [666, 95] width 153 height 27
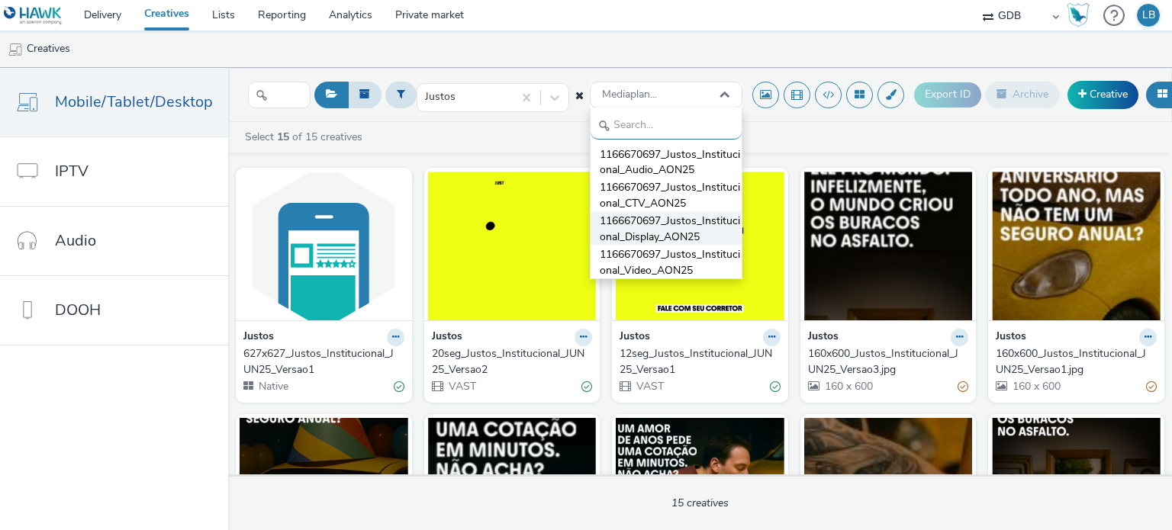
click at [655, 217] on span "1166670697_Justos_Institucional_Display_AON25" at bounding box center [671, 229] width 142 height 31
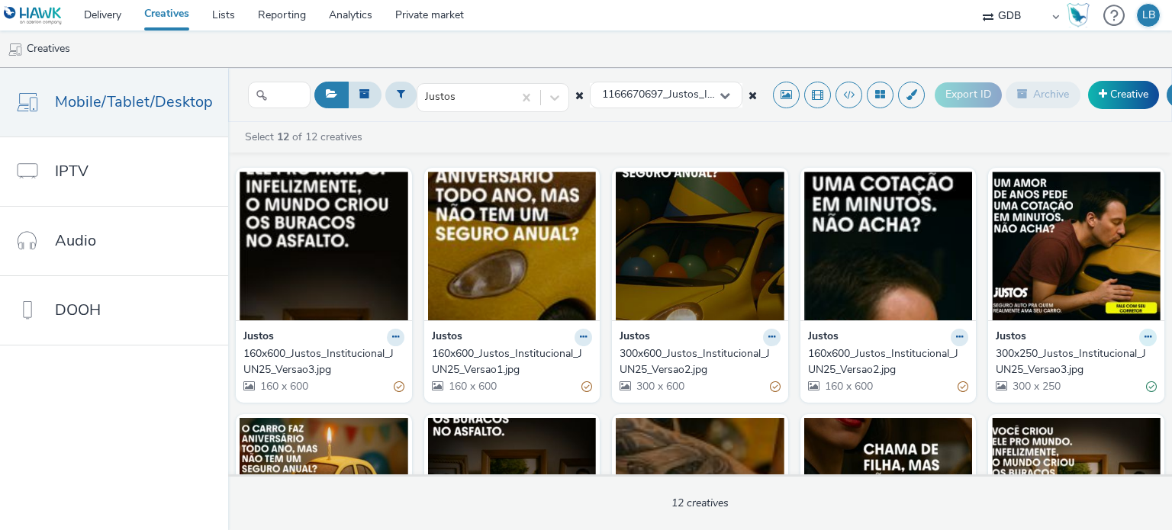
click at [1144, 336] on icon at bounding box center [1147, 337] width 7 height 9
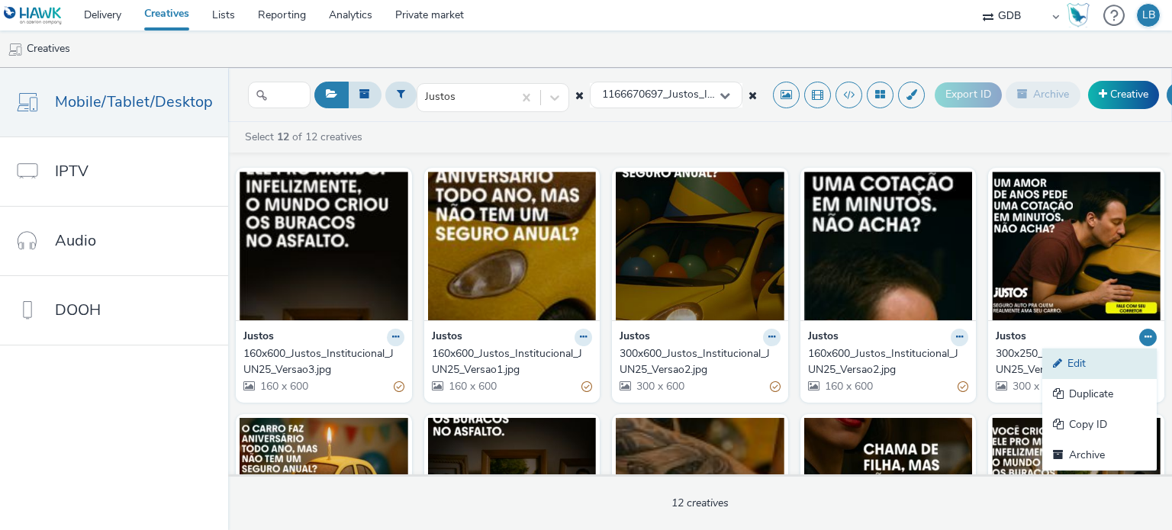
click at [1092, 358] on link "Edit" at bounding box center [1099, 364] width 114 height 31
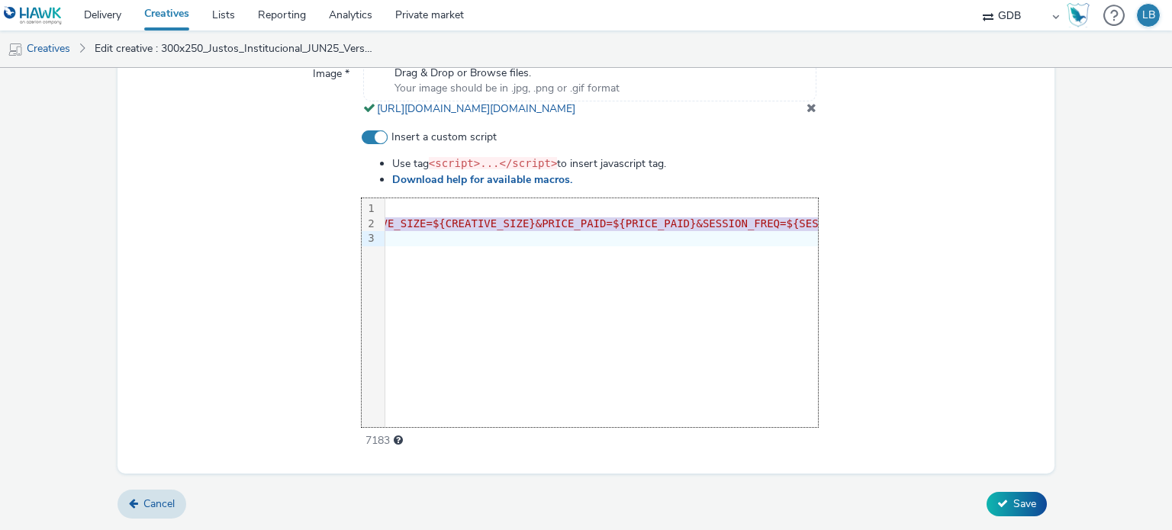
scroll to position [0, 3165]
drag, startPoint x: 388, startPoint y: 226, endPoint x: 828, endPoint y: 231, distance: 441.0
click at [828, 231] on div "Insert a custom script Use tag <script>...</script> to insert javascript tag. D…" at bounding box center [586, 290] width 913 height 320
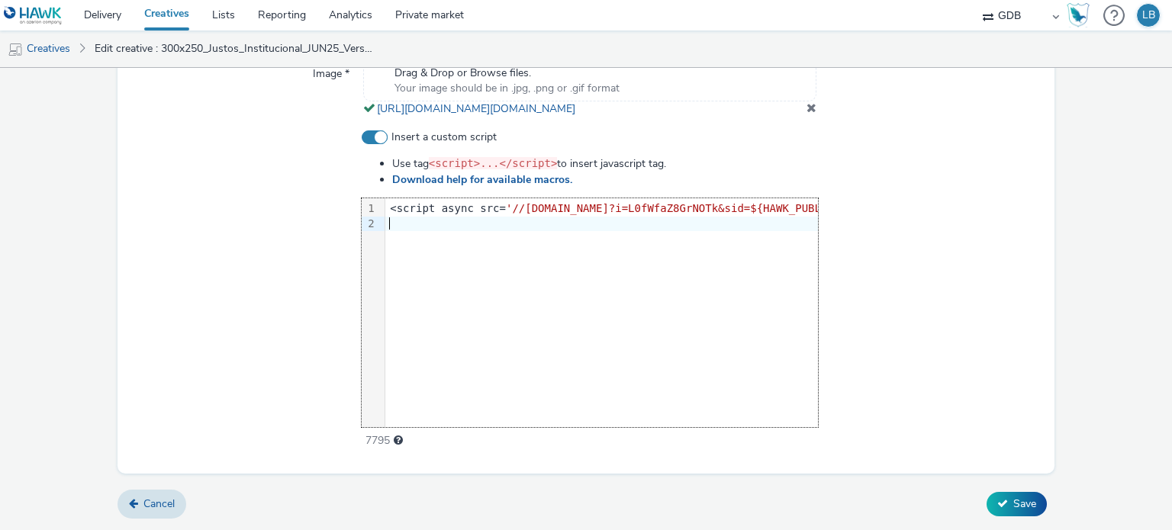
scroll to position [0, 766]
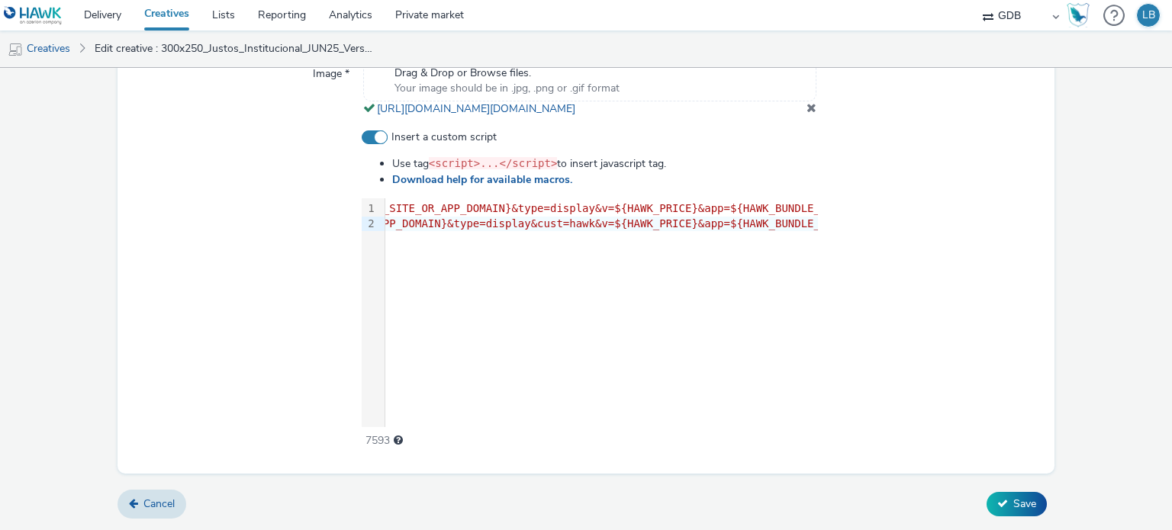
click at [828, 231] on div at bounding box center [930, 290] width 224 height 320
click at [1013, 506] on span "Save" at bounding box center [1024, 504] width 23 height 14
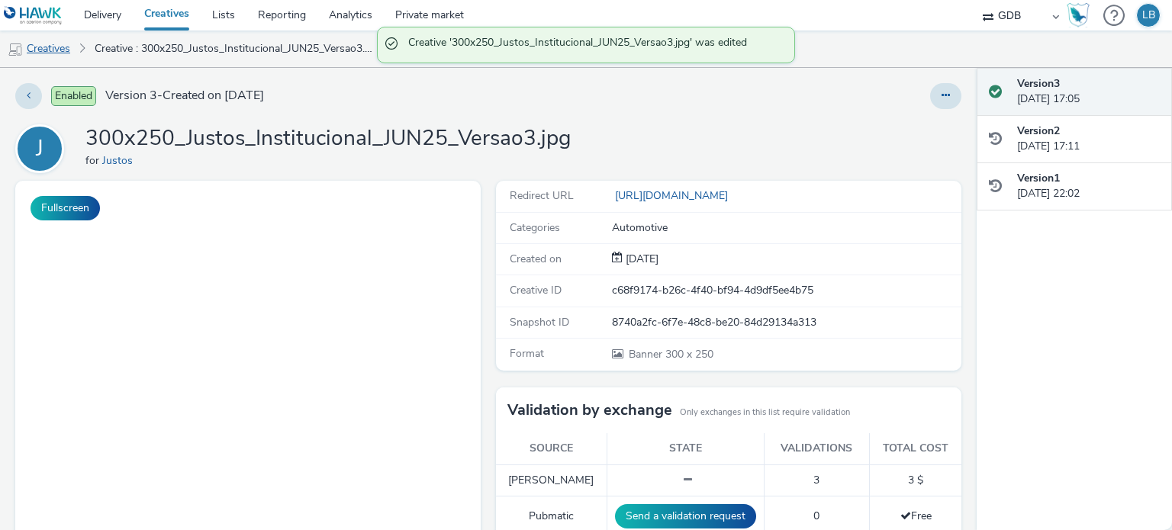
click at [53, 50] on link "Creatives" at bounding box center [39, 49] width 78 height 37
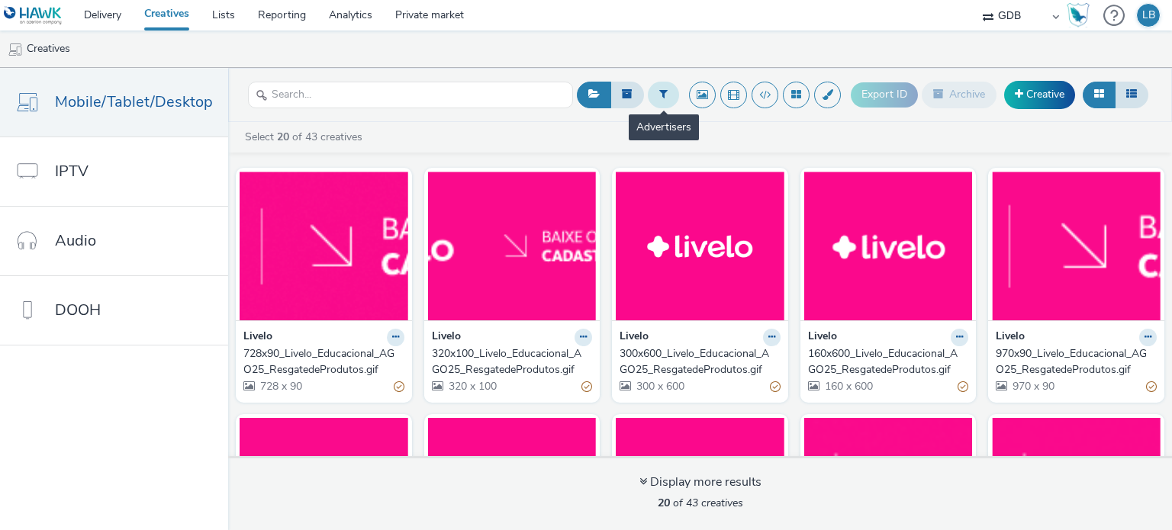
click at [667, 94] on icon at bounding box center [663, 93] width 8 height 11
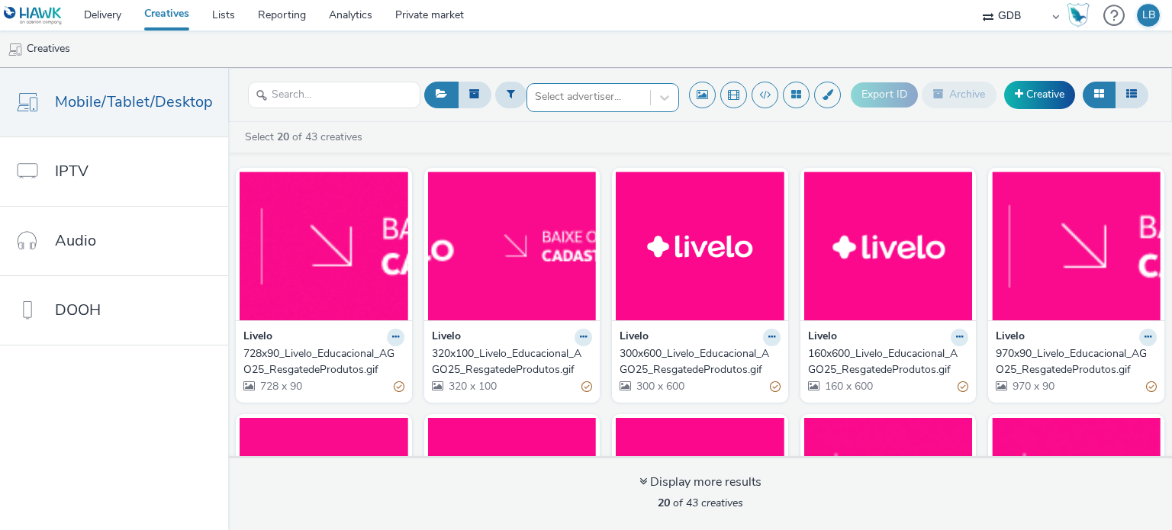
click at [622, 97] on div at bounding box center [589, 97] width 108 height 18
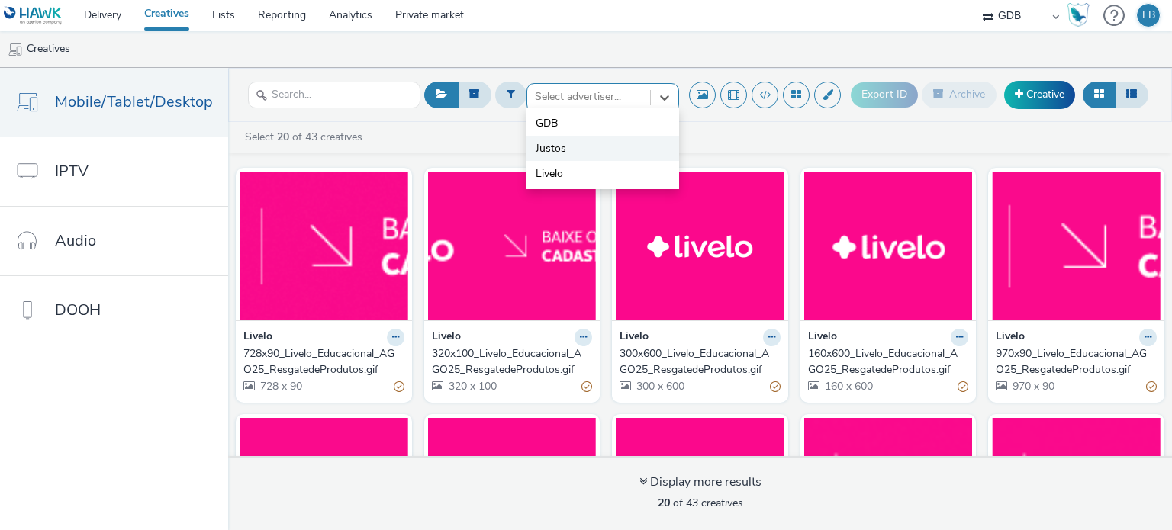
click at [613, 147] on li "Justos" at bounding box center [602, 148] width 153 height 25
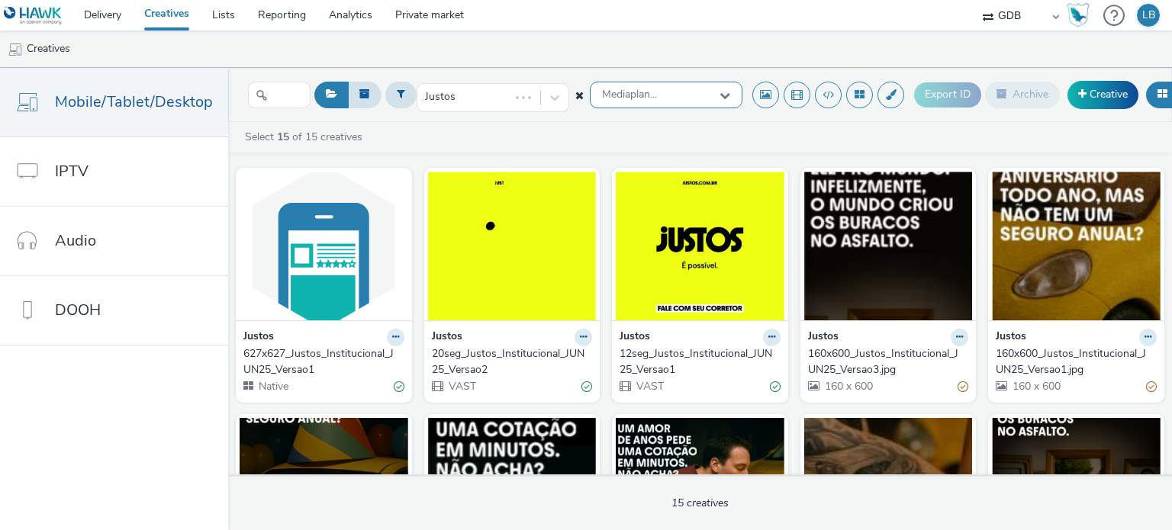
click at [650, 88] on span "Mediaplan..." at bounding box center [629, 94] width 55 height 13
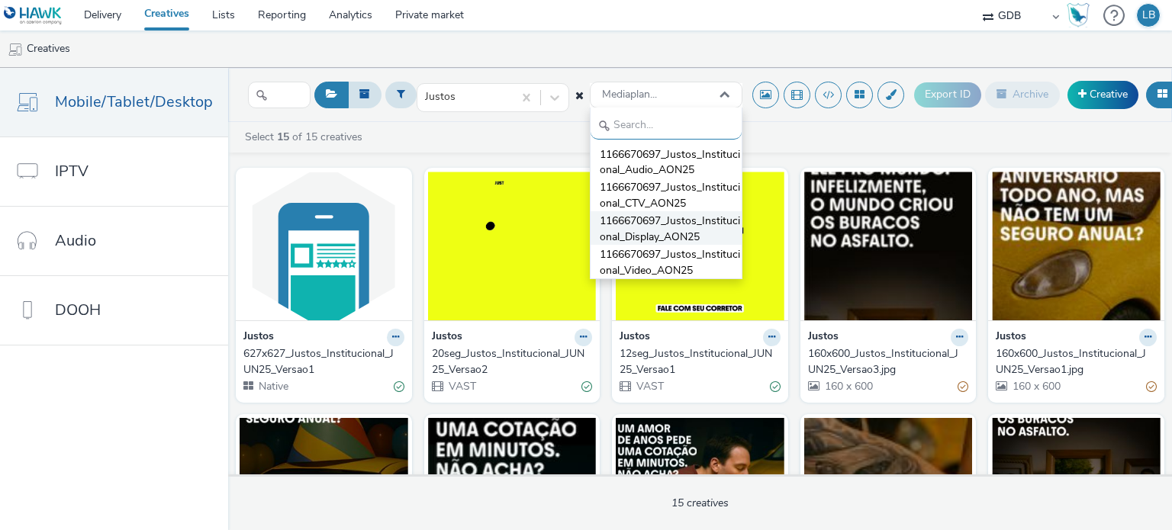
click at [639, 227] on span "1166670697_Justos_Institucional_Display_AON25" at bounding box center [671, 229] width 142 height 31
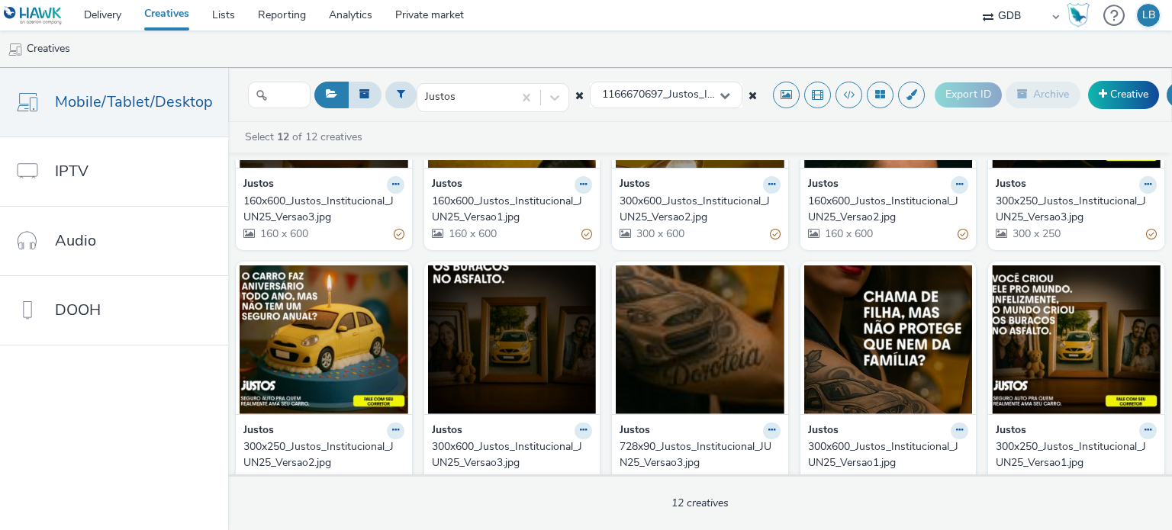
scroll to position [229, 0]
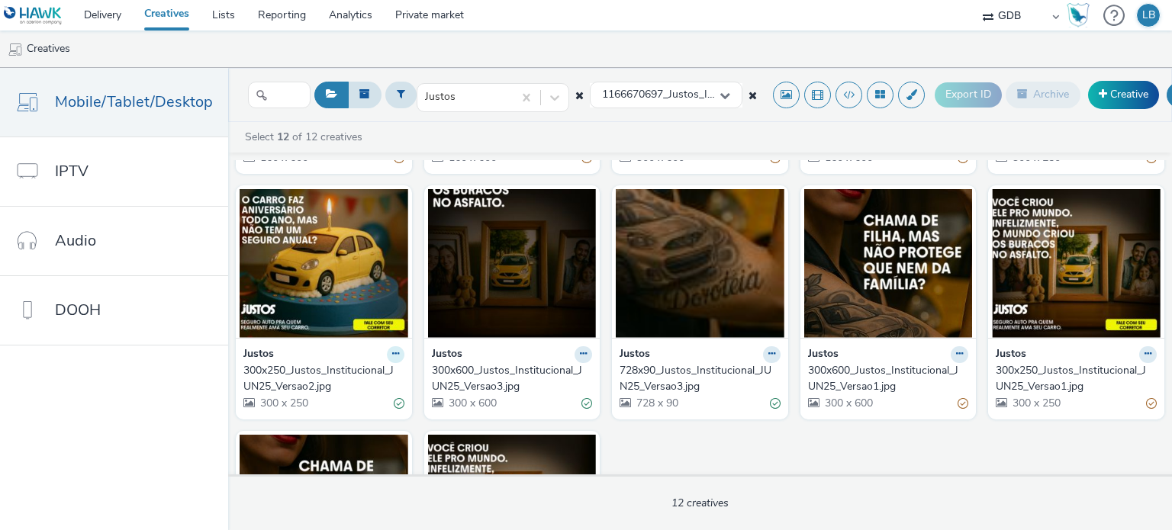
click at [392, 353] on icon at bounding box center [395, 353] width 7 height 9
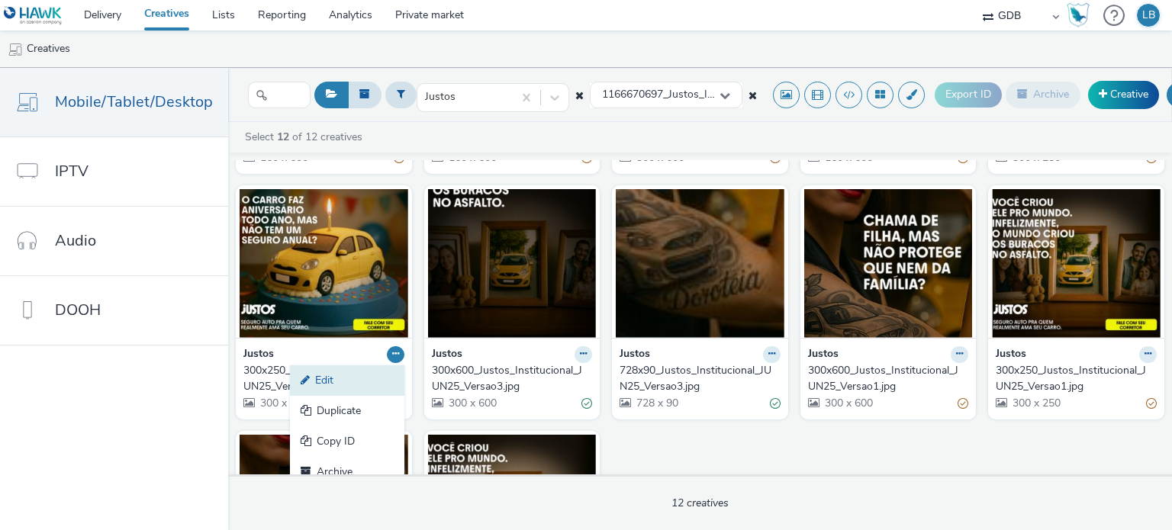
click at [365, 372] on link "Edit" at bounding box center [347, 380] width 114 height 31
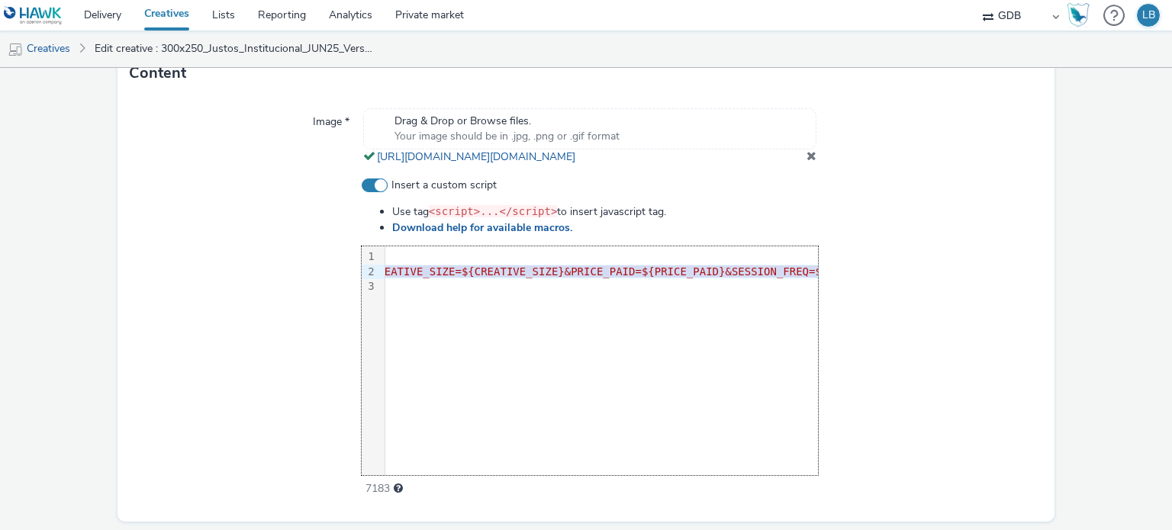
scroll to position [0, 3165]
drag, startPoint x: 387, startPoint y: 289, endPoint x: 841, endPoint y: 292, distance: 453.9
click at [841, 292] on div "Insert a custom script Use tag <script>...</script> to insert javascript tag. D…" at bounding box center [586, 338] width 913 height 320
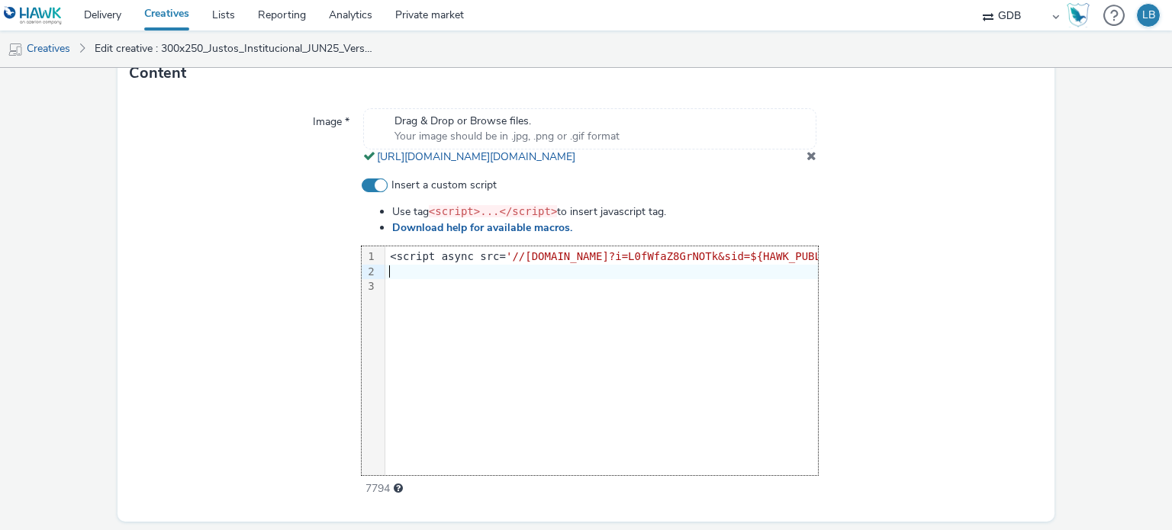
scroll to position [0, 766]
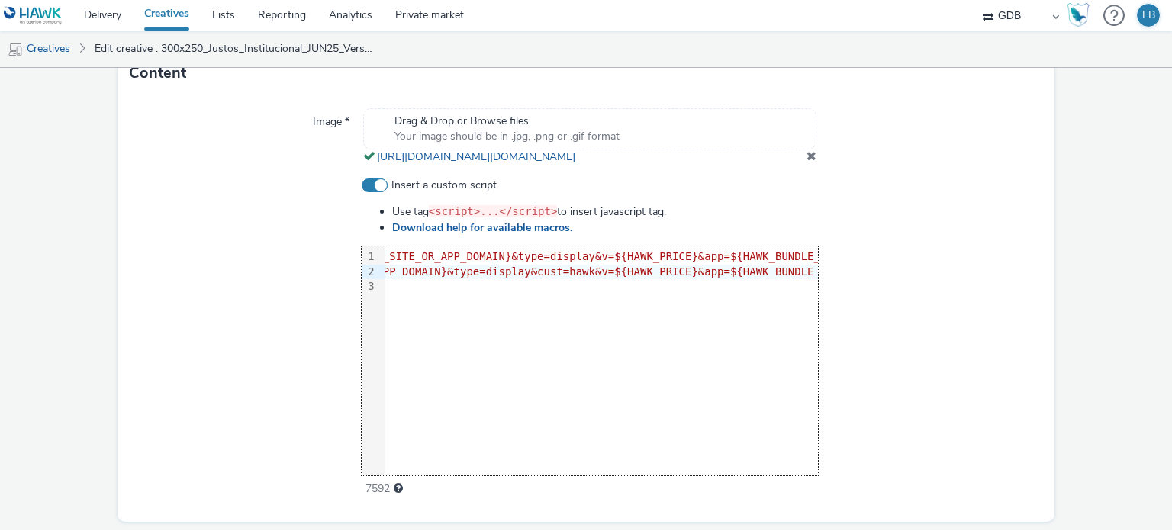
click at [841, 292] on div at bounding box center [930, 338] width 224 height 320
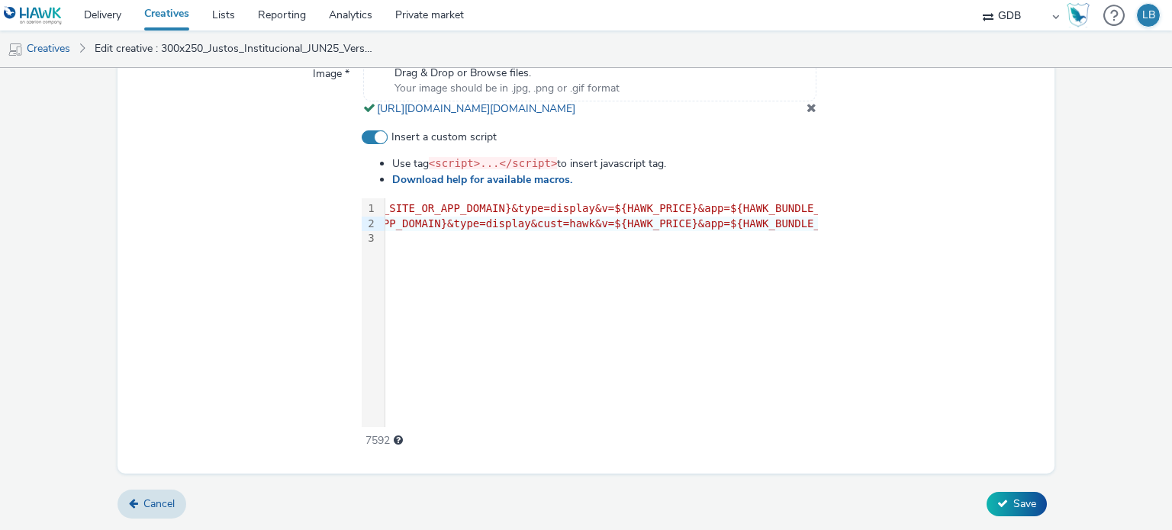
scroll to position [596, 0]
click at [1018, 506] on span "Save" at bounding box center [1024, 504] width 23 height 14
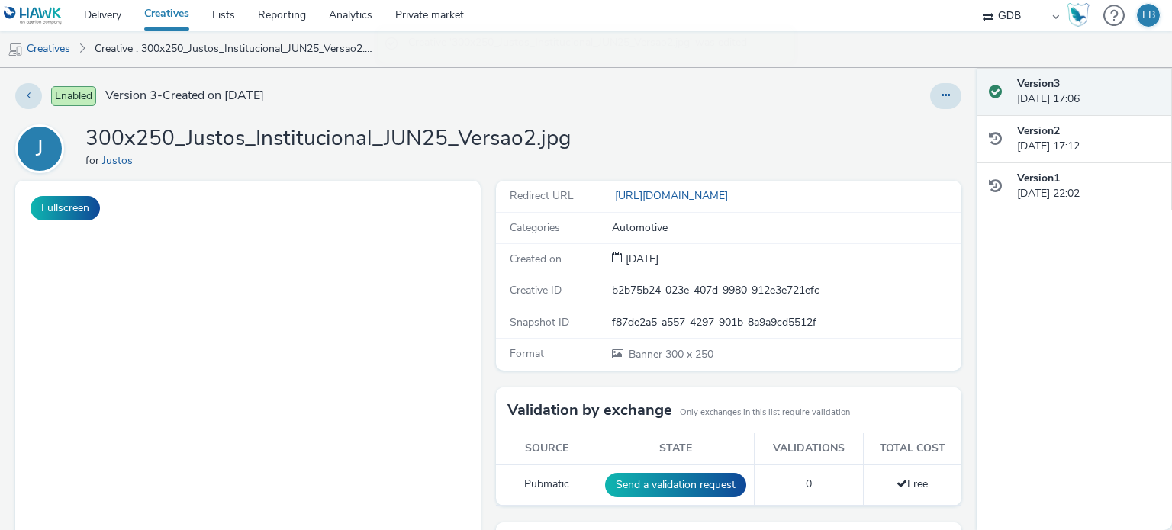
click at [56, 51] on link "Creatives" at bounding box center [39, 49] width 78 height 37
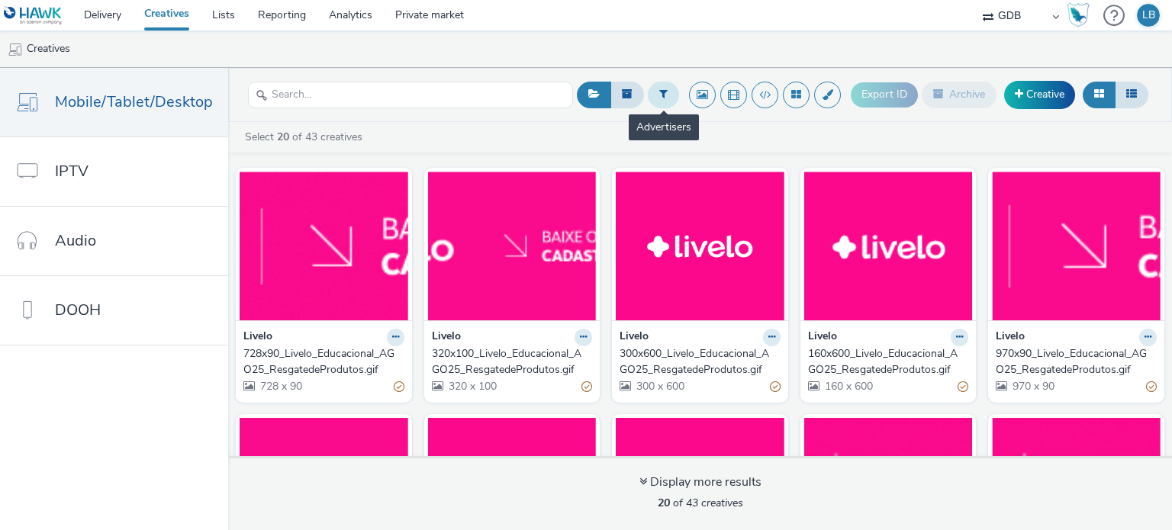
click at [668, 99] on button at bounding box center [663, 95] width 31 height 26
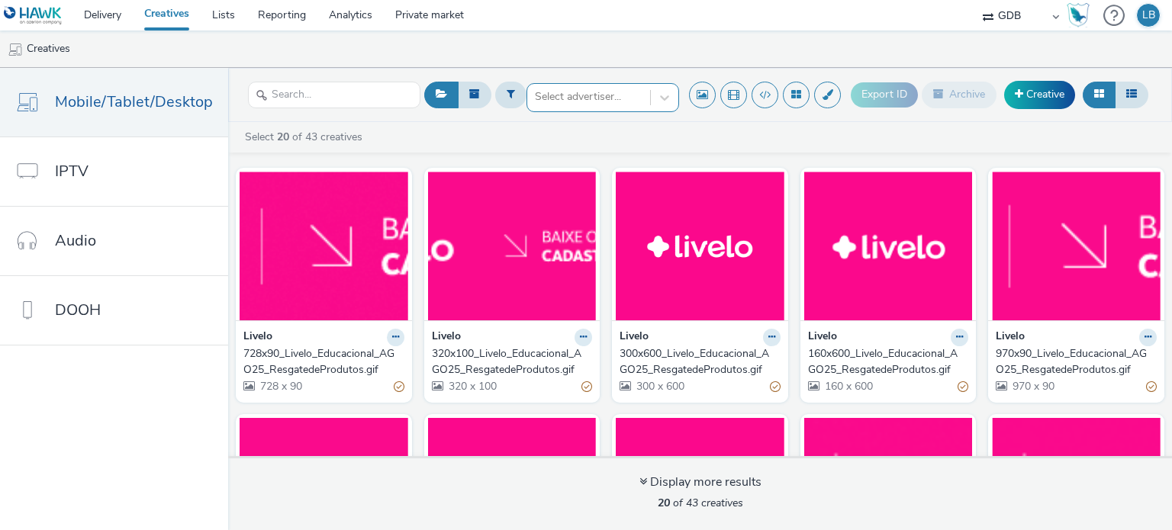
click at [620, 97] on div at bounding box center [589, 97] width 108 height 18
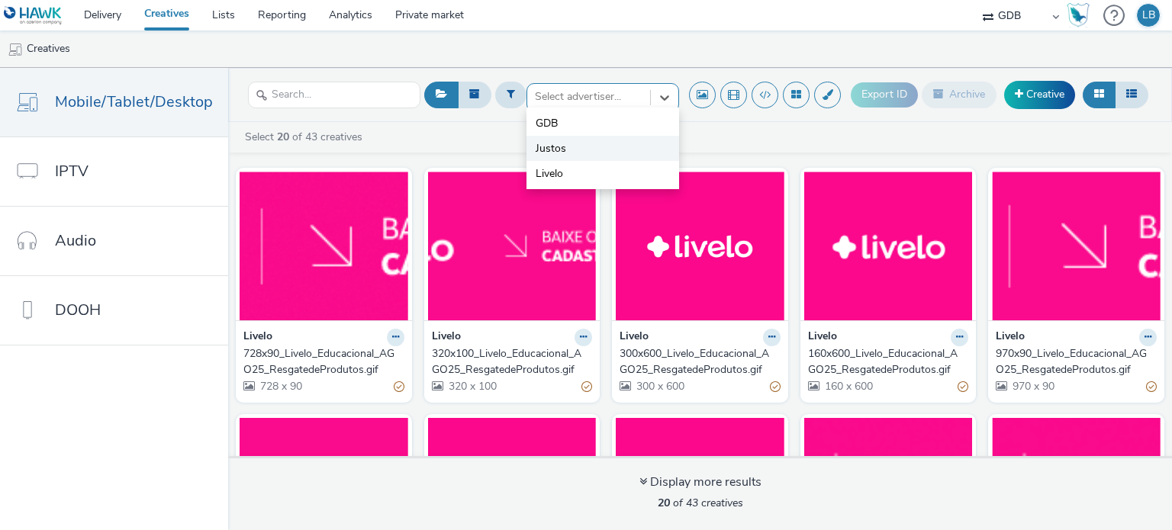
click at [598, 140] on li "Justos" at bounding box center [602, 148] width 153 height 25
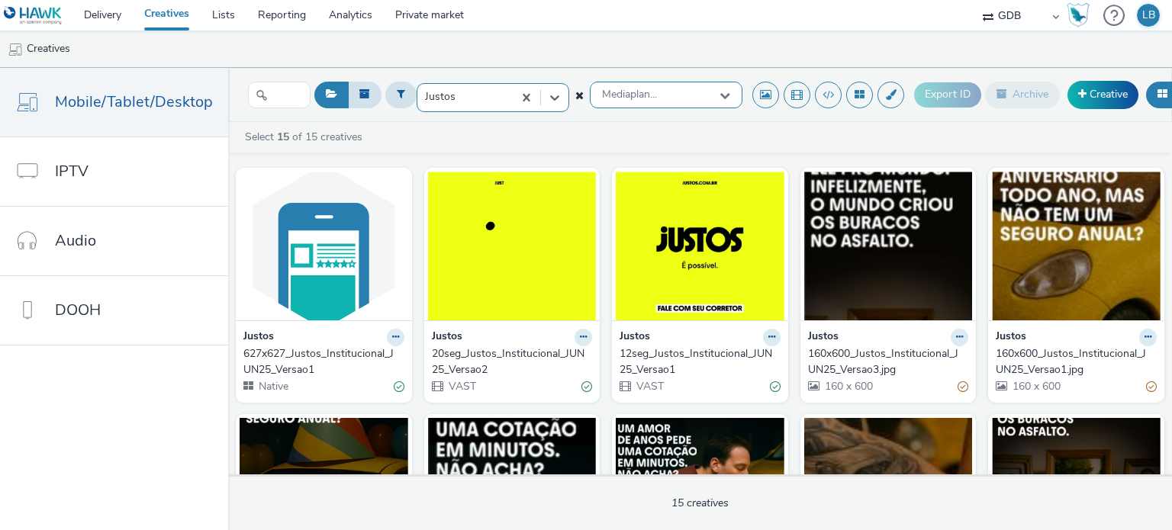
click at [646, 102] on div "Mediaplan..." at bounding box center [666, 95] width 153 height 27
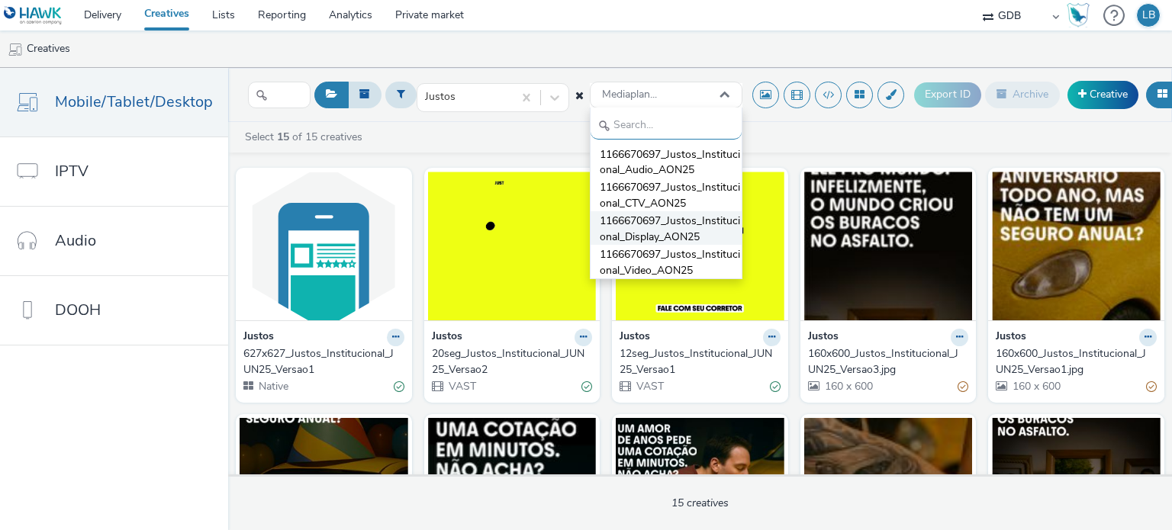
click at [635, 225] on span "1166670697_Justos_Institucional_Display_AON25" at bounding box center [671, 229] width 142 height 31
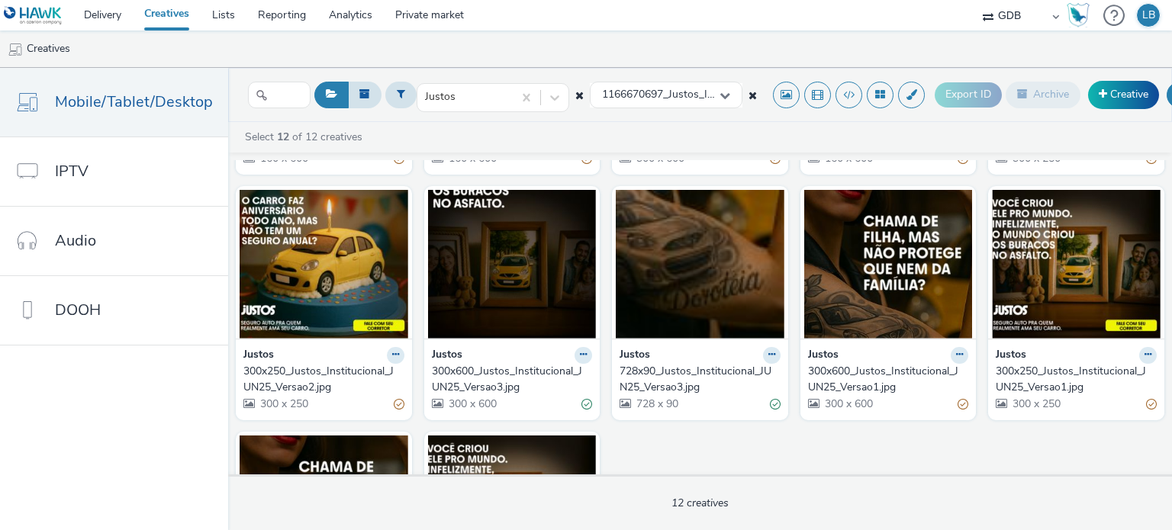
scroll to position [229, 0]
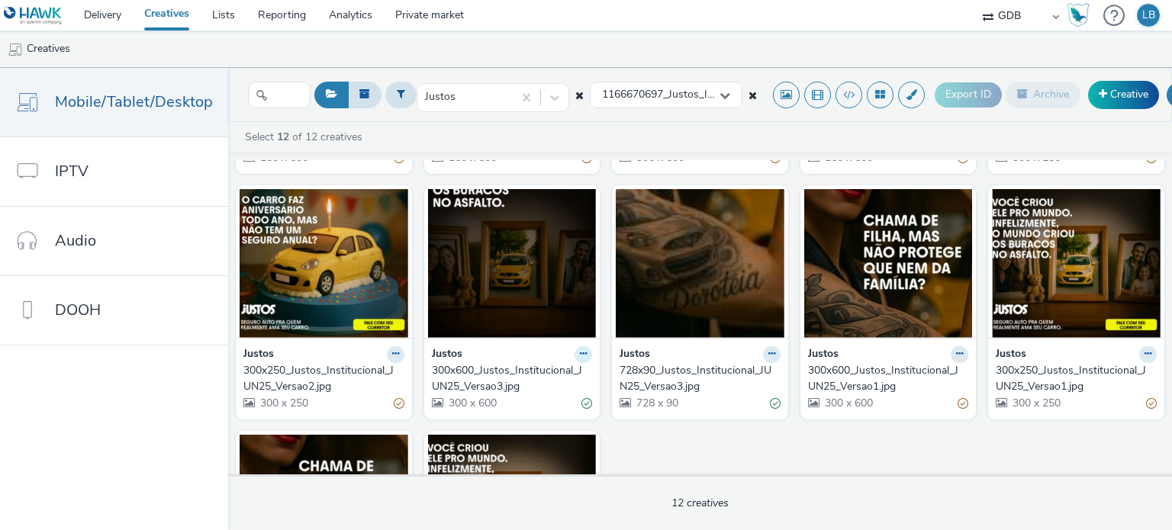
click at [580, 355] on icon at bounding box center [583, 353] width 7 height 9
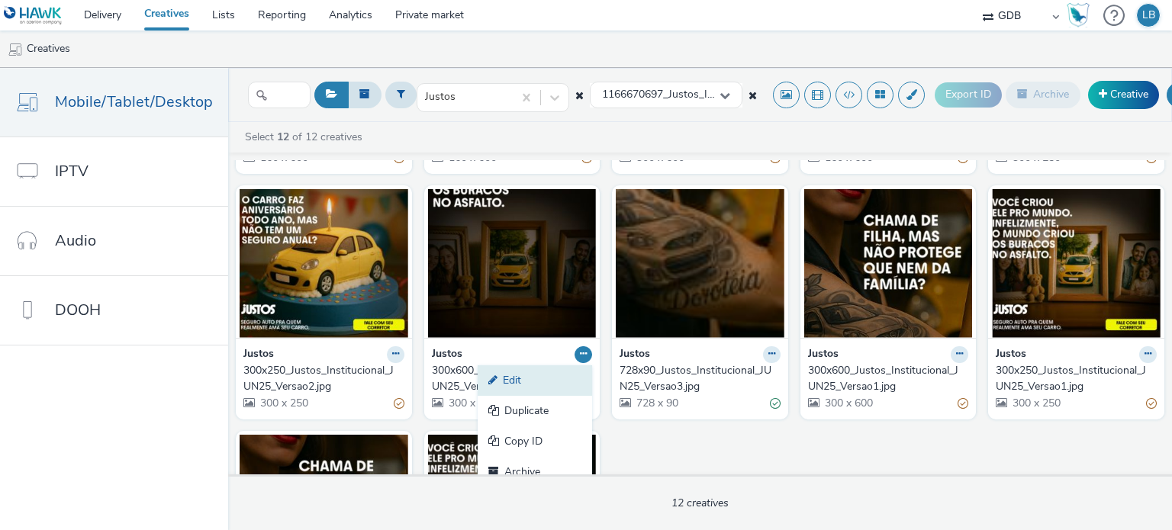
click at [555, 369] on link "Edit" at bounding box center [535, 380] width 114 height 31
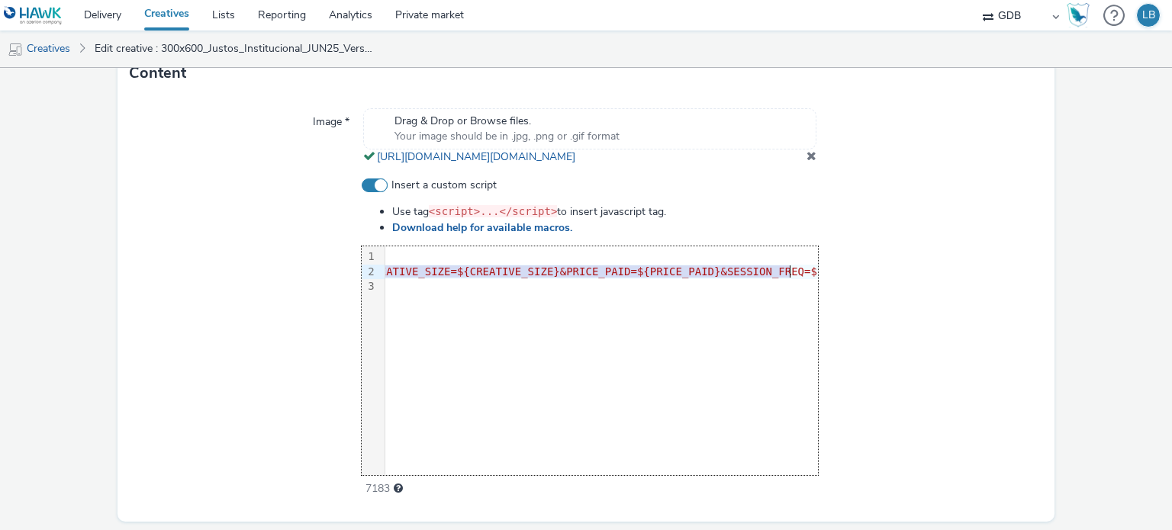
scroll to position [0, 3165]
drag, startPoint x: 385, startPoint y: 286, endPoint x: 842, endPoint y: 288, distance: 457.0
click at [842, 288] on div "Insert a custom script Use tag <script>...</script> to insert javascript tag. D…" at bounding box center [586, 338] width 913 height 320
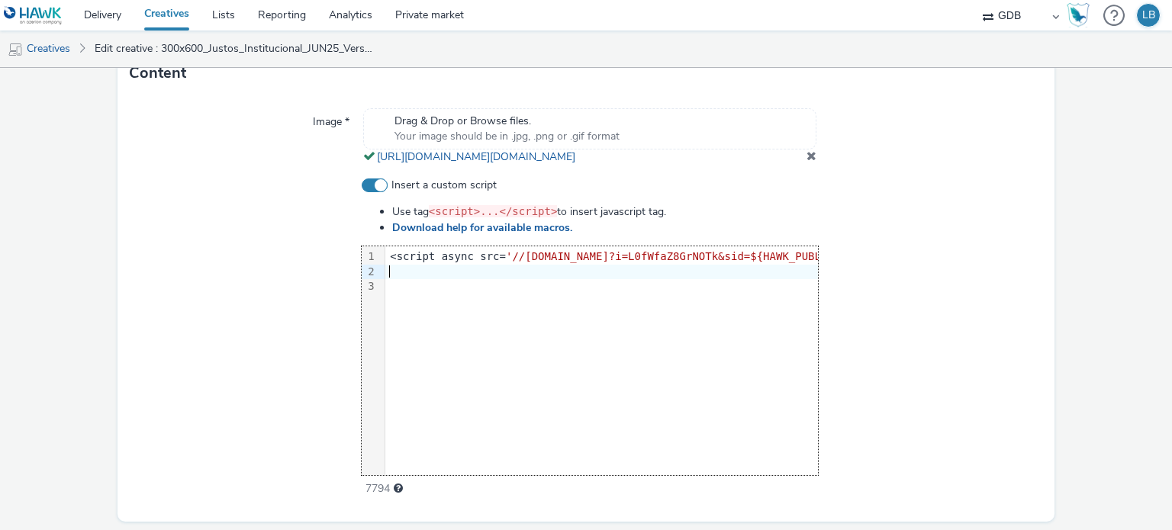
scroll to position [0, 766]
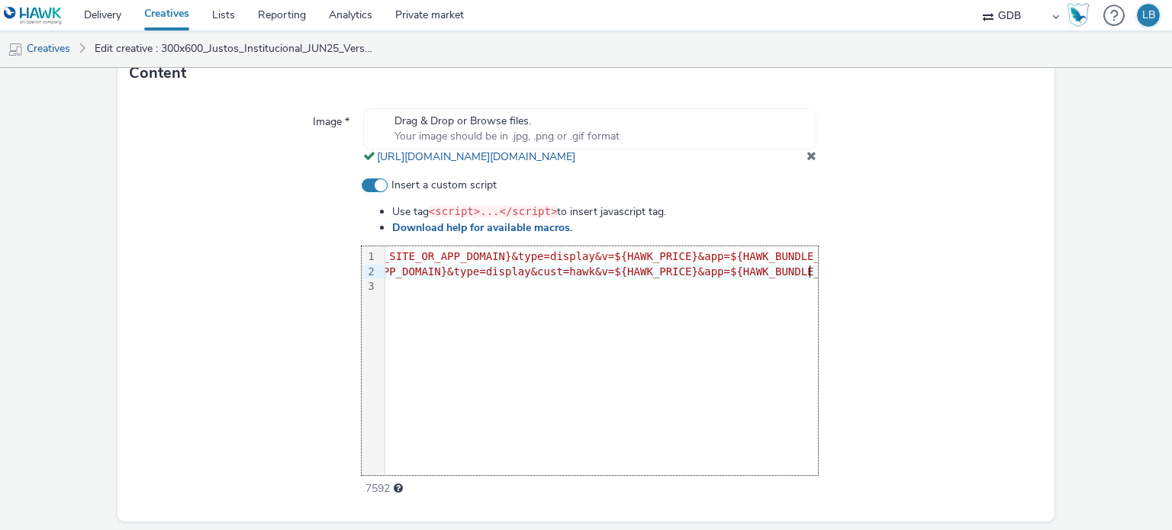
click at [842, 288] on div at bounding box center [930, 338] width 224 height 320
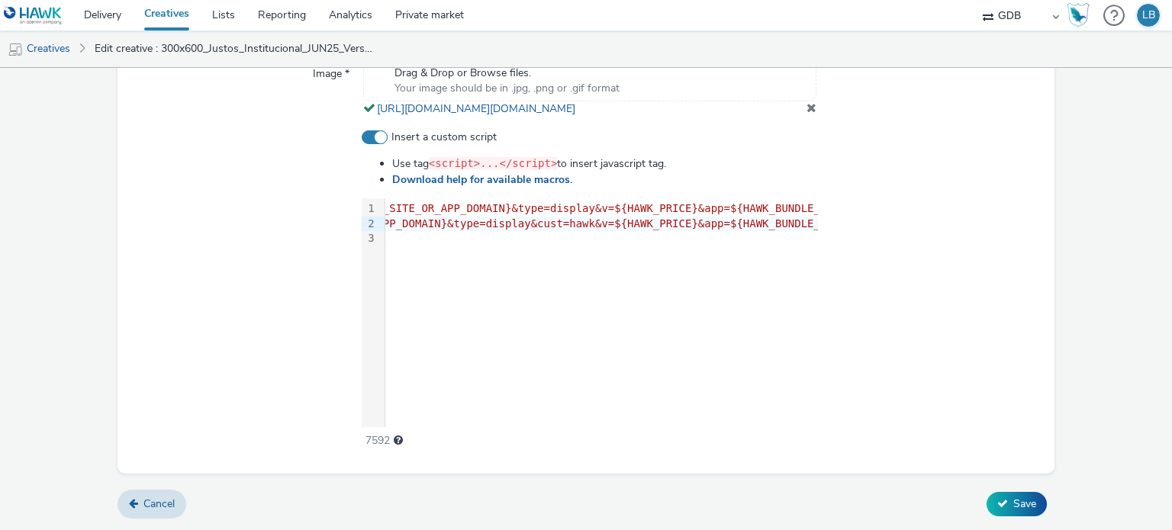
scroll to position [596, 0]
click at [997, 508] on icon at bounding box center [1002, 503] width 11 height 11
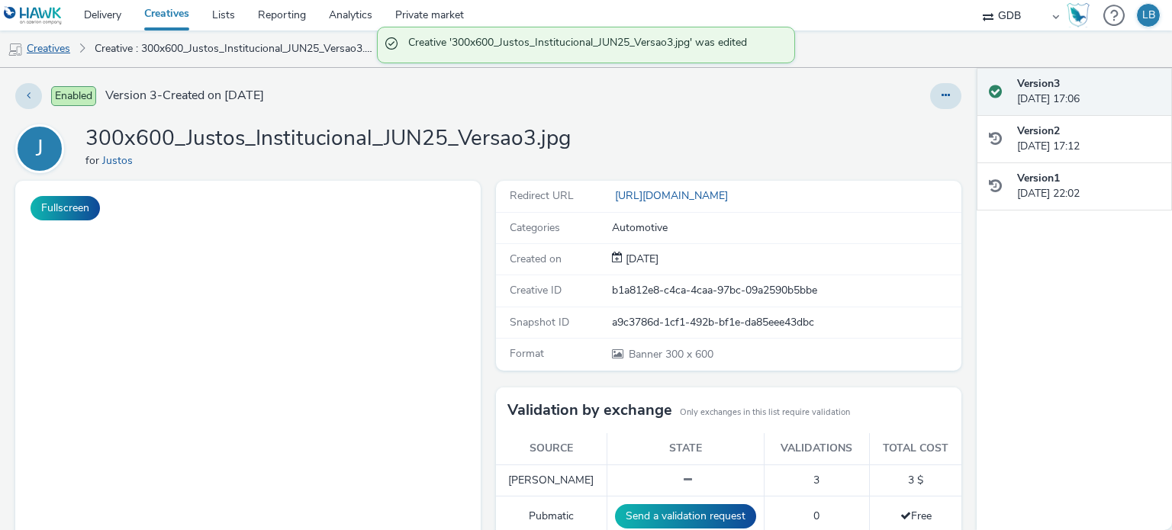
click at [58, 53] on link "Creatives" at bounding box center [39, 49] width 78 height 37
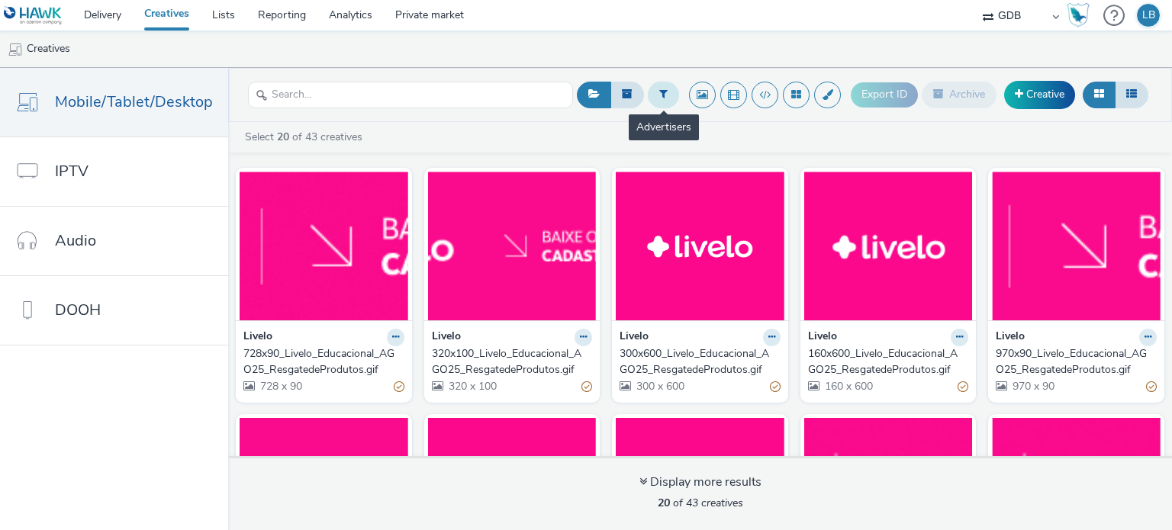
click at [666, 98] on icon at bounding box center [663, 93] width 8 height 11
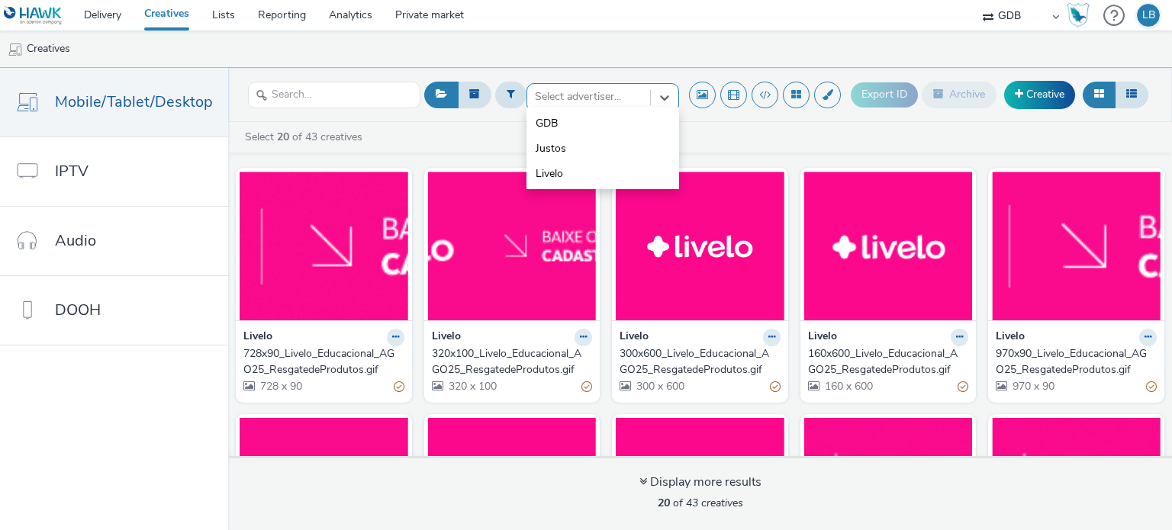
click at [610, 93] on div at bounding box center [589, 97] width 108 height 18
click at [583, 144] on li "Justos" at bounding box center [602, 148] width 153 height 25
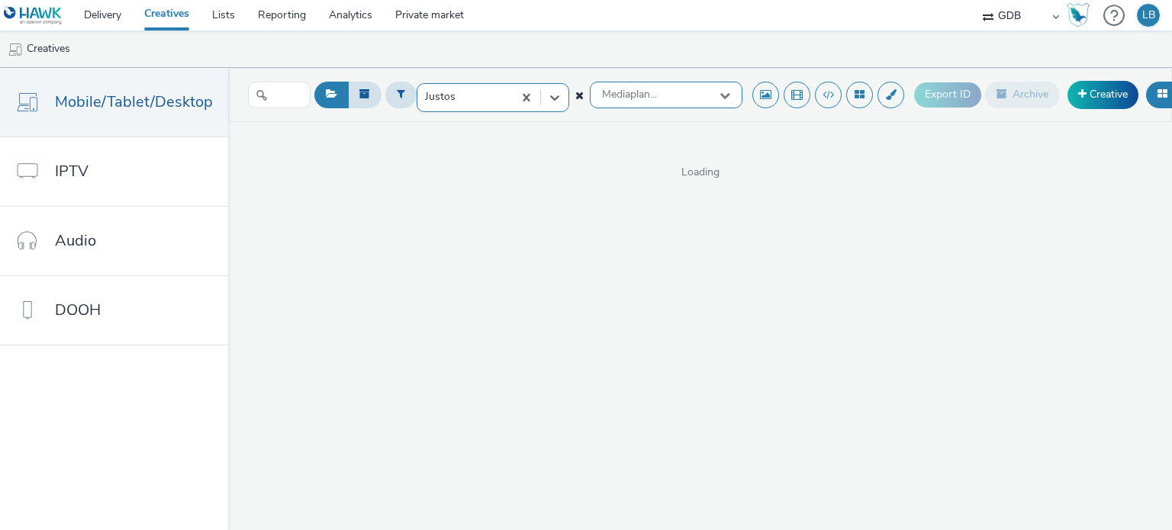
click at [632, 101] on div "Mediaplan..." at bounding box center [666, 95] width 153 height 27
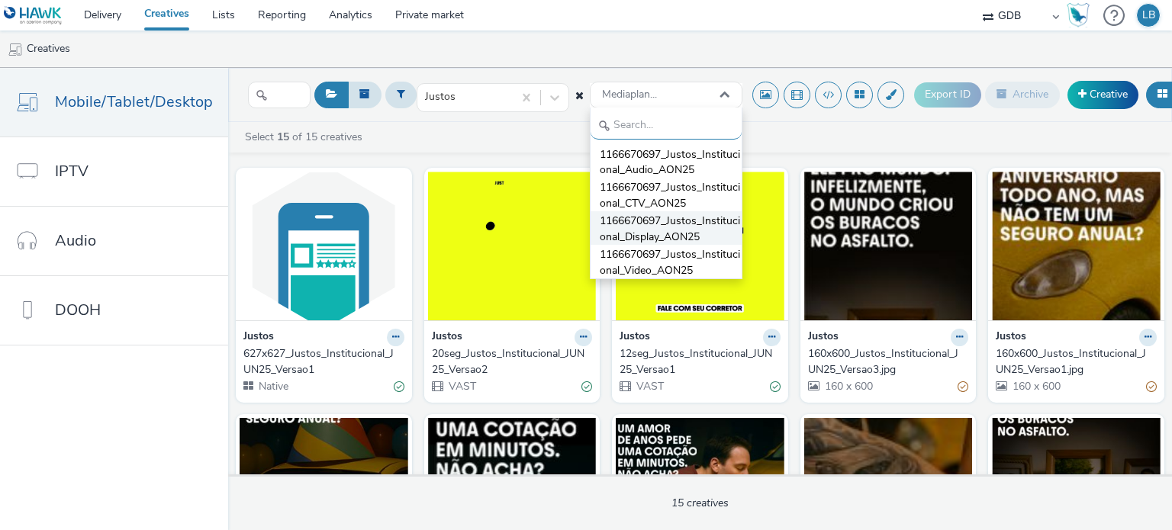
click at [645, 234] on span "1166670697_Justos_Institucional_Display_AON25" at bounding box center [671, 229] width 142 height 31
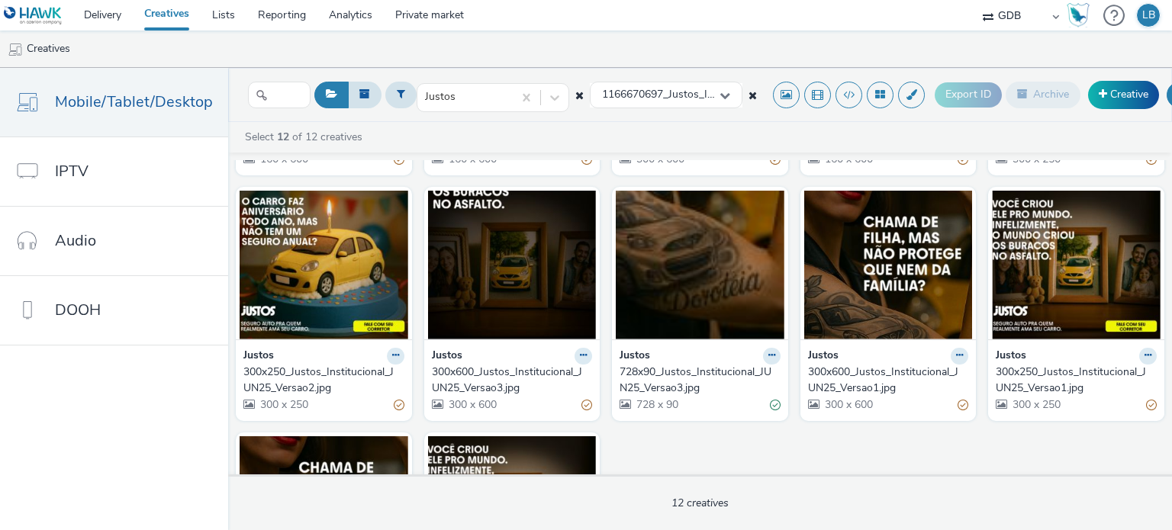
scroll to position [229, 0]
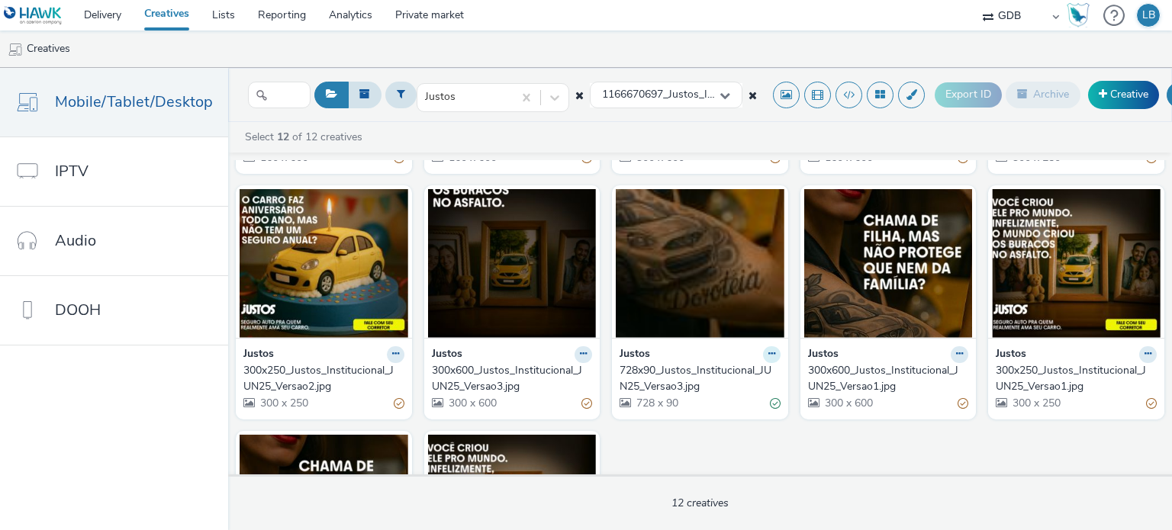
click at [768, 352] on icon at bounding box center [771, 353] width 7 height 9
click at [727, 375] on link "Edit" at bounding box center [723, 380] width 114 height 31
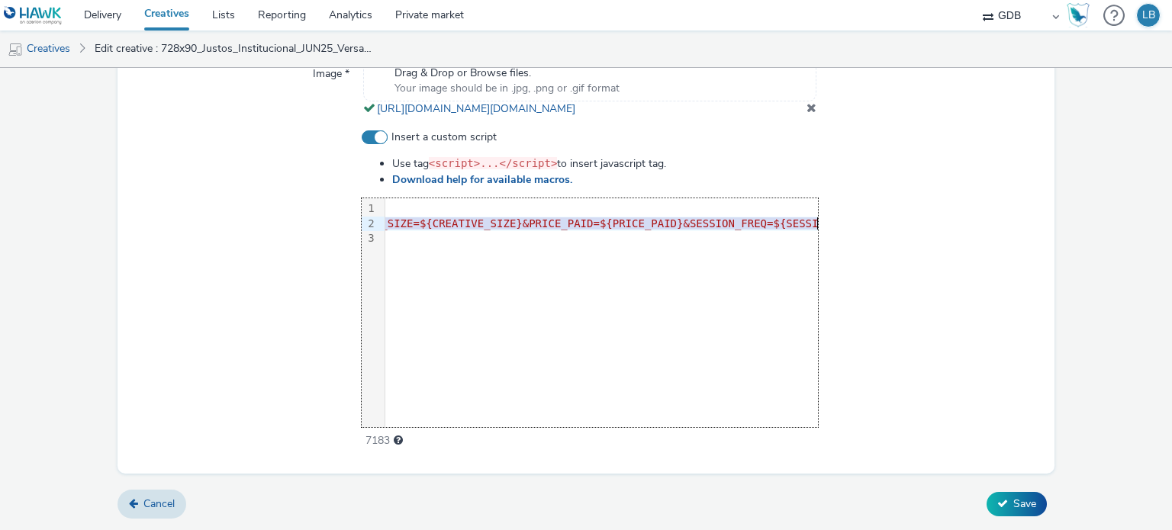
scroll to position [0, 3165]
drag, startPoint x: 388, startPoint y: 225, endPoint x: 827, endPoint y: 228, distance: 439.4
click at [827, 228] on div "Insert a custom script Use tag <script>...</script> to insert javascript tag. D…" at bounding box center [586, 290] width 913 height 320
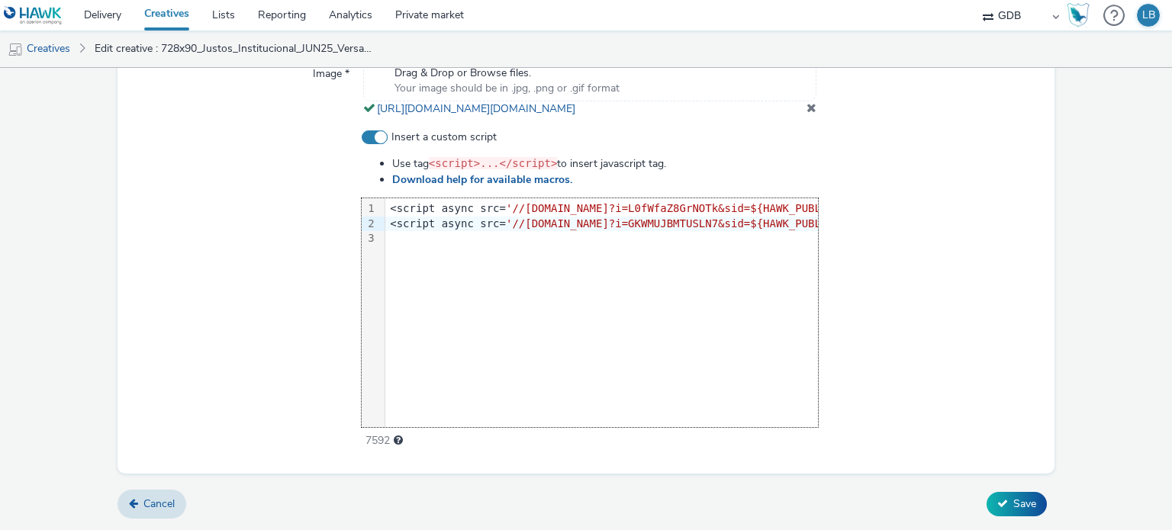
scroll to position [0, 766]
click at [872, 251] on div at bounding box center [930, 290] width 224 height 320
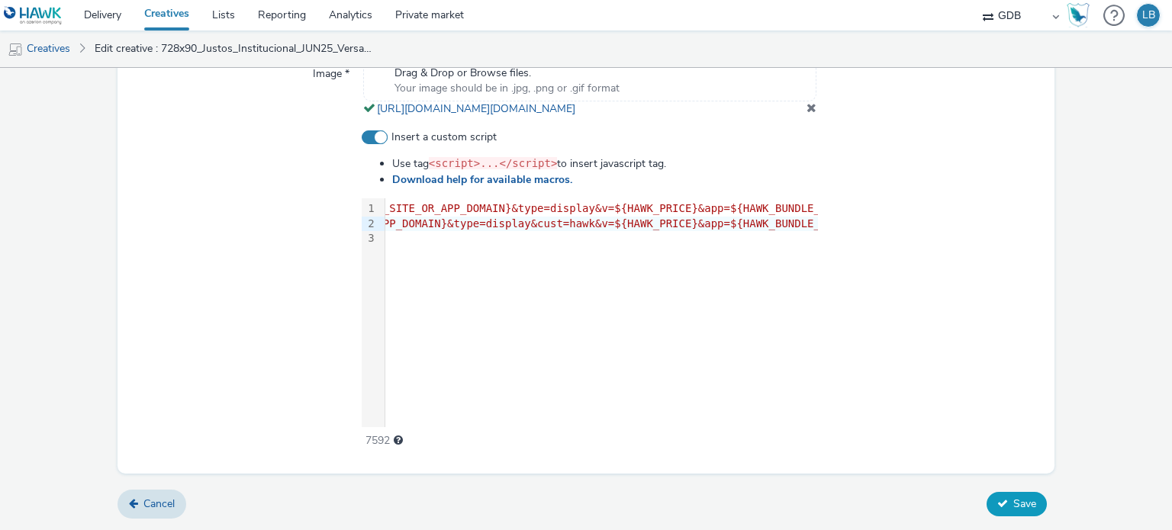
click at [1013, 507] on span "Save" at bounding box center [1024, 504] width 23 height 14
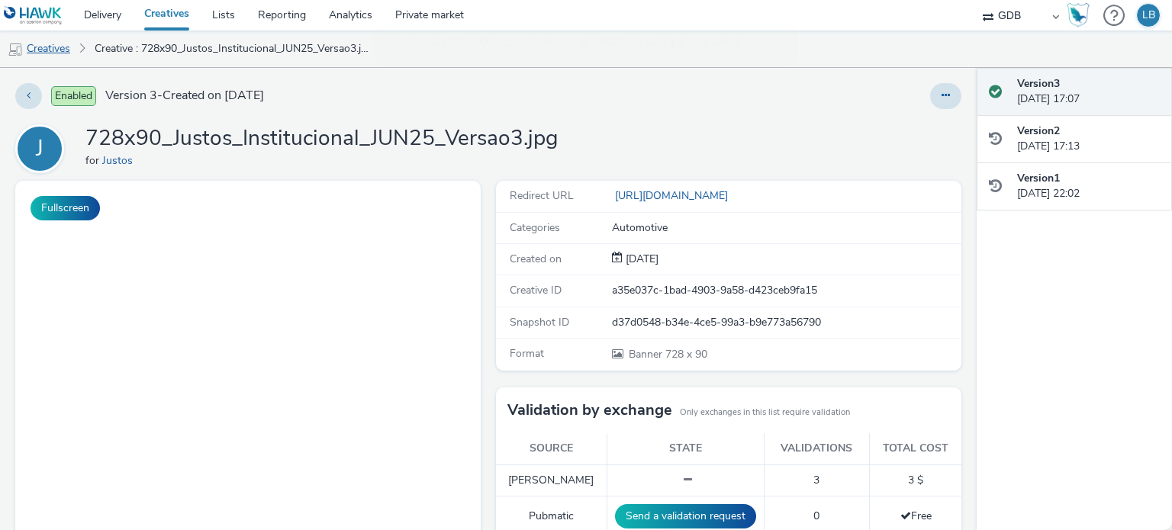
click at [55, 50] on link "Creatives" at bounding box center [39, 49] width 78 height 37
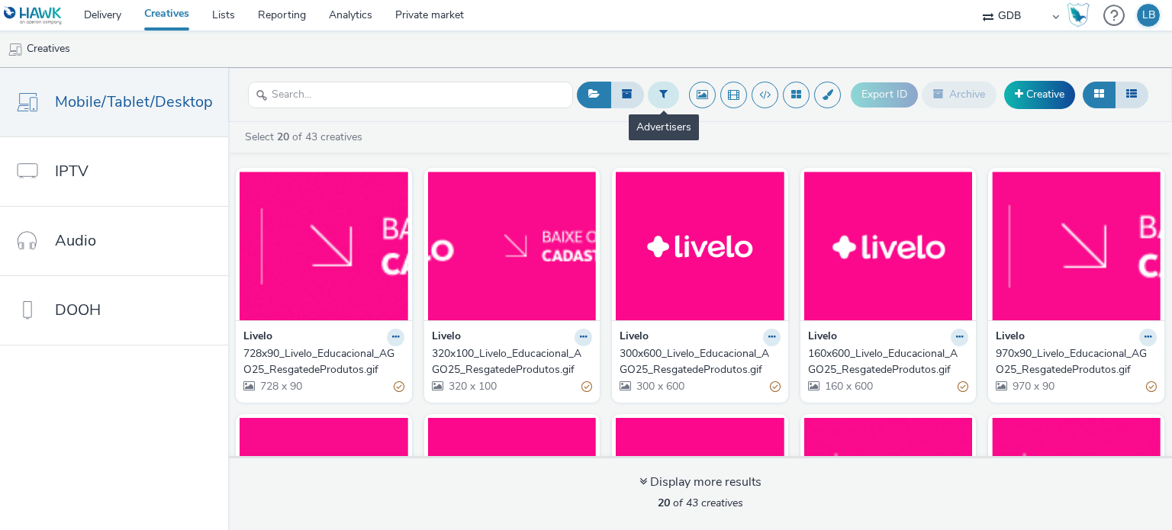
click at [661, 94] on icon at bounding box center [663, 93] width 8 height 11
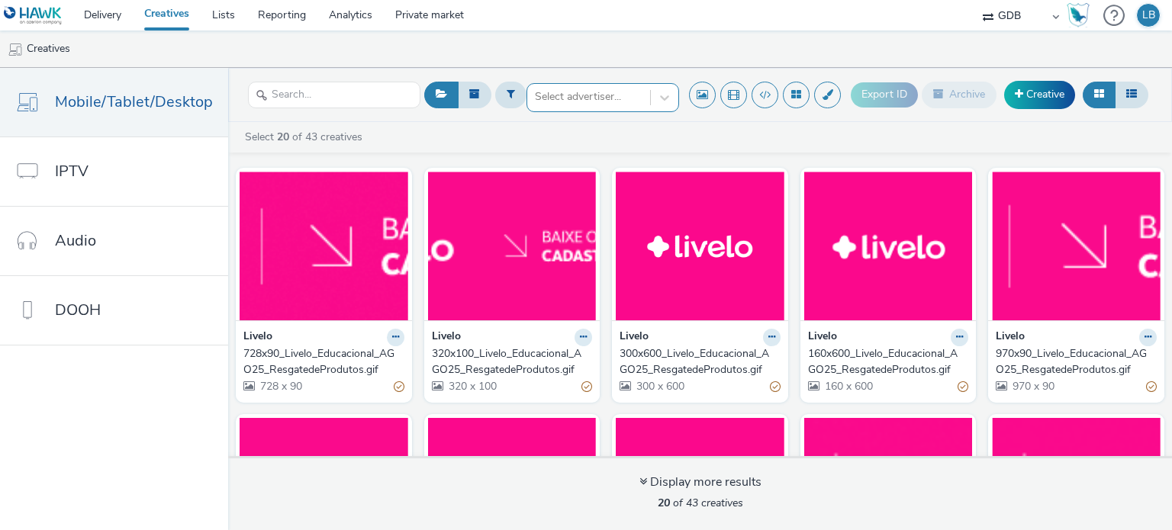
click at [600, 98] on div at bounding box center [589, 97] width 108 height 18
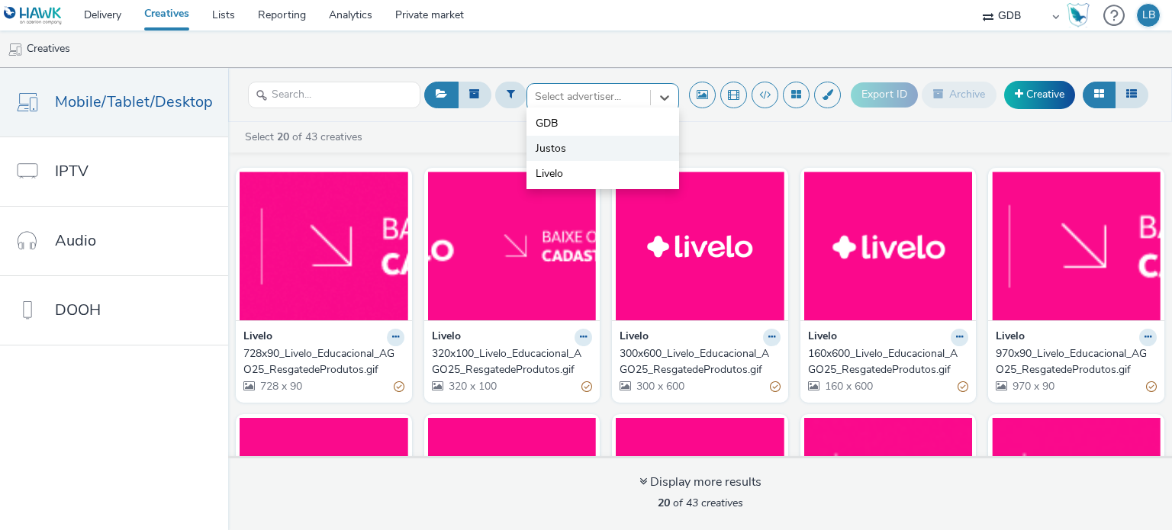
click at [577, 146] on li "Justos" at bounding box center [602, 148] width 153 height 25
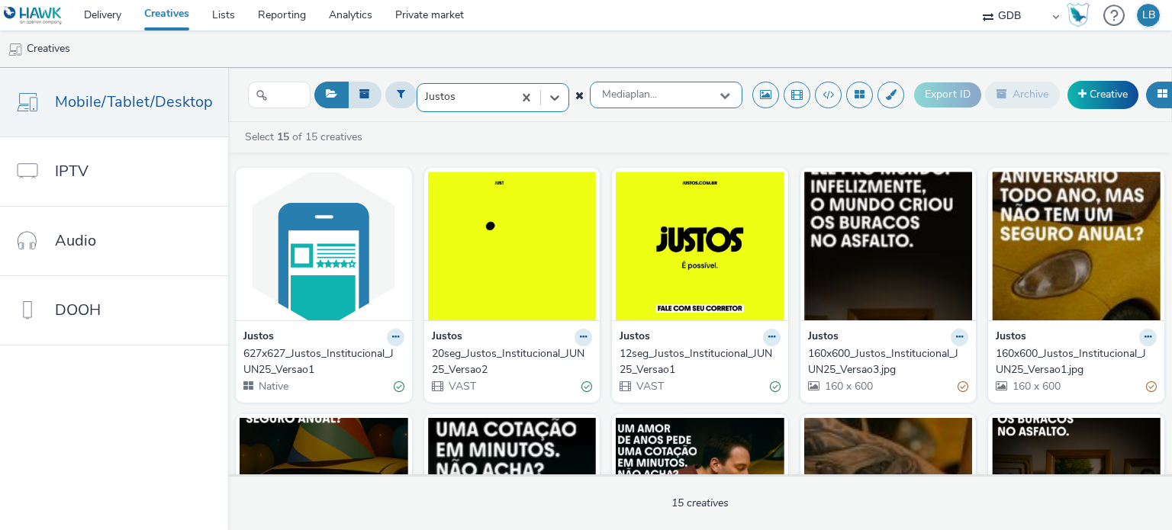
click at [622, 98] on span "Mediaplan..." at bounding box center [629, 94] width 55 height 13
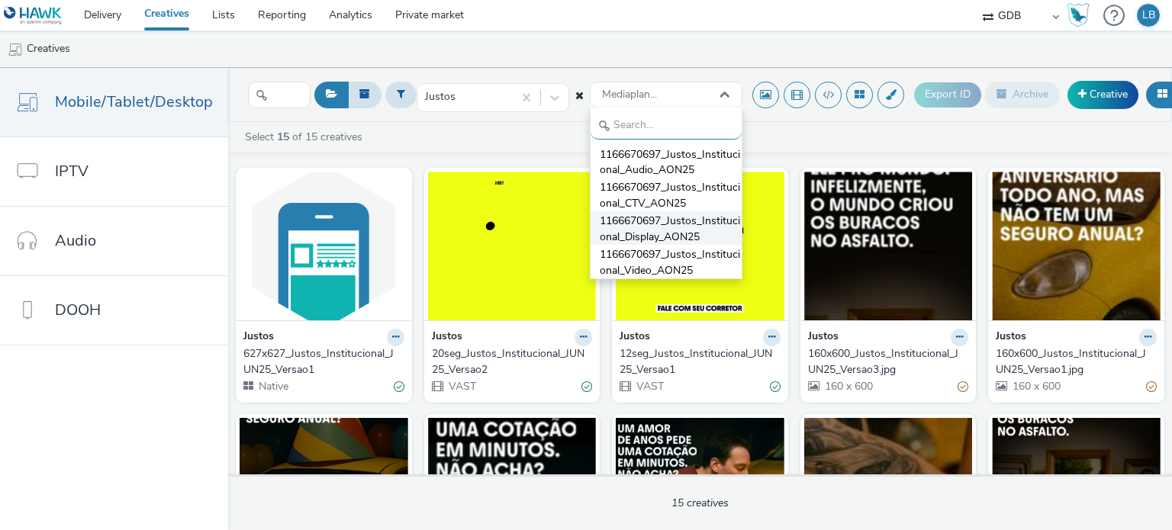
click at [627, 222] on span "1166670697_Justos_Institucional_Display_AON25" at bounding box center [671, 229] width 142 height 31
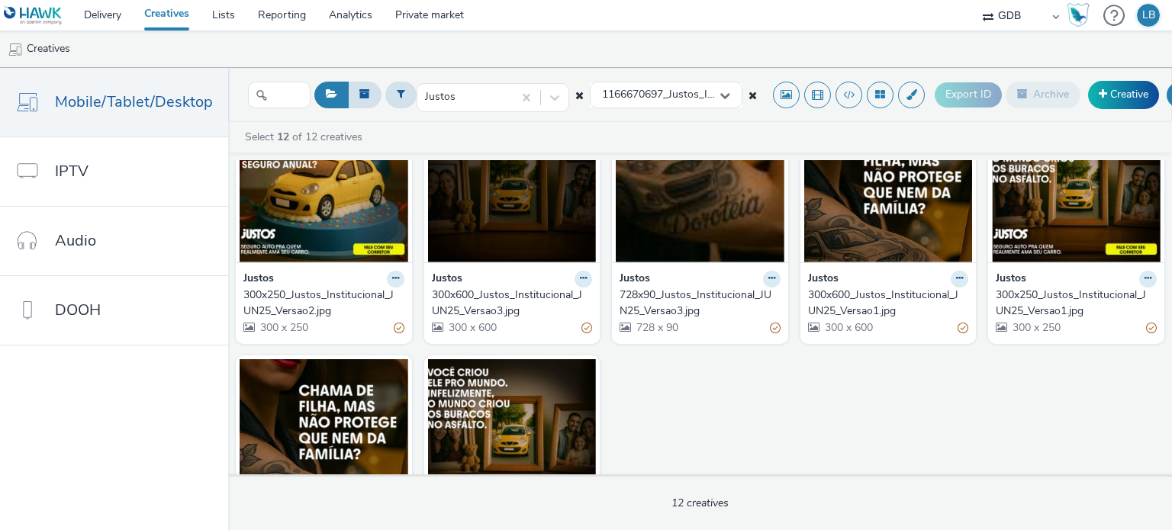
scroll to position [305, 0]
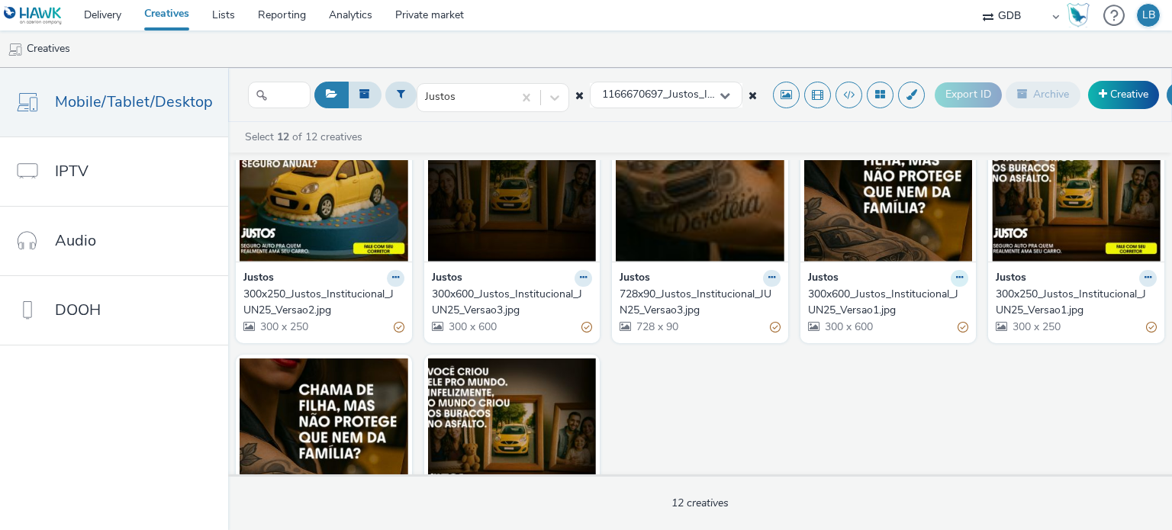
click at [956, 277] on icon at bounding box center [959, 277] width 7 height 9
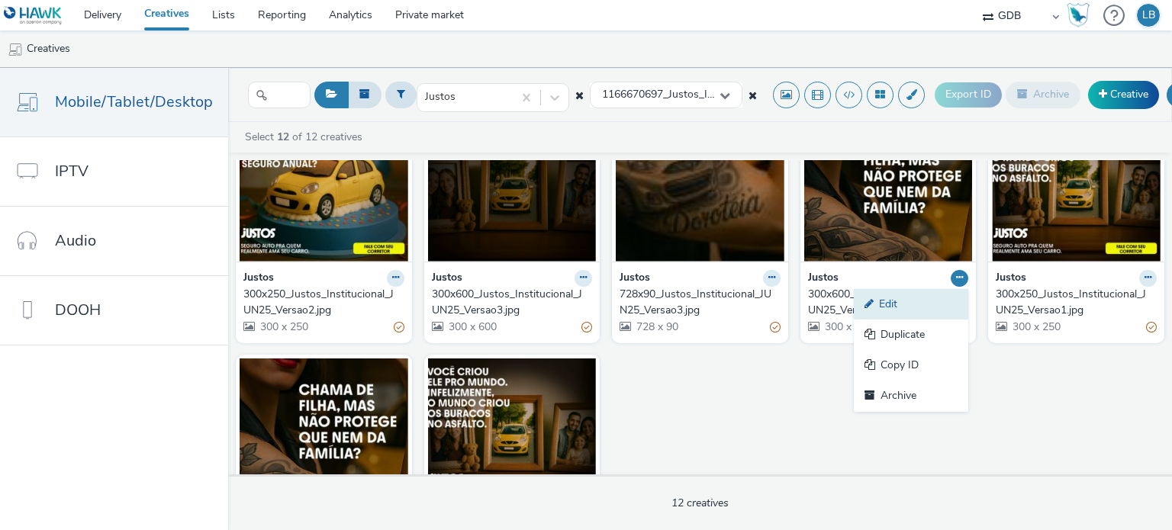
click at [916, 295] on link "Edit" at bounding box center [911, 304] width 114 height 31
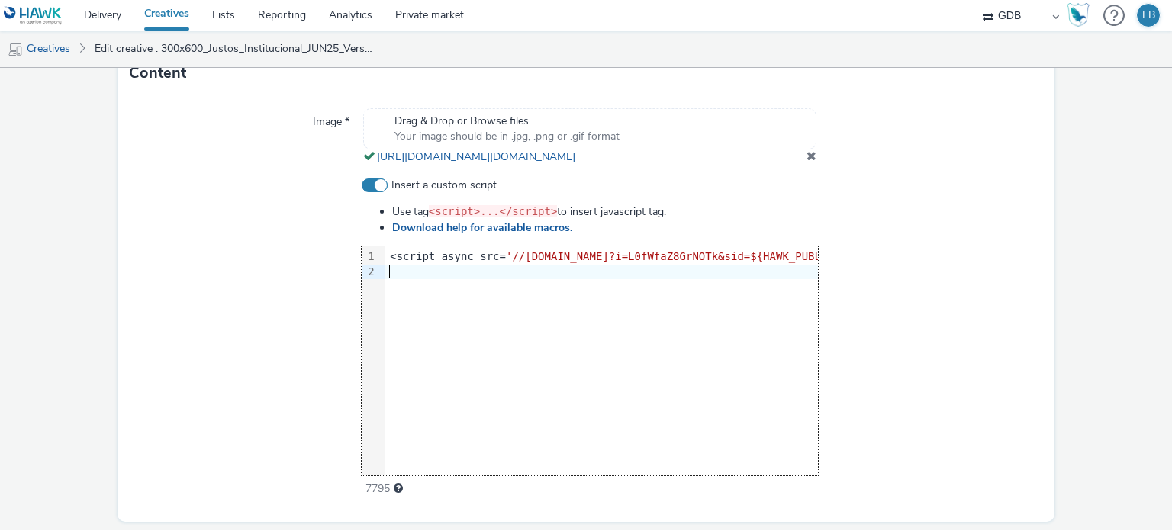
scroll to position [0, 766]
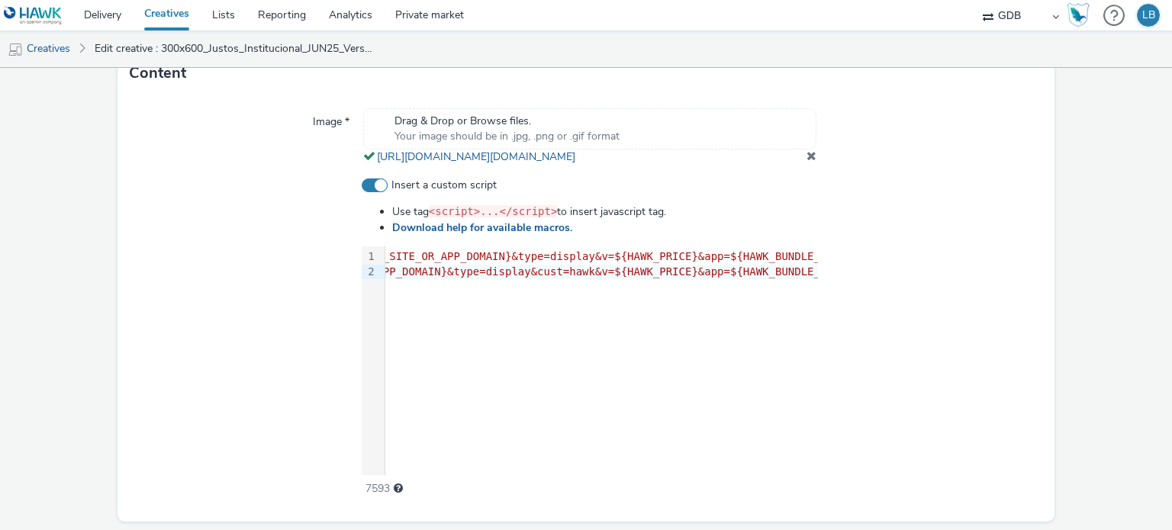
click at [919, 346] on div at bounding box center [930, 338] width 224 height 320
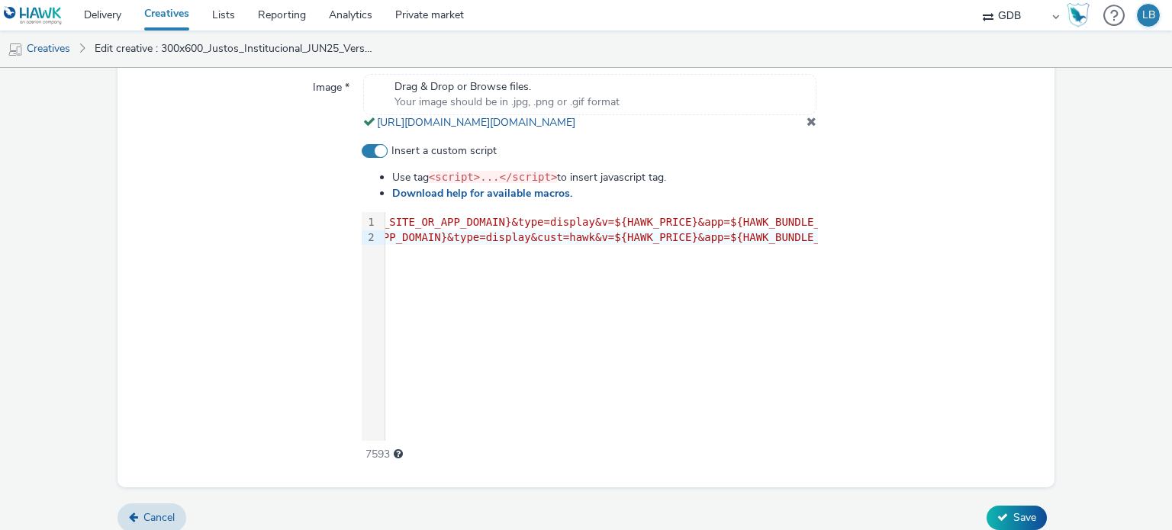
scroll to position [608, 0]
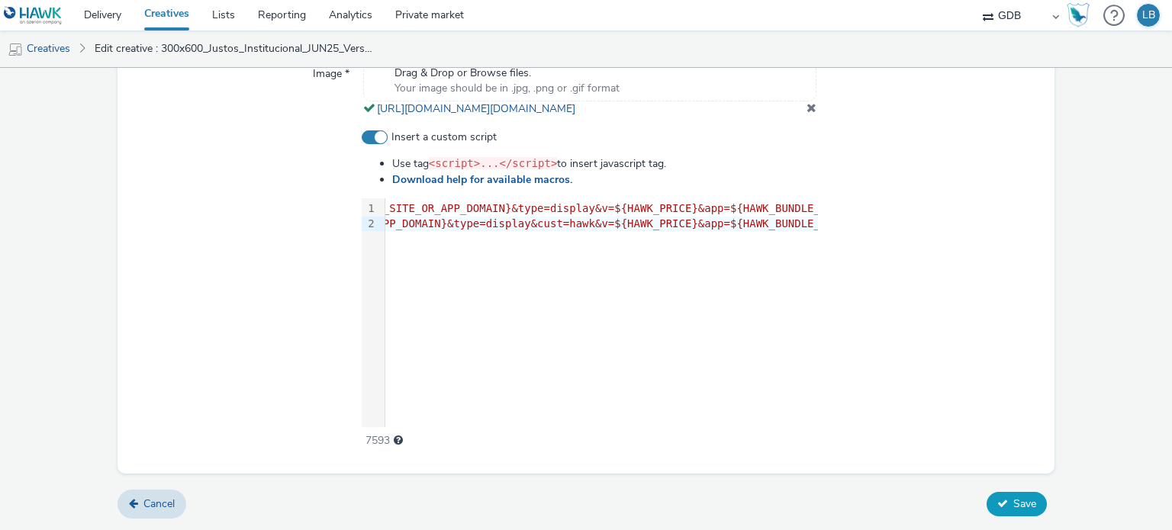
click at [1013, 506] on span "Save" at bounding box center [1024, 504] width 23 height 14
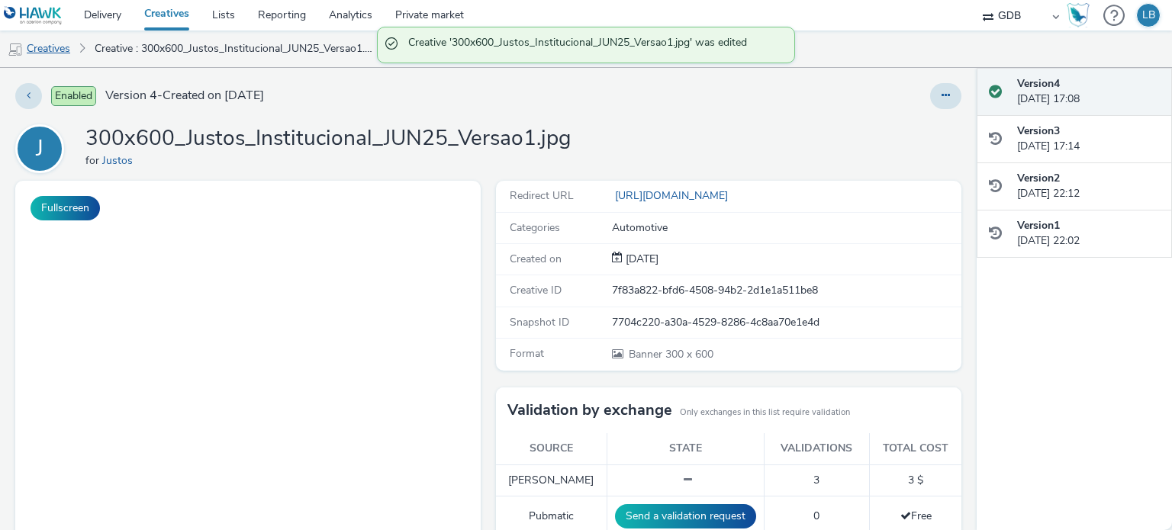
click at [52, 46] on link "Creatives" at bounding box center [39, 49] width 78 height 37
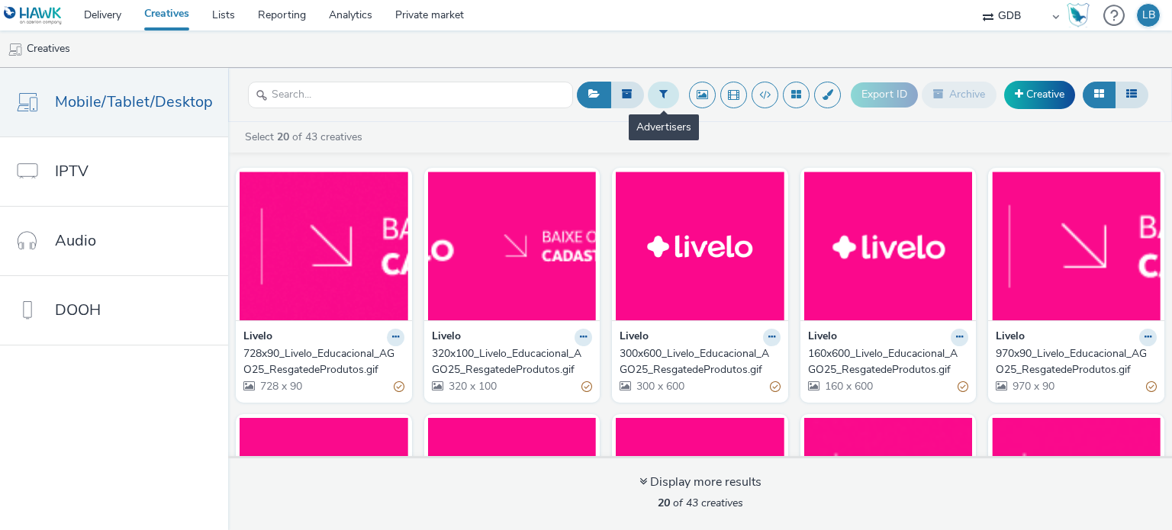
click at [663, 94] on icon at bounding box center [663, 93] width 8 height 11
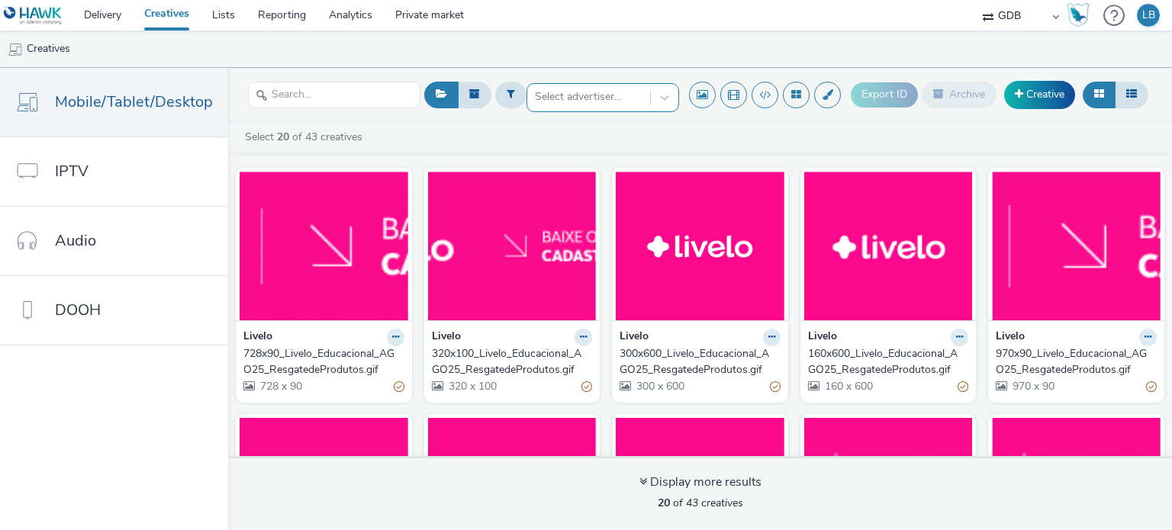
click at [581, 102] on div at bounding box center [589, 97] width 108 height 18
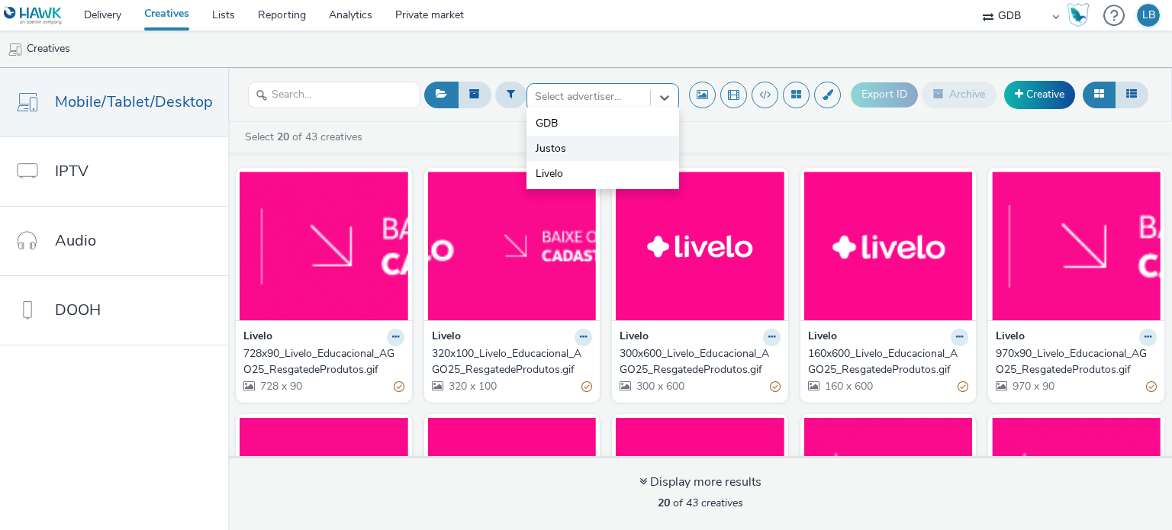
click at [571, 155] on li "Justos" at bounding box center [602, 148] width 153 height 25
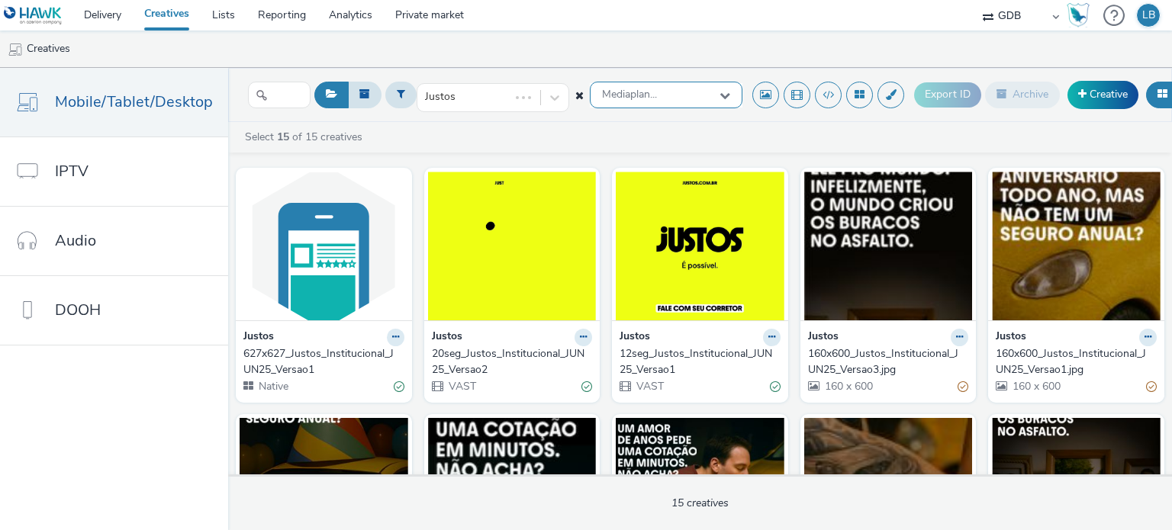
click at [635, 85] on div "Mediaplan..." at bounding box center [666, 95] width 153 height 27
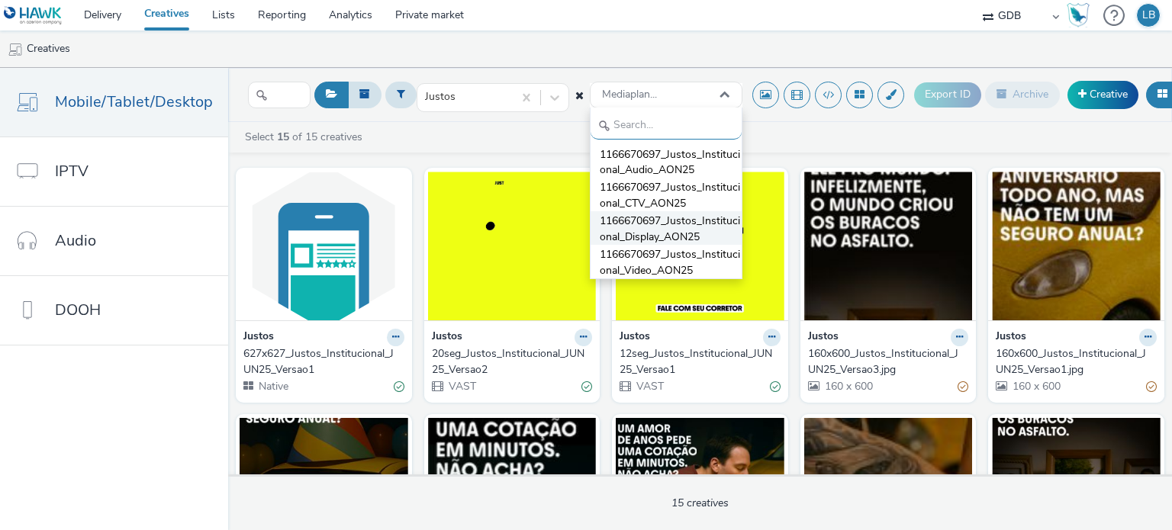
click at [644, 222] on span "1166670697_Justos_Institucional_Display_AON25" at bounding box center [671, 229] width 142 height 31
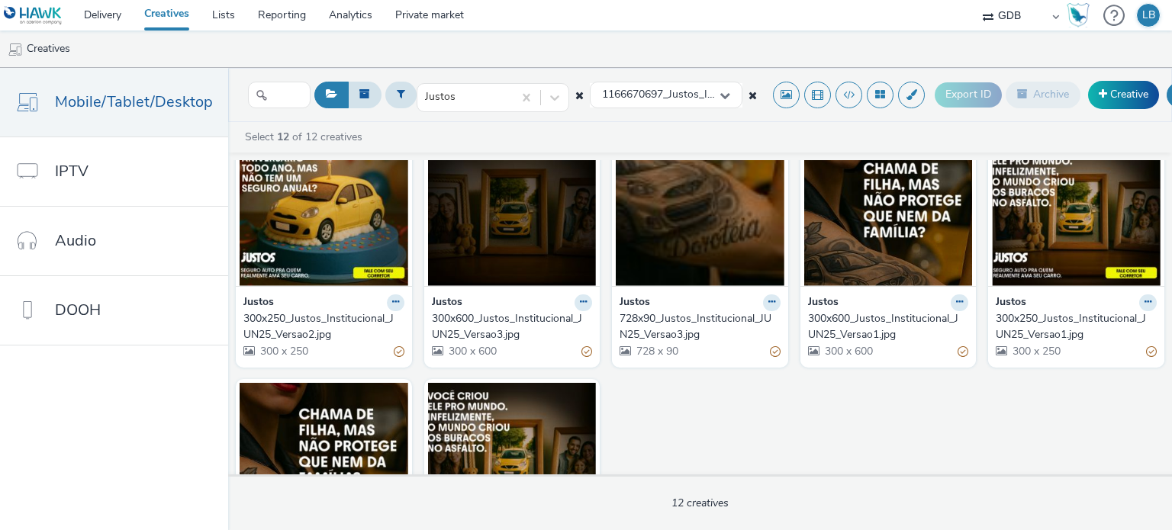
scroll to position [305, 0]
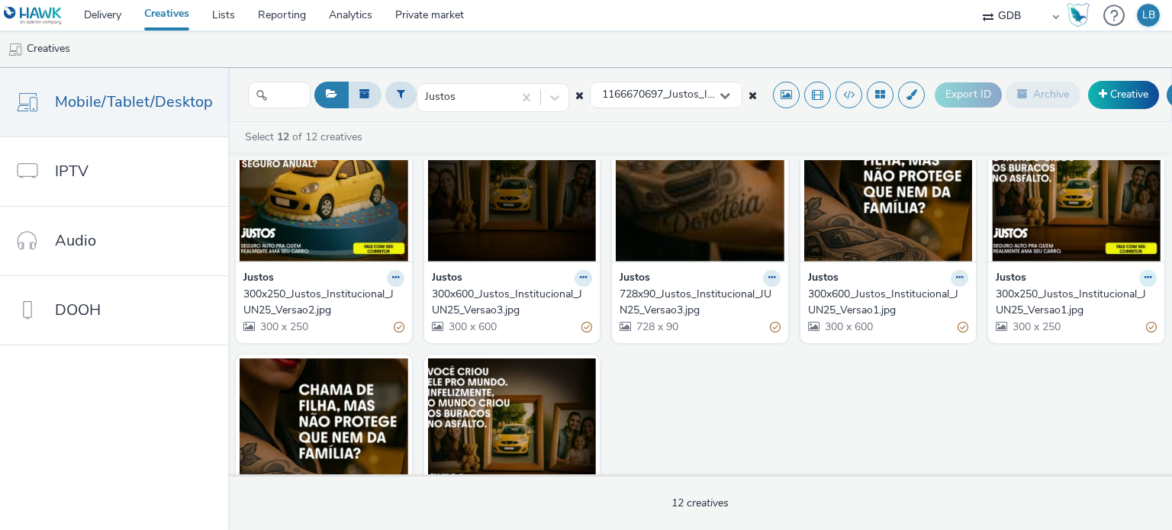
click at [1139, 277] on button at bounding box center [1148, 279] width 18 height 18
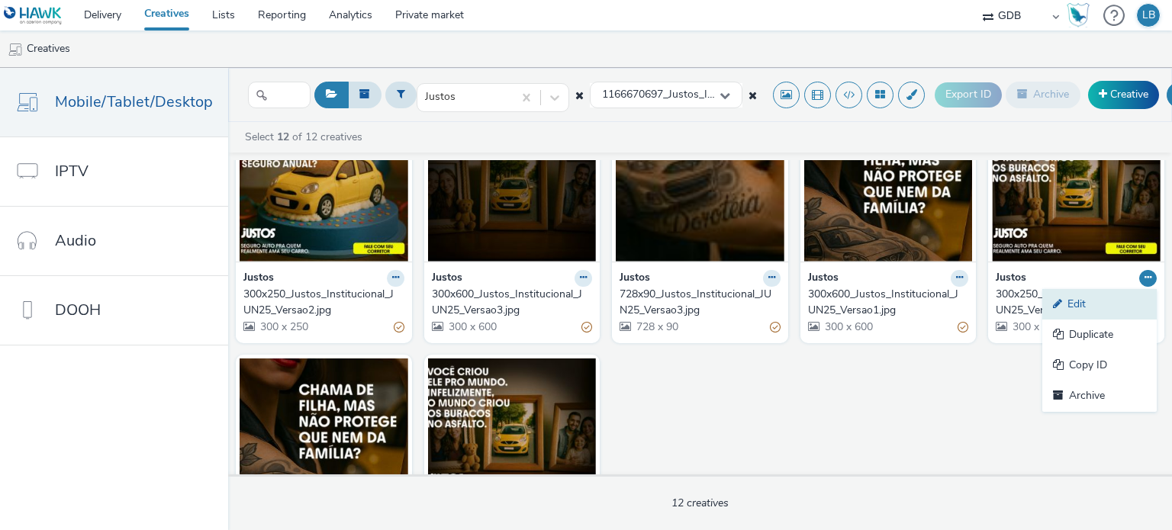
click at [1101, 292] on link "Edit" at bounding box center [1099, 304] width 114 height 31
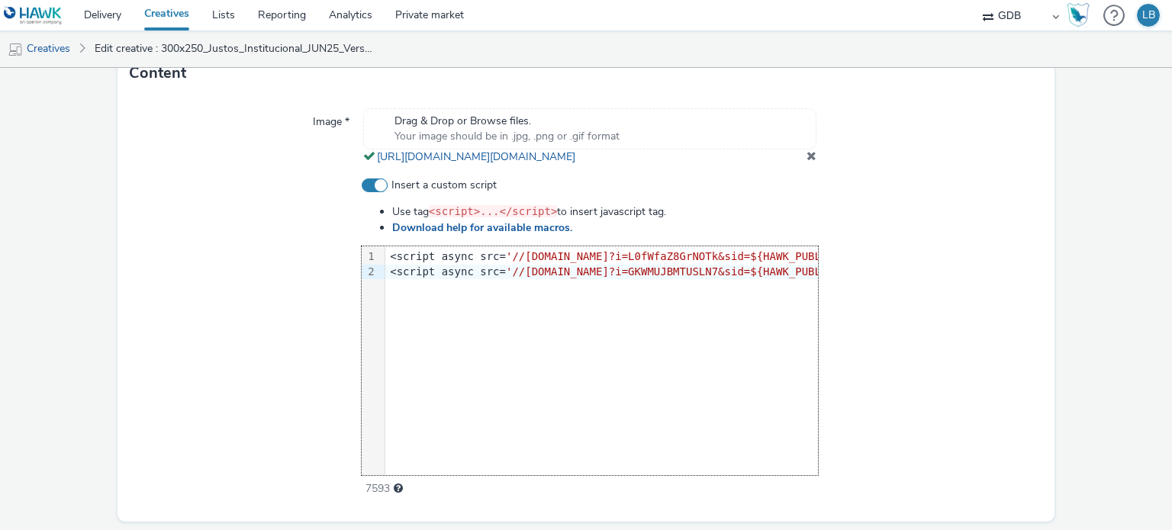
scroll to position [0, 766]
click at [867, 301] on div at bounding box center [930, 338] width 224 height 320
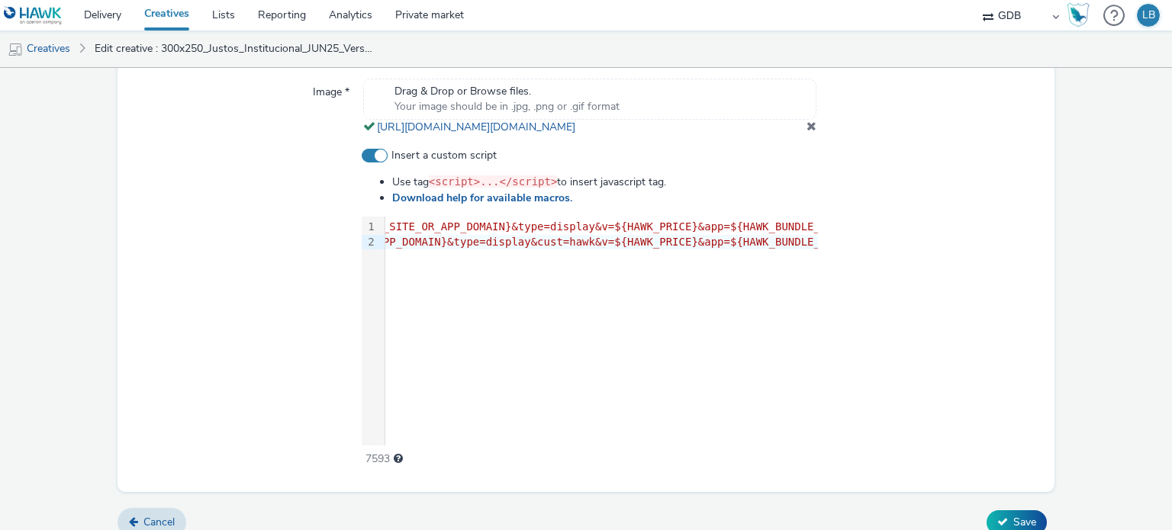
scroll to position [596, 0]
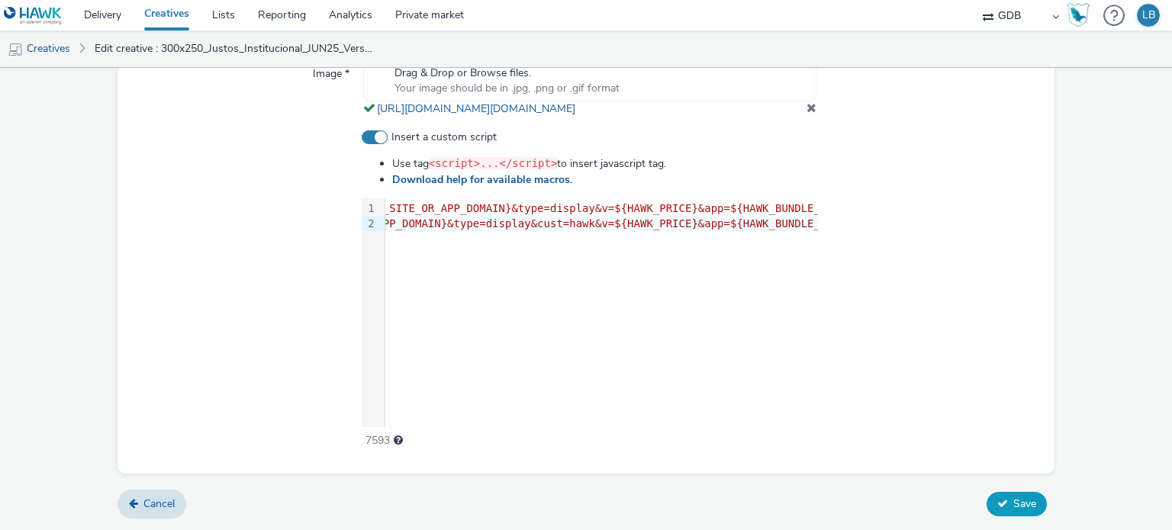
click at [998, 509] on button "Save" at bounding box center [1016, 504] width 60 height 24
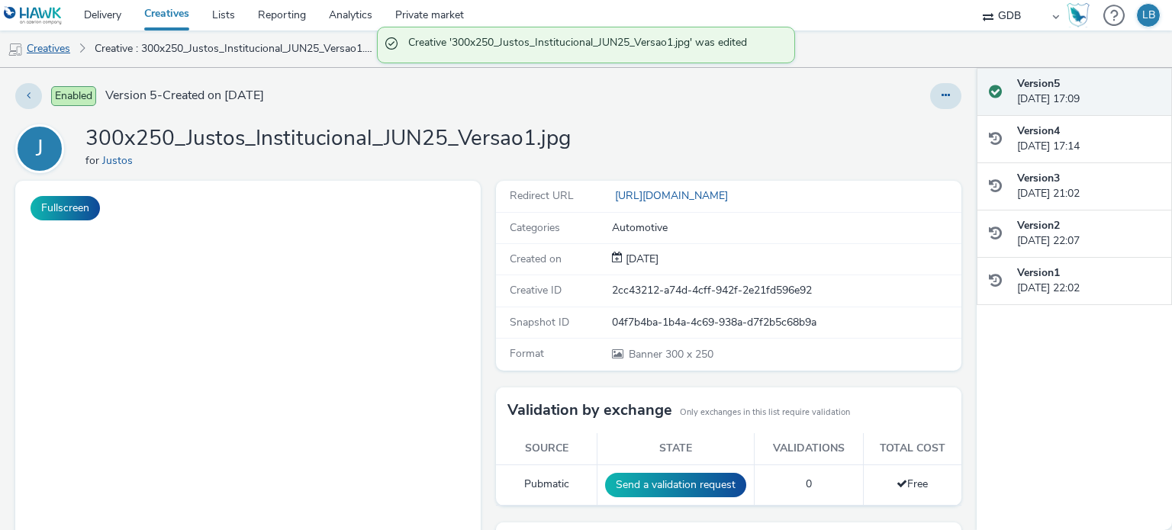
click at [58, 51] on link "Creatives" at bounding box center [39, 49] width 78 height 37
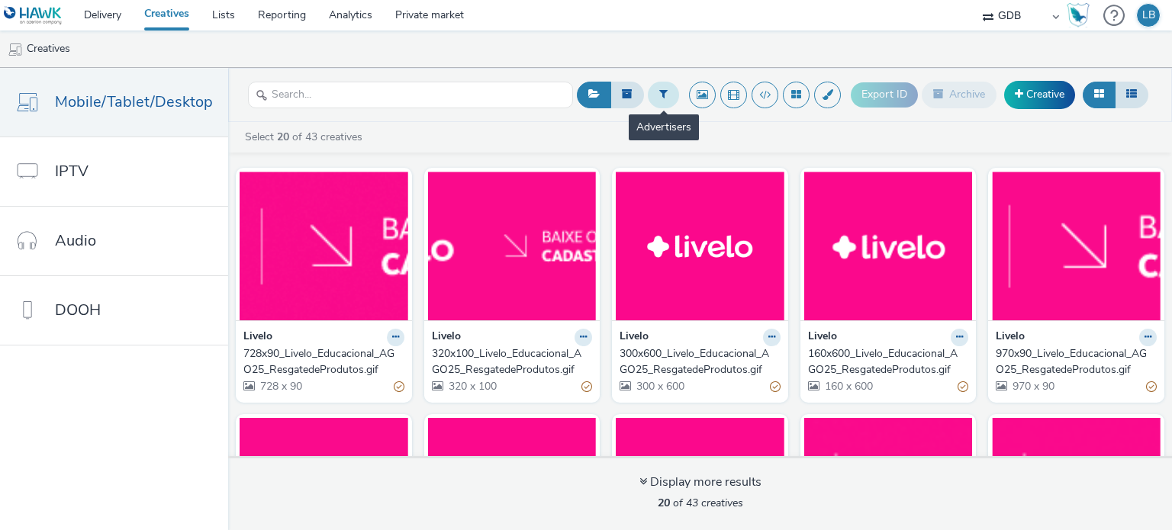
click at [658, 98] on button at bounding box center [663, 95] width 31 height 26
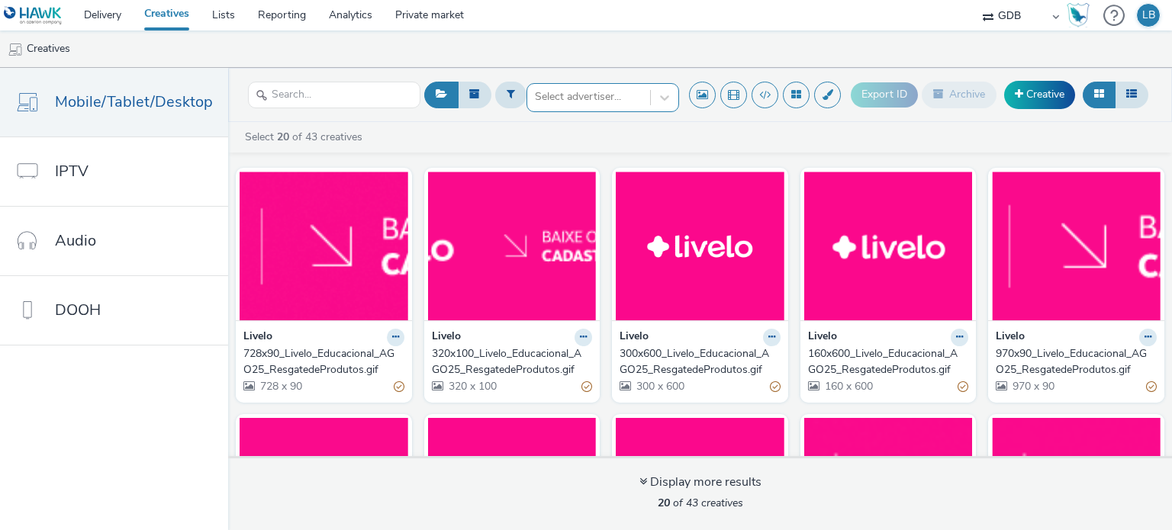
click at [610, 101] on div at bounding box center [589, 97] width 108 height 18
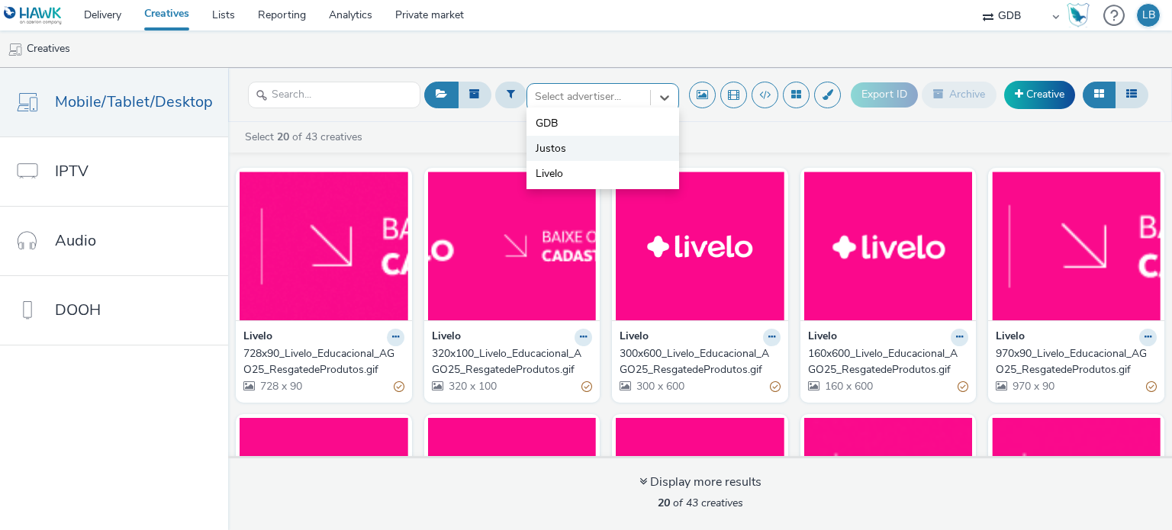
click at [574, 144] on li "Justos" at bounding box center [602, 148] width 153 height 25
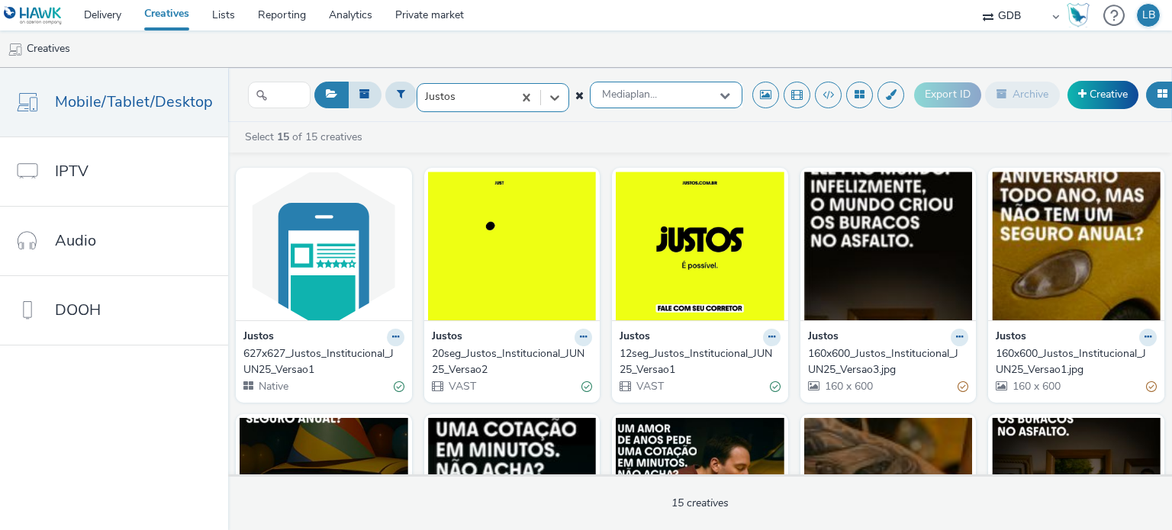
click at [629, 103] on div "Mediaplan..." at bounding box center [666, 95] width 153 height 27
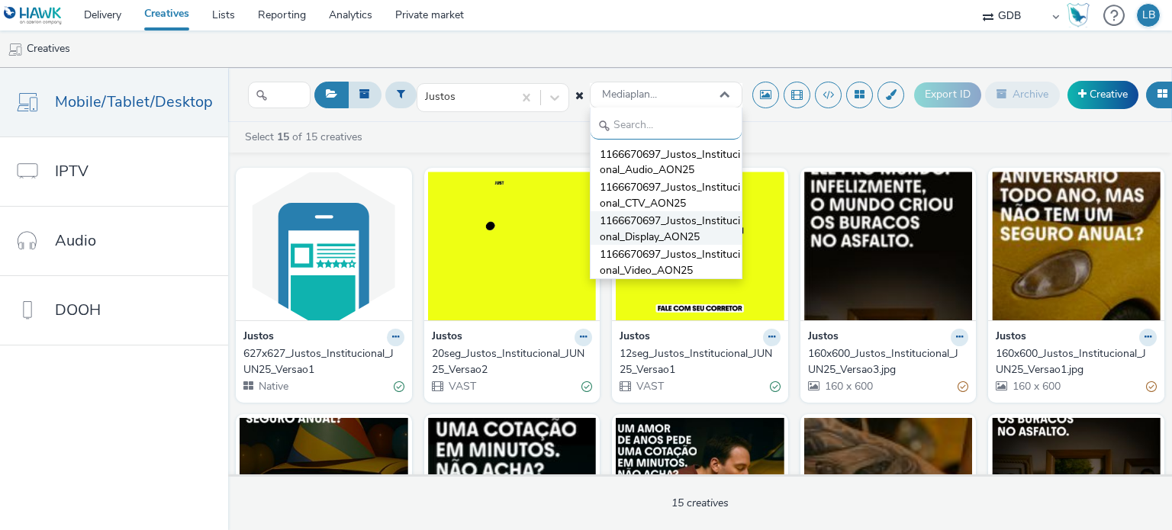
click at [638, 220] on span "1166670697_Justos_Institucional_Display_AON25" at bounding box center [671, 229] width 142 height 31
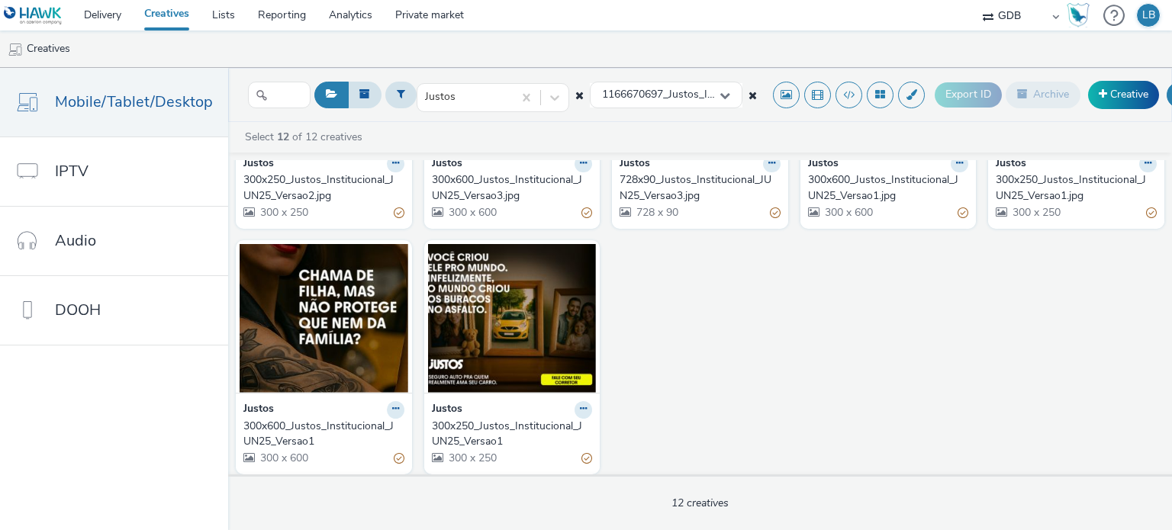
scroll to position [424, 0]
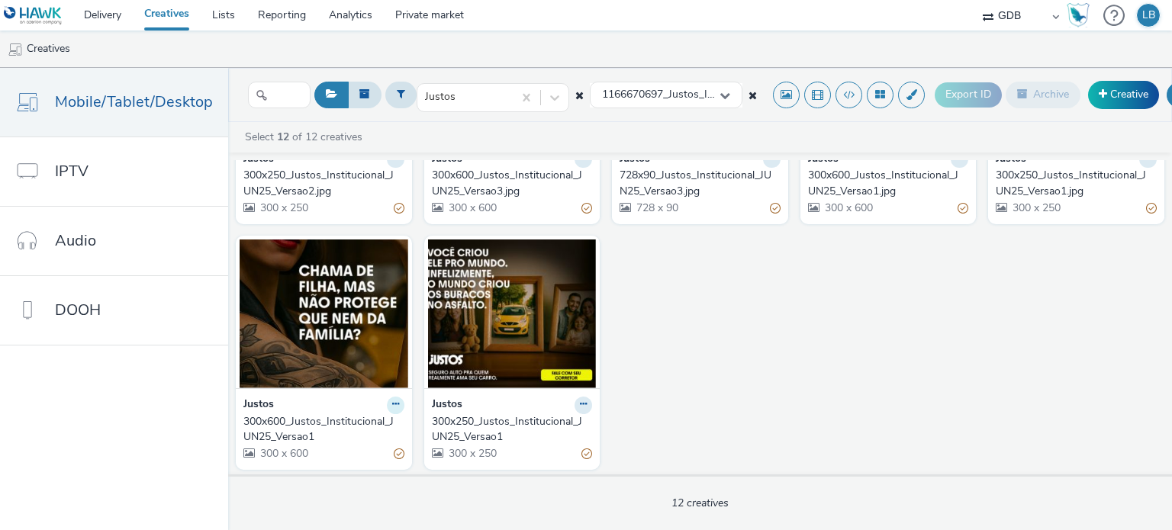
click at [392, 400] on icon at bounding box center [395, 404] width 7 height 9
click at [365, 417] on link "Edit" at bounding box center [347, 432] width 114 height 31
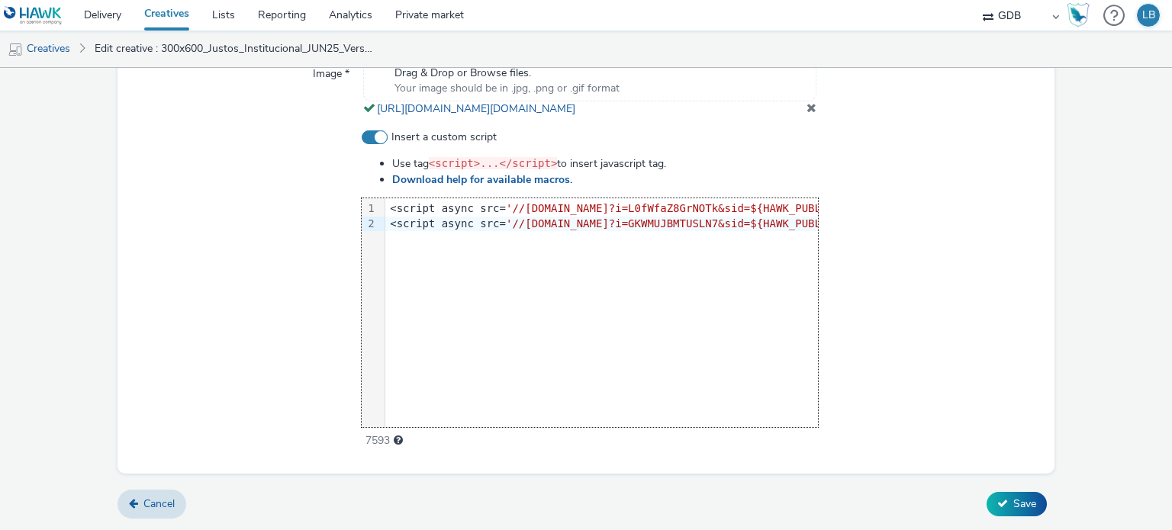
scroll to position [0, 766]
click at [952, 270] on div at bounding box center [930, 290] width 224 height 320
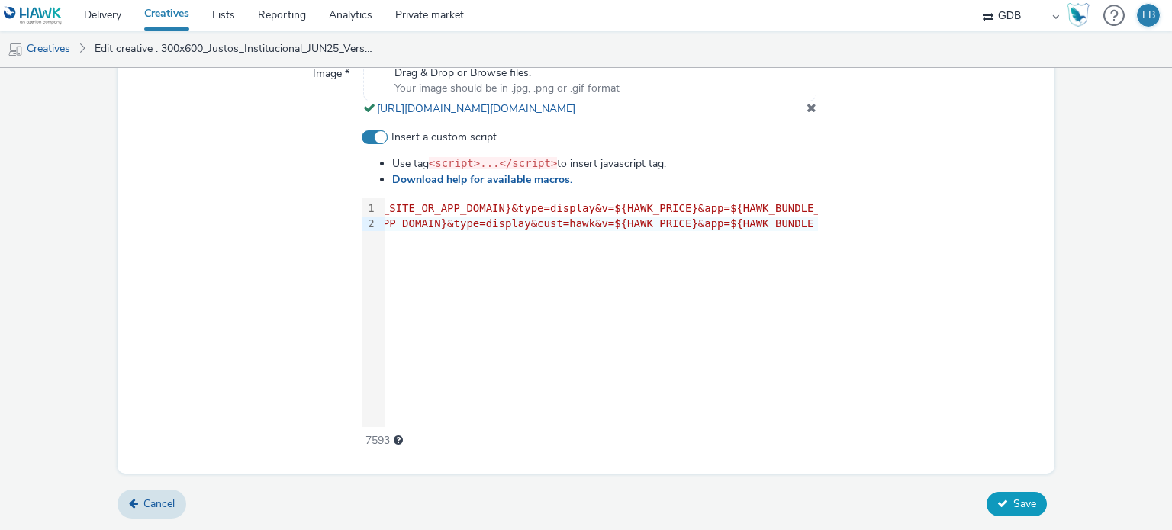
click at [999, 504] on button "Save" at bounding box center [1016, 504] width 60 height 24
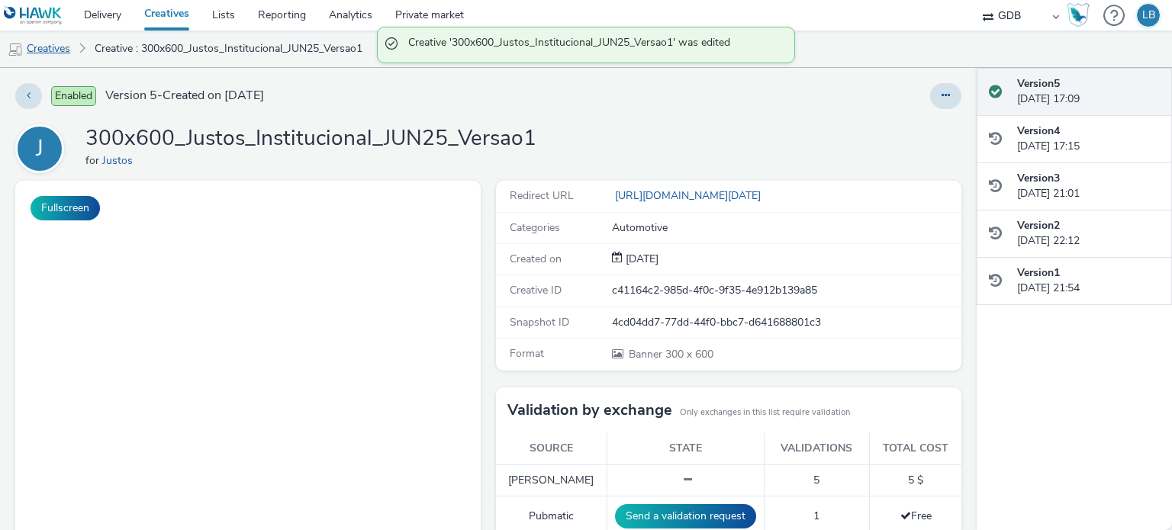
click at [67, 52] on link "Creatives" at bounding box center [39, 49] width 78 height 37
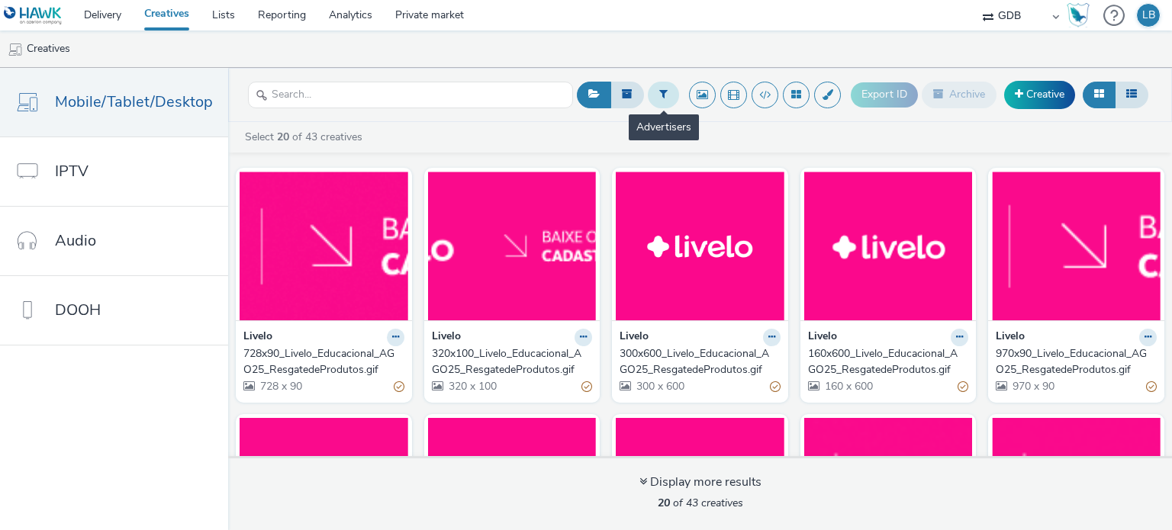
click at [658, 98] on button at bounding box center [663, 95] width 31 height 26
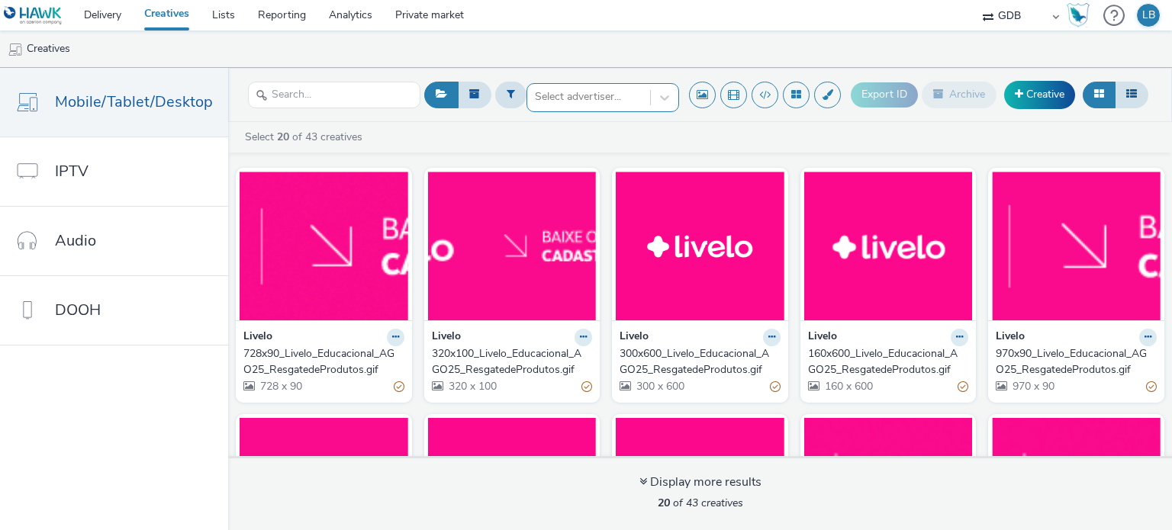
click at [635, 99] on div at bounding box center [589, 97] width 108 height 18
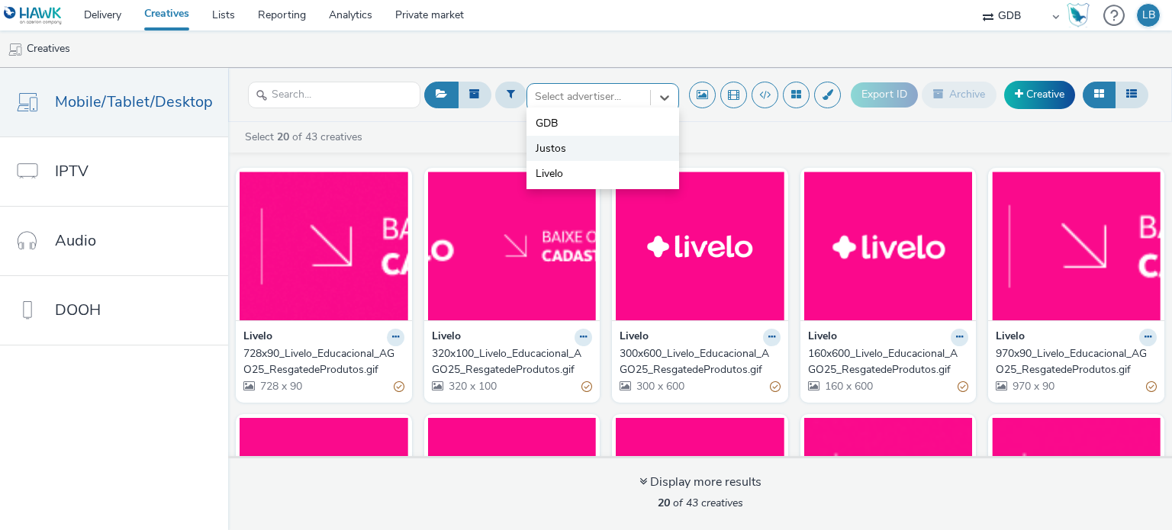
click at [593, 143] on li "Justos" at bounding box center [602, 148] width 153 height 25
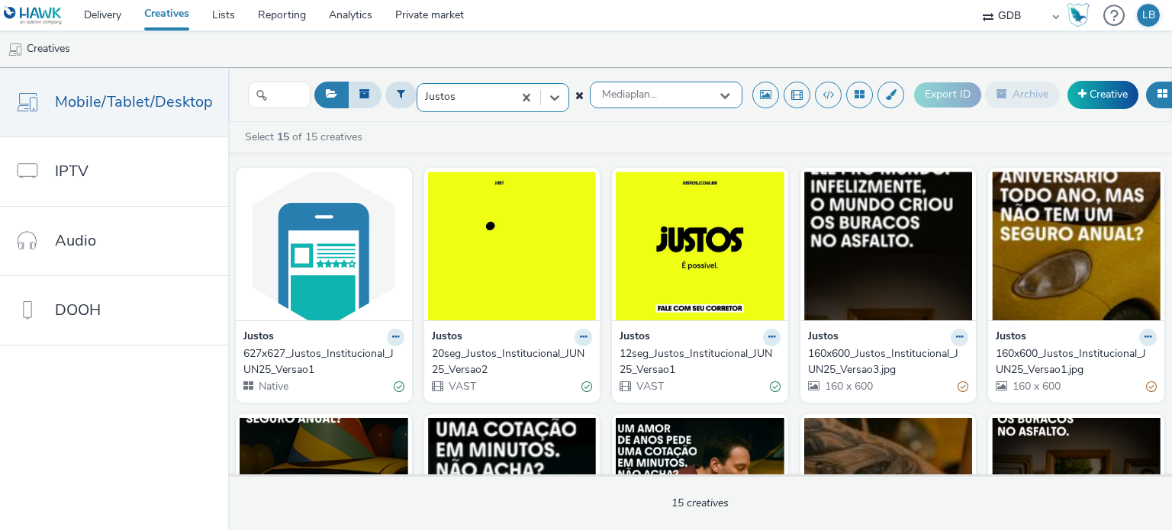
click at [647, 101] on div "Mediaplan..." at bounding box center [666, 95] width 153 height 27
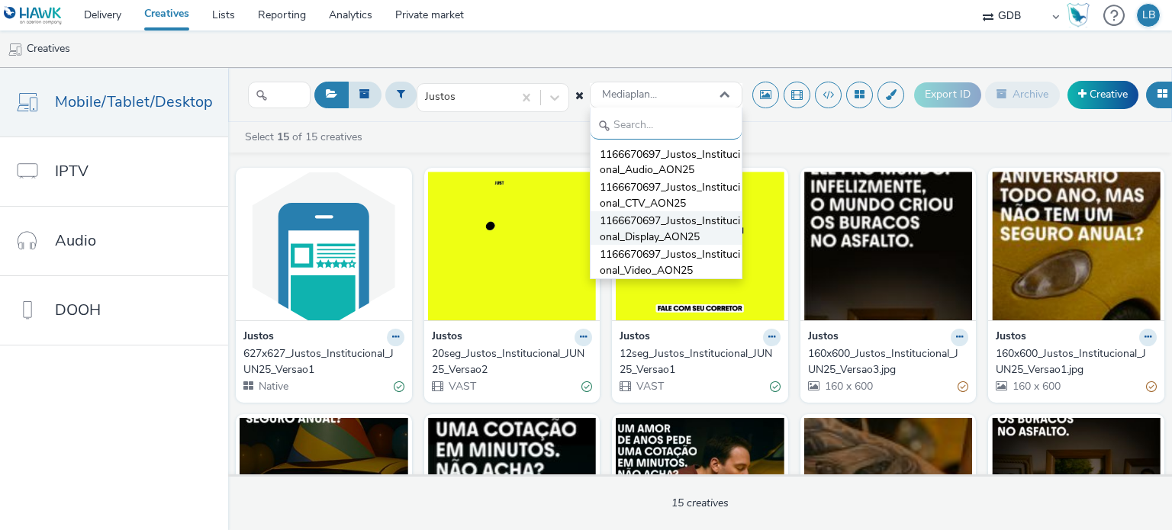
click at [647, 226] on span "1166670697_Justos_Institucional_Display_AON25" at bounding box center [671, 229] width 142 height 31
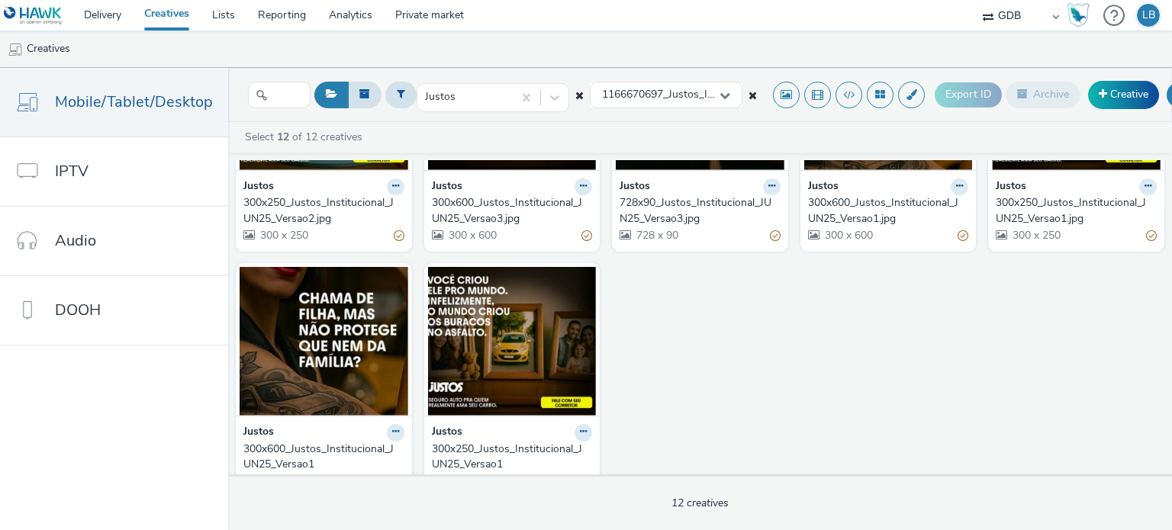
scroll to position [424, 0]
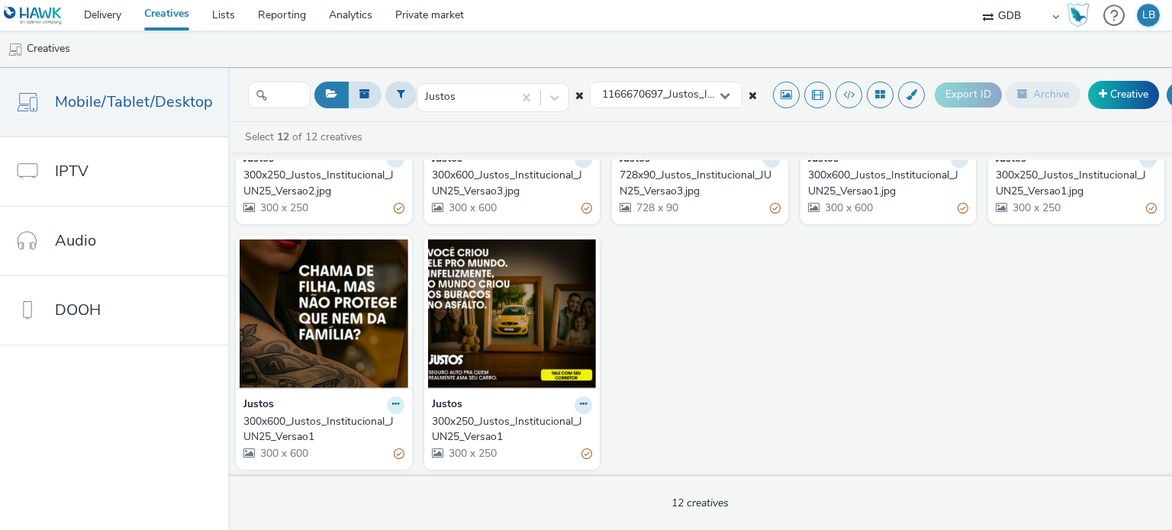
click at [392, 403] on icon at bounding box center [395, 404] width 7 height 9
click at [357, 423] on link "Edit" at bounding box center [347, 432] width 114 height 31
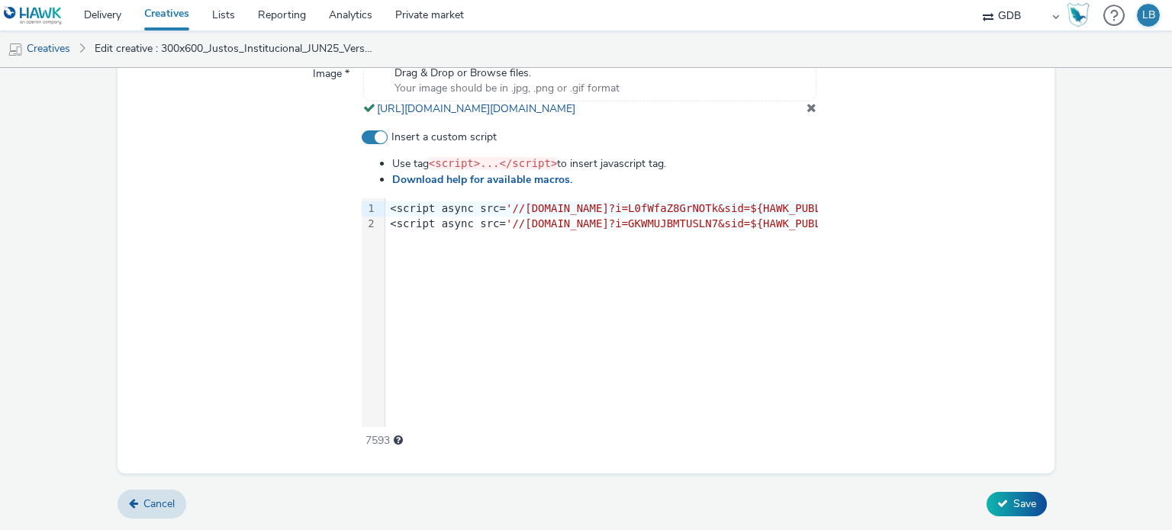
scroll to position [596, 0]
click at [997, 503] on icon at bounding box center [1002, 503] width 11 height 11
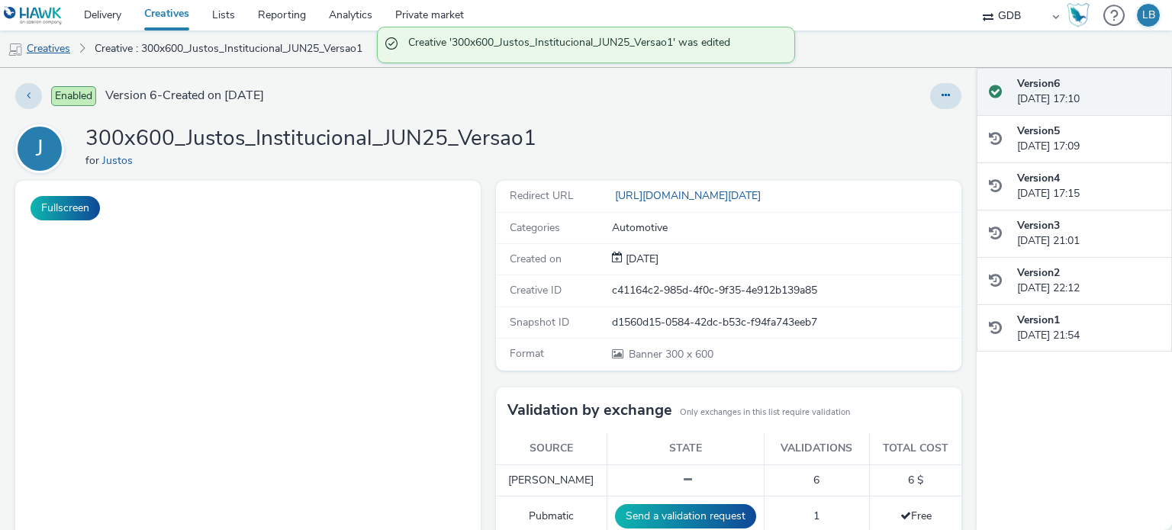
click at [56, 51] on link "Creatives" at bounding box center [39, 49] width 78 height 37
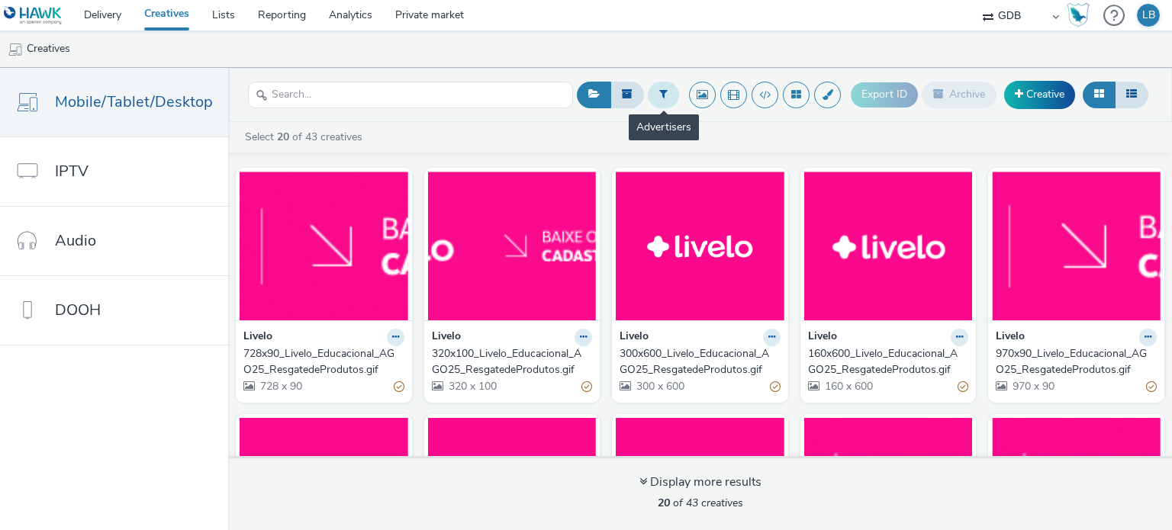
click at [664, 94] on icon at bounding box center [663, 93] width 8 height 11
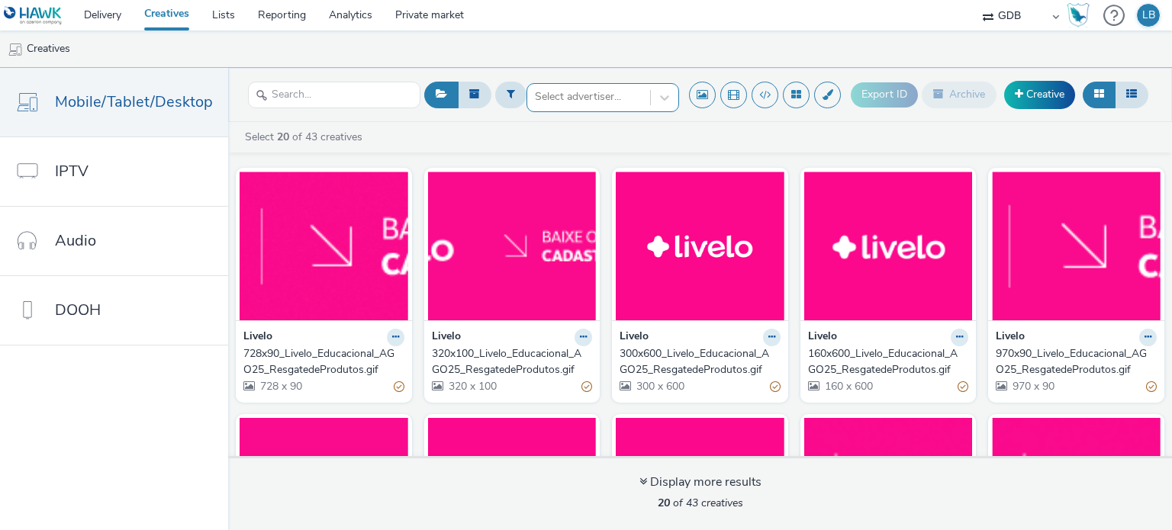
click at [623, 98] on div at bounding box center [589, 97] width 108 height 18
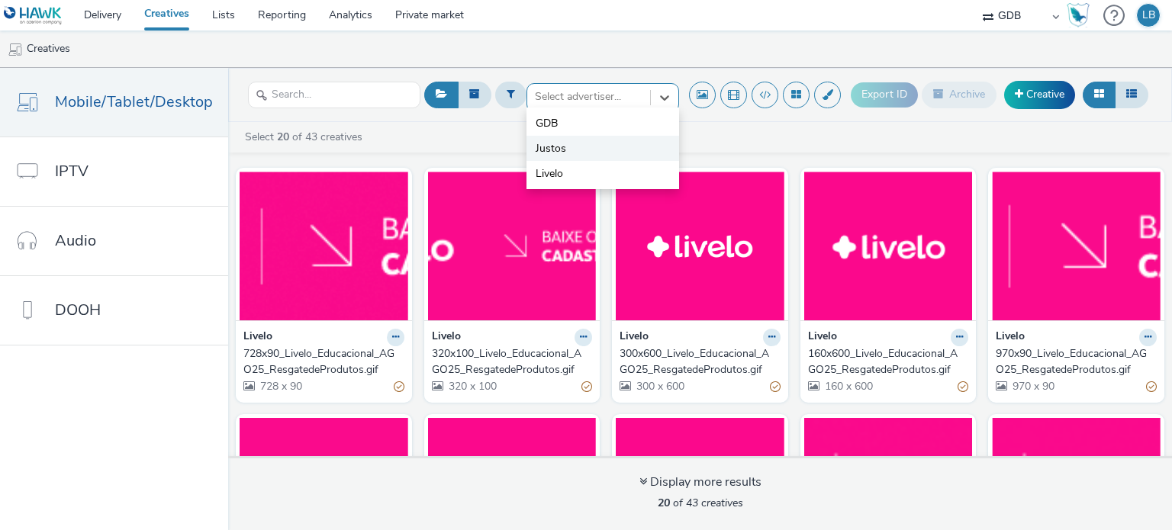
click at [586, 143] on li "Justos" at bounding box center [602, 148] width 153 height 25
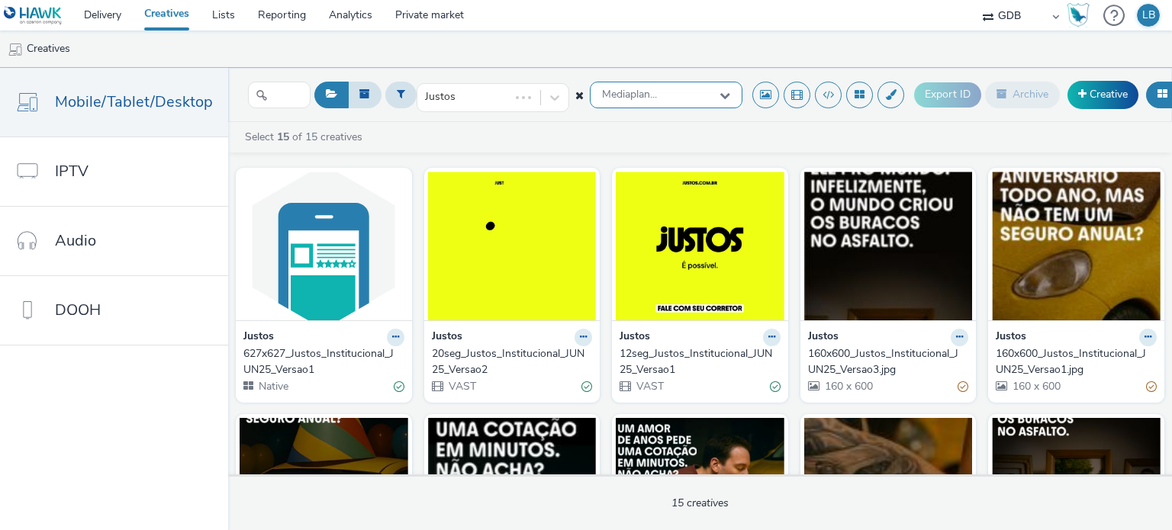
click at [625, 97] on span "Mediaplan..." at bounding box center [629, 94] width 55 height 13
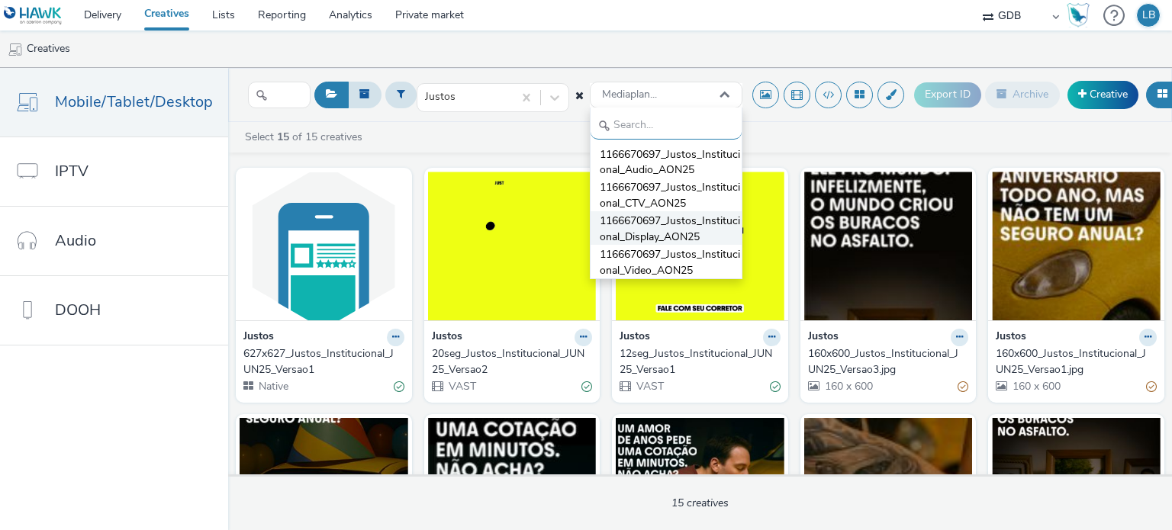
click at [655, 232] on span "1166670697_Justos_Institucional_Display_AON25" at bounding box center [671, 229] width 142 height 31
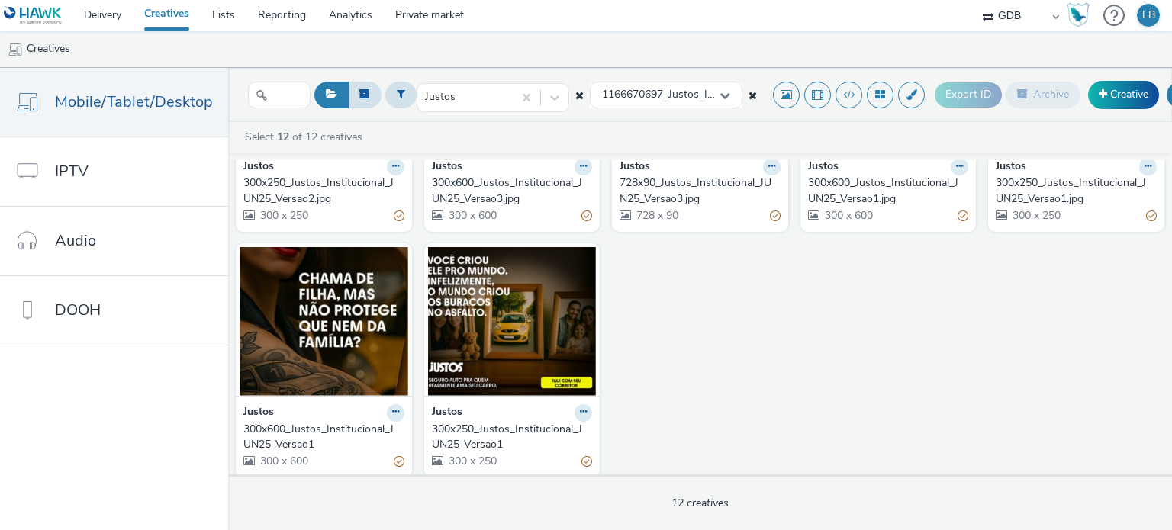
scroll to position [424, 0]
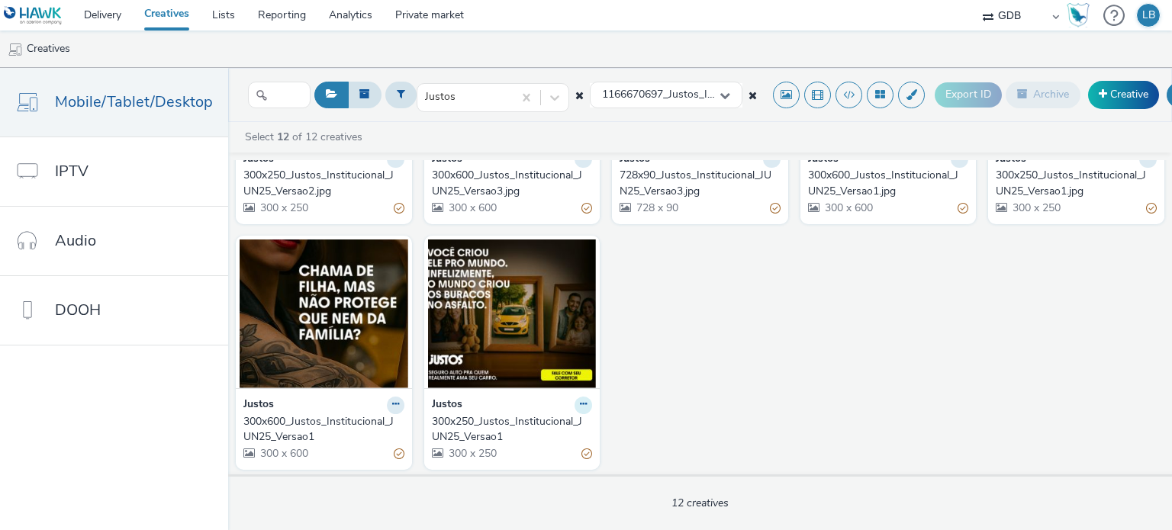
click at [580, 402] on icon at bounding box center [583, 404] width 7 height 9
click at [536, 417] on link "Edit" at bounding box center [535, 432] width 114 height 31
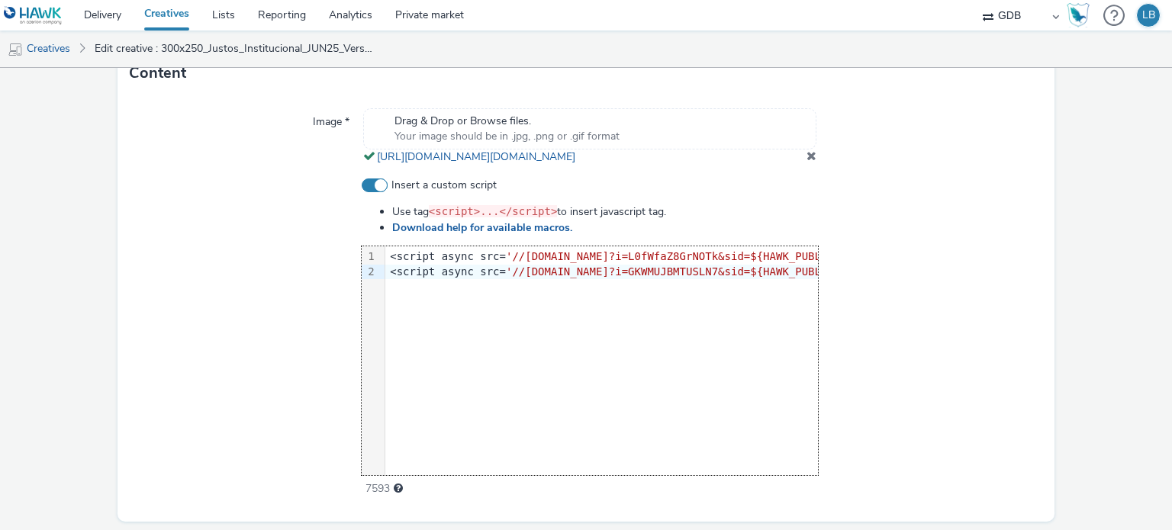
scroll to position [0, 766]
click at [971, 304] on div at bounding box center [930, 338] width 224 height 320
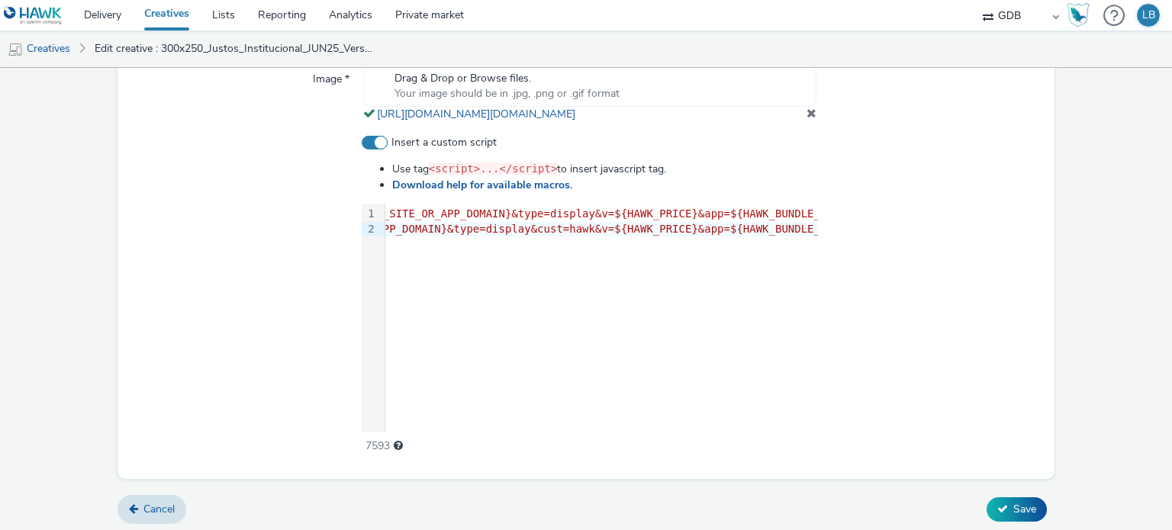
scroll to position [608, 0]
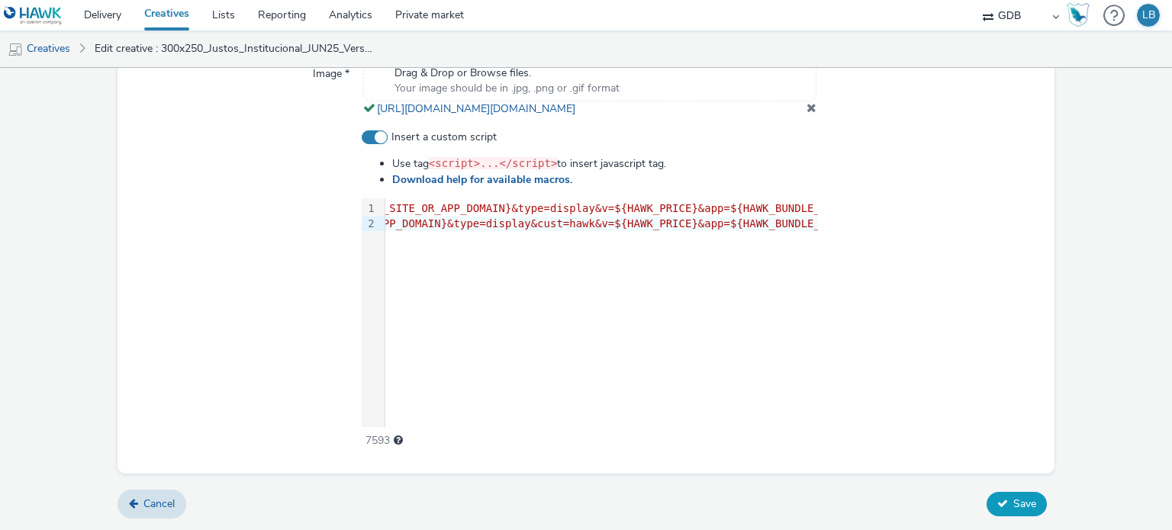
click at [1002, 513] on button "Save" at bounding box center [1016, 504] width 60 height 24
